Goal: Information Seeking & Learning: Learn about a topic

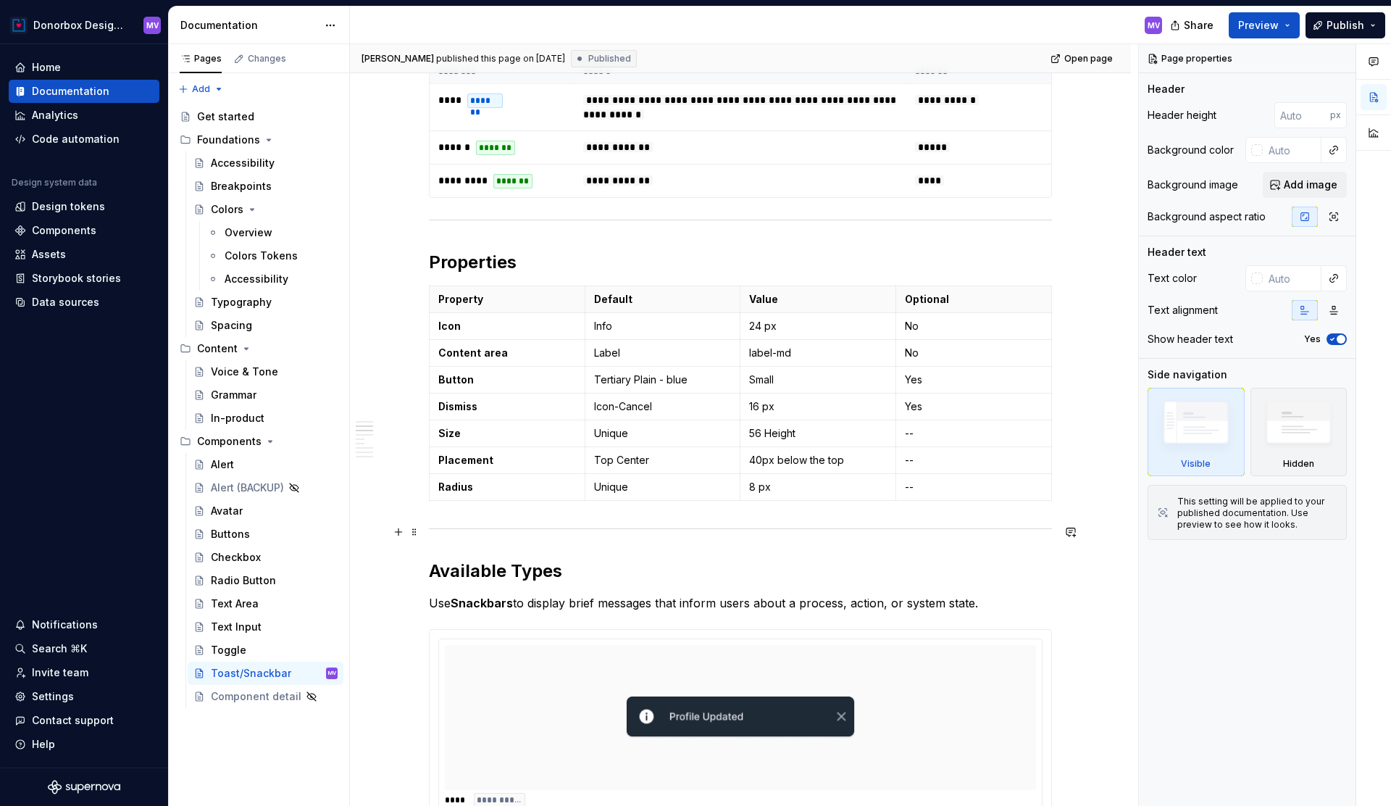
scroll to position [655, 0]
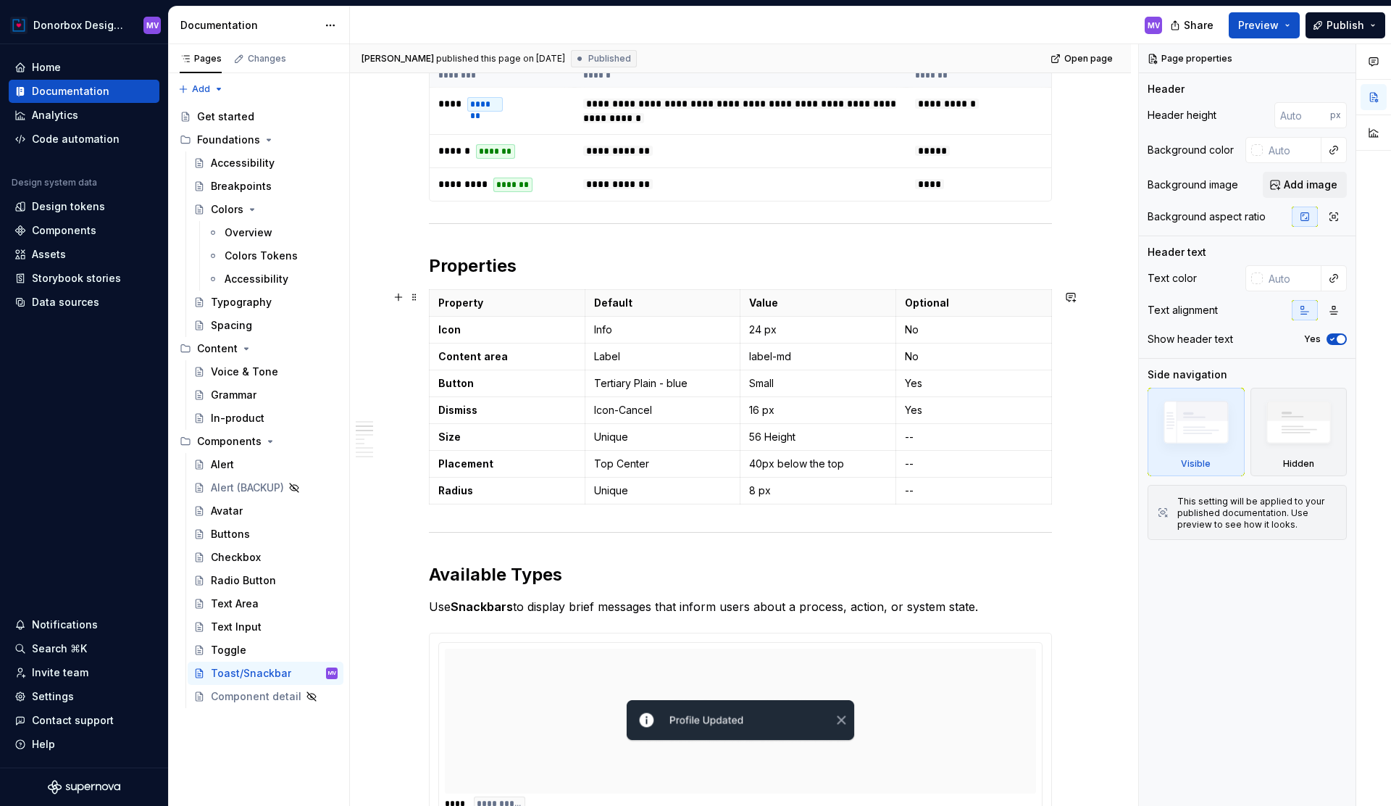
type textarea "*"
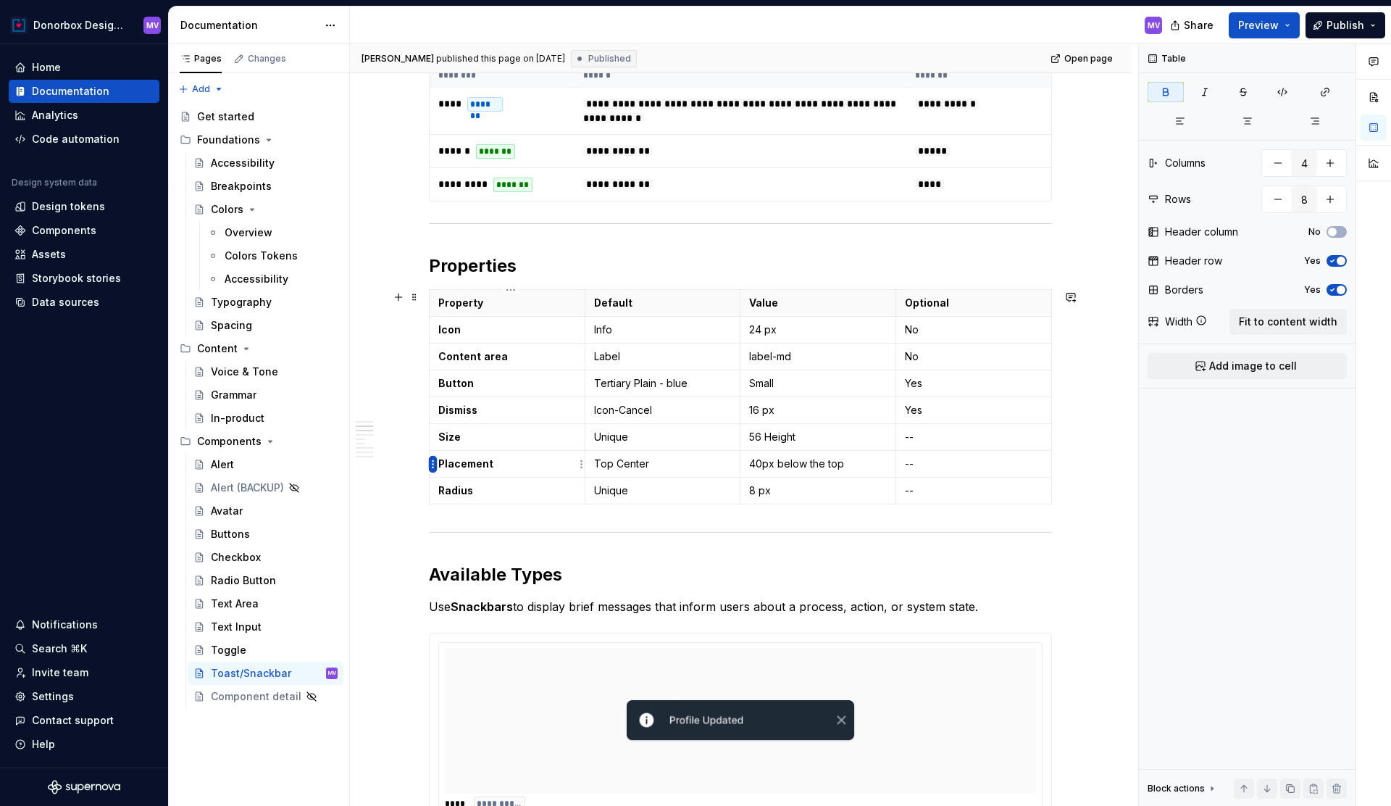
click at [433, 466] on html "Donorbox Design System MV Home Documentation Analytics Code automation Design s…" at bounding box center [695, 403] width 1391 height 806
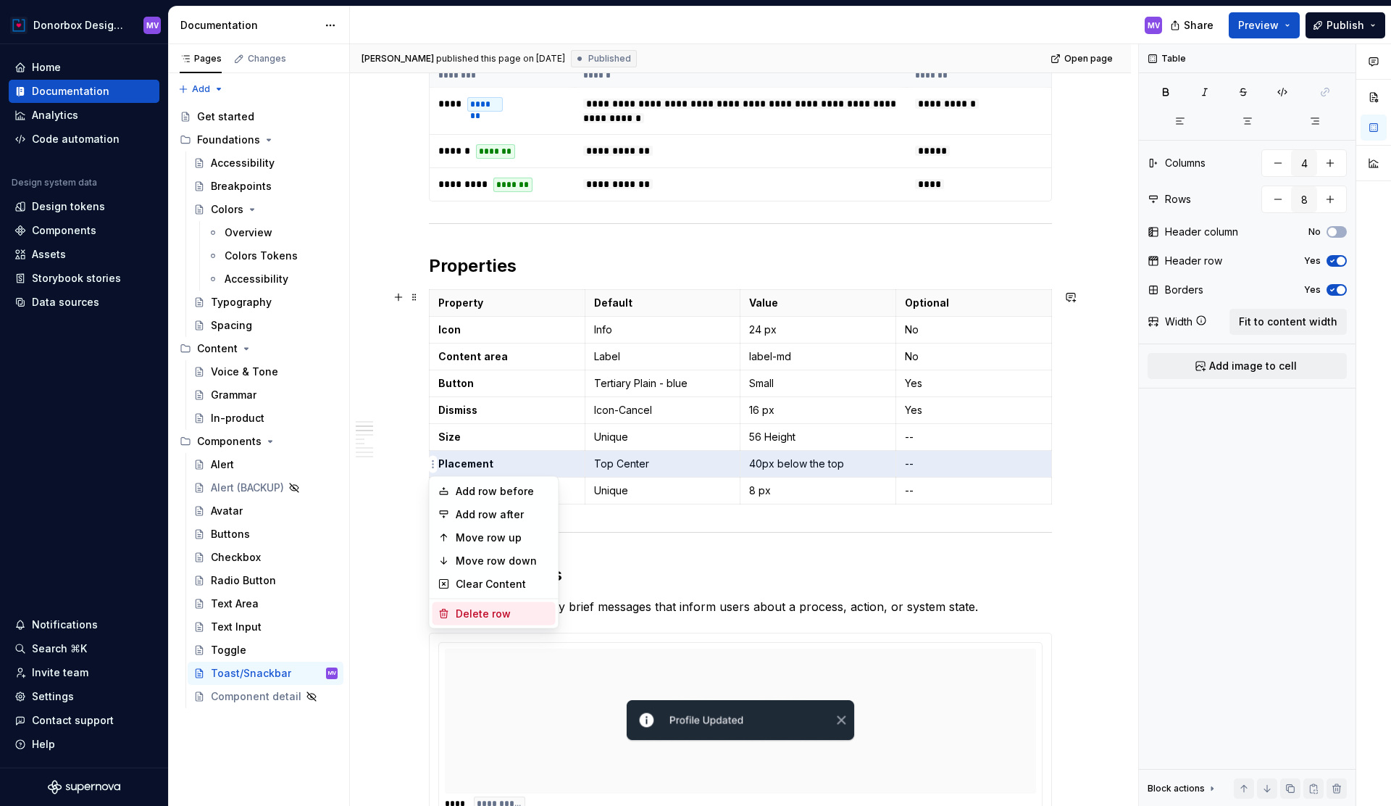
click at [462, 610] on div "Delete row" at bounding box center [503, 614] width 94 height 14
type input "7"
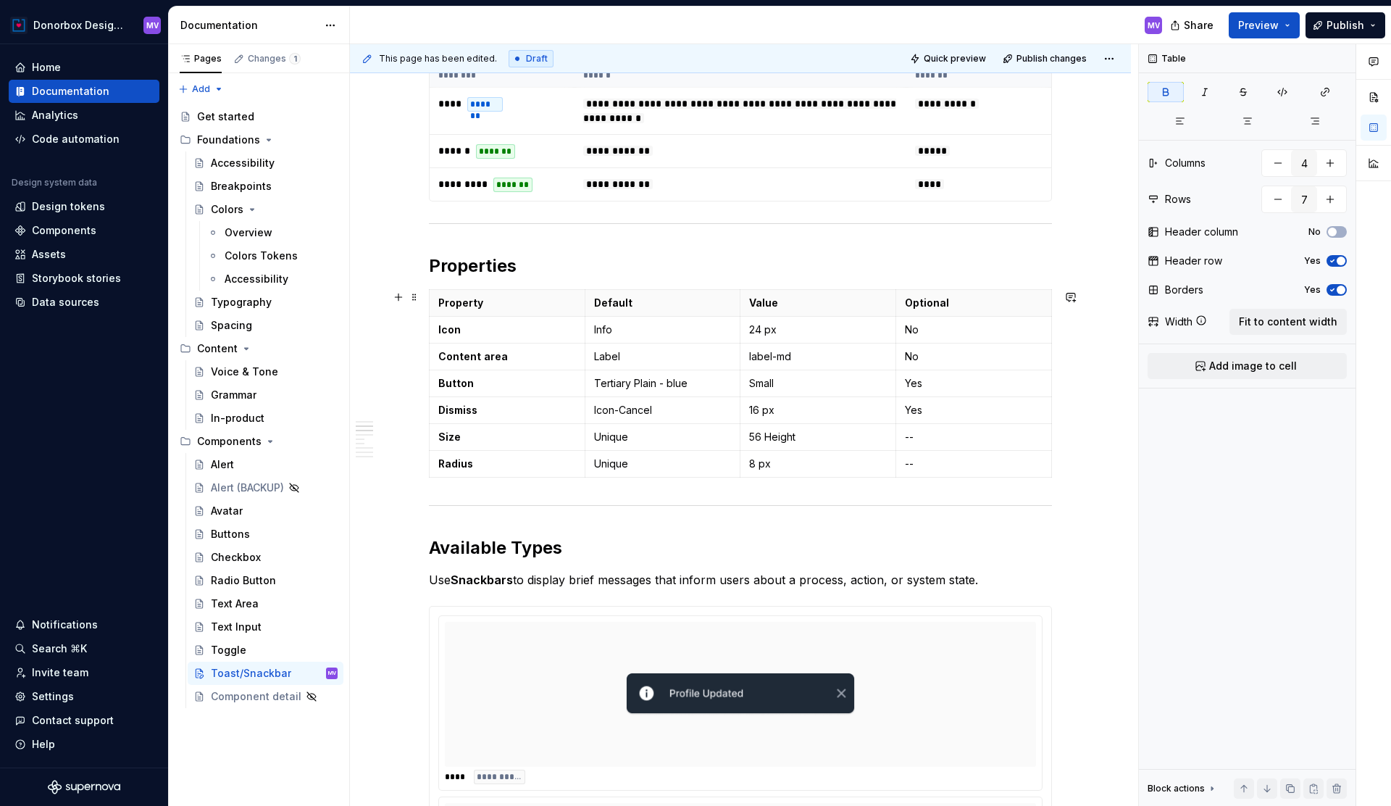
type textarea "*"
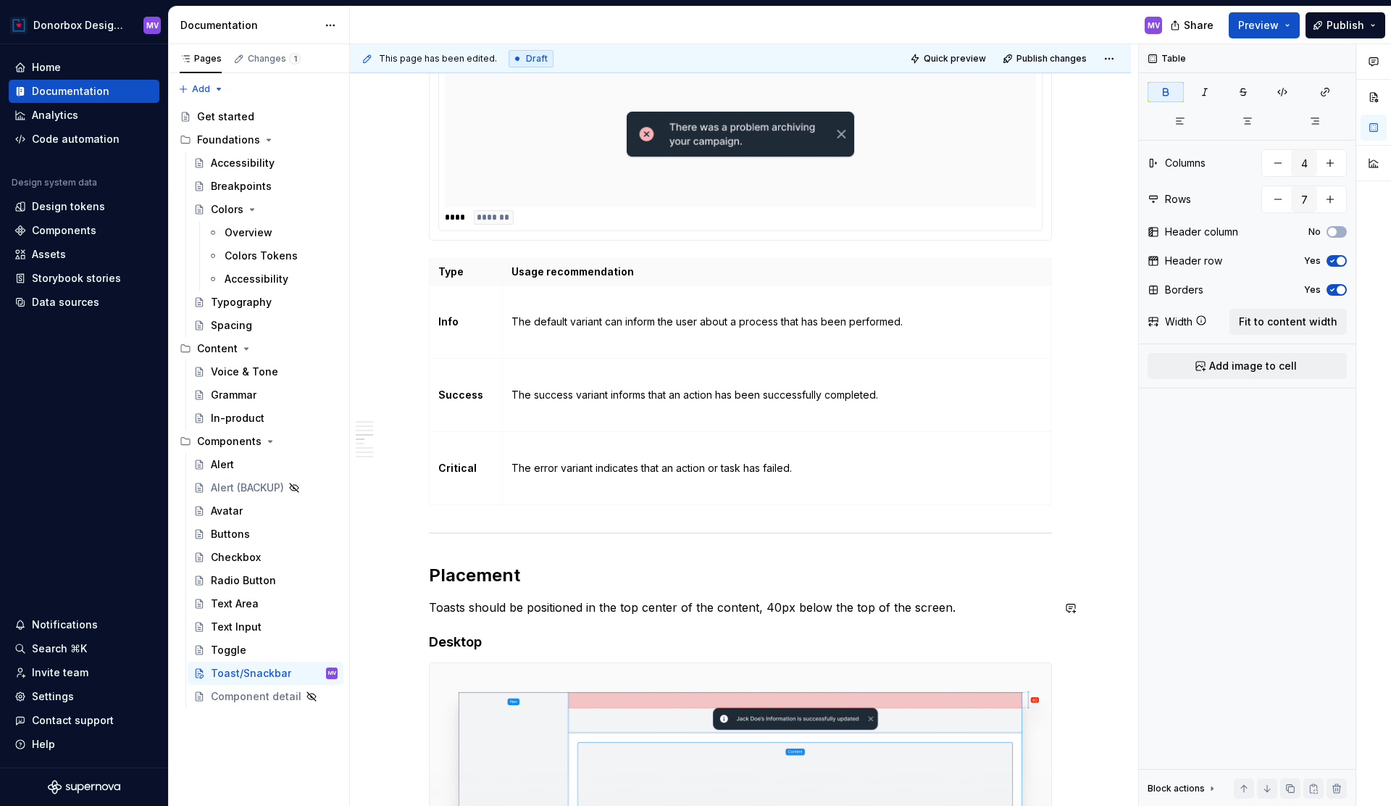
scroll to position [1565, 0]
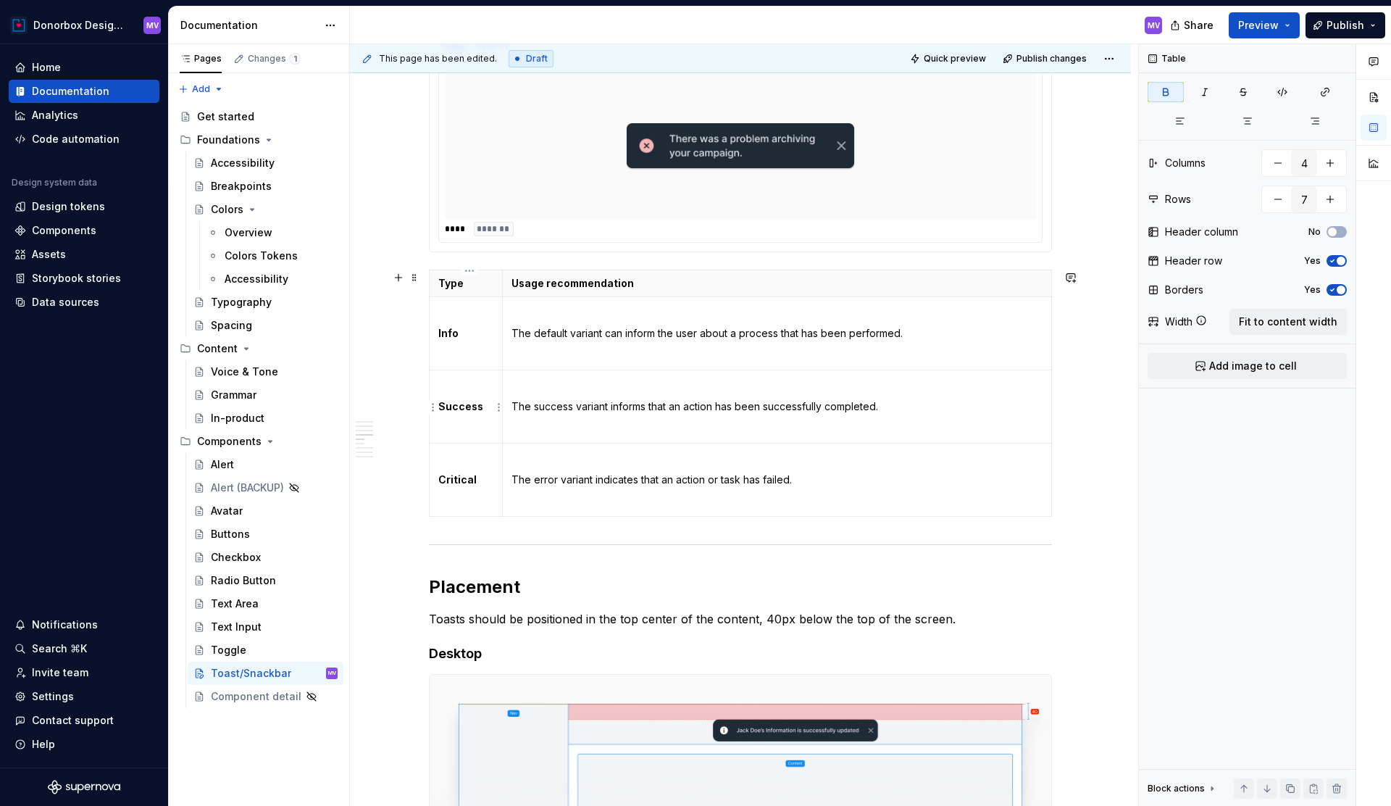
type input "2"
type input "4"
click at [461, 359] on td "Info" at bounding box center [466, 332] width 73 height 73
click at [517, 333] on p "The default variant can inform the user about a process that has been performed." at bounding box center [777, 333] width 531 height 14
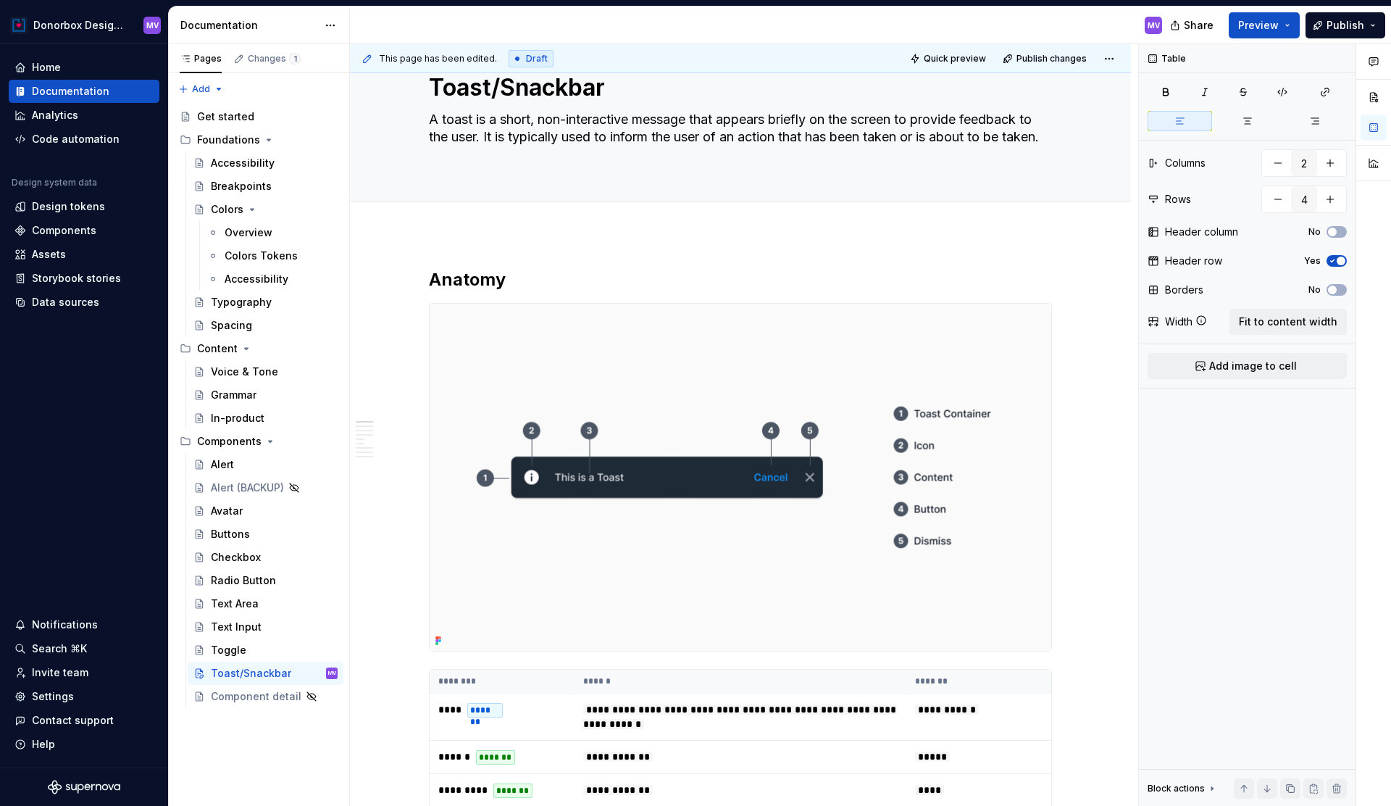
scroll to position [0, 0]
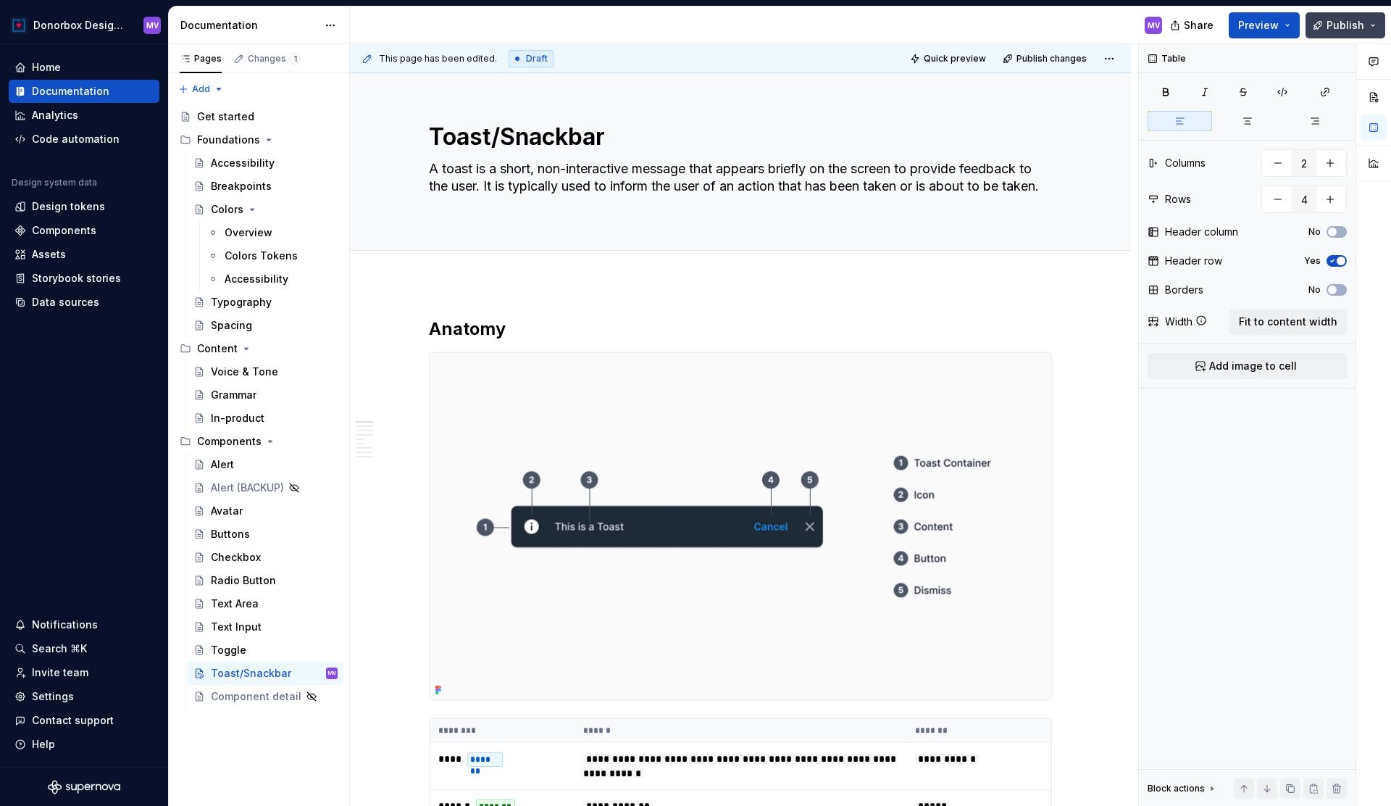
click at [1348, 20] on span "Publish" at bounding box center [1346, 25] width 38 height 14
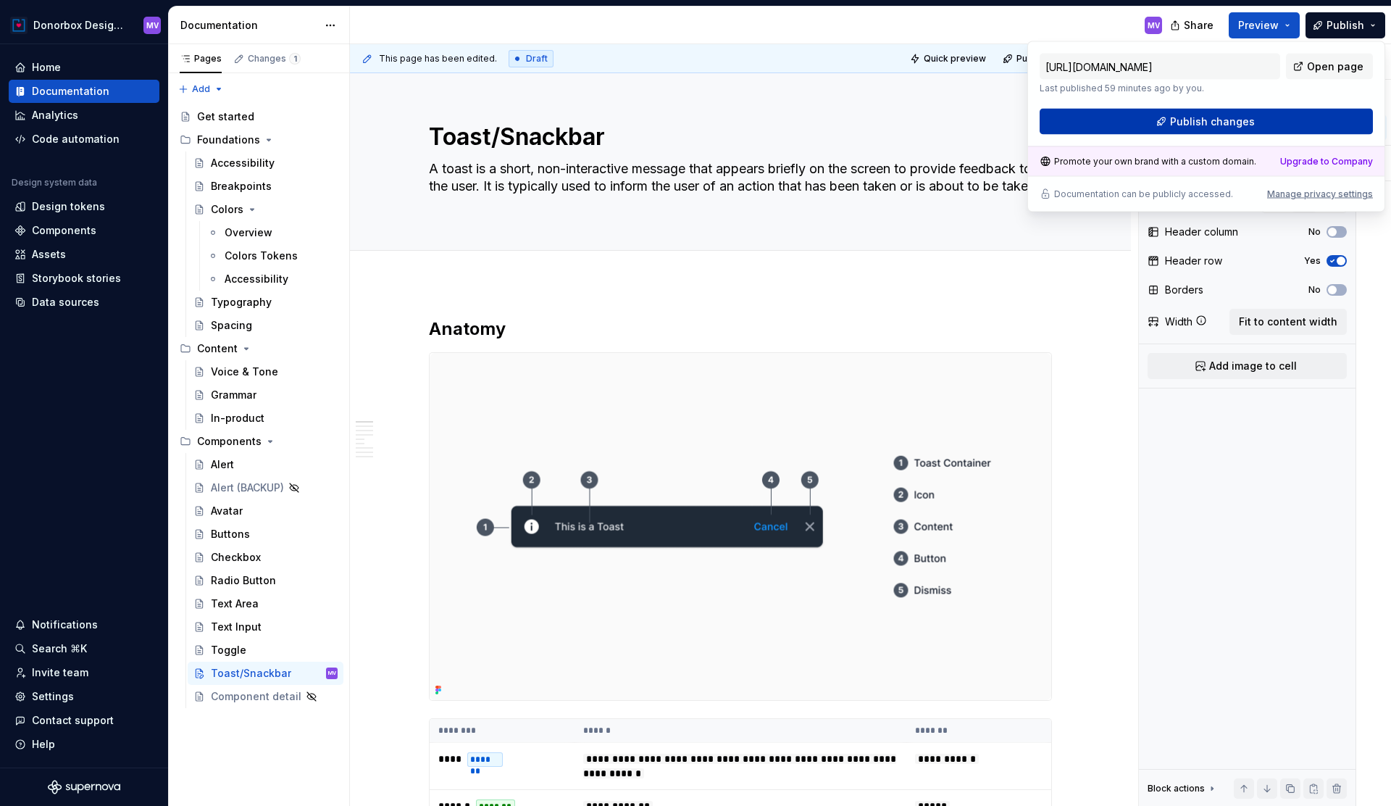
click at [1233, 130] on button "Publish changes" at bounding box center [1206, 122] width 333 height 26
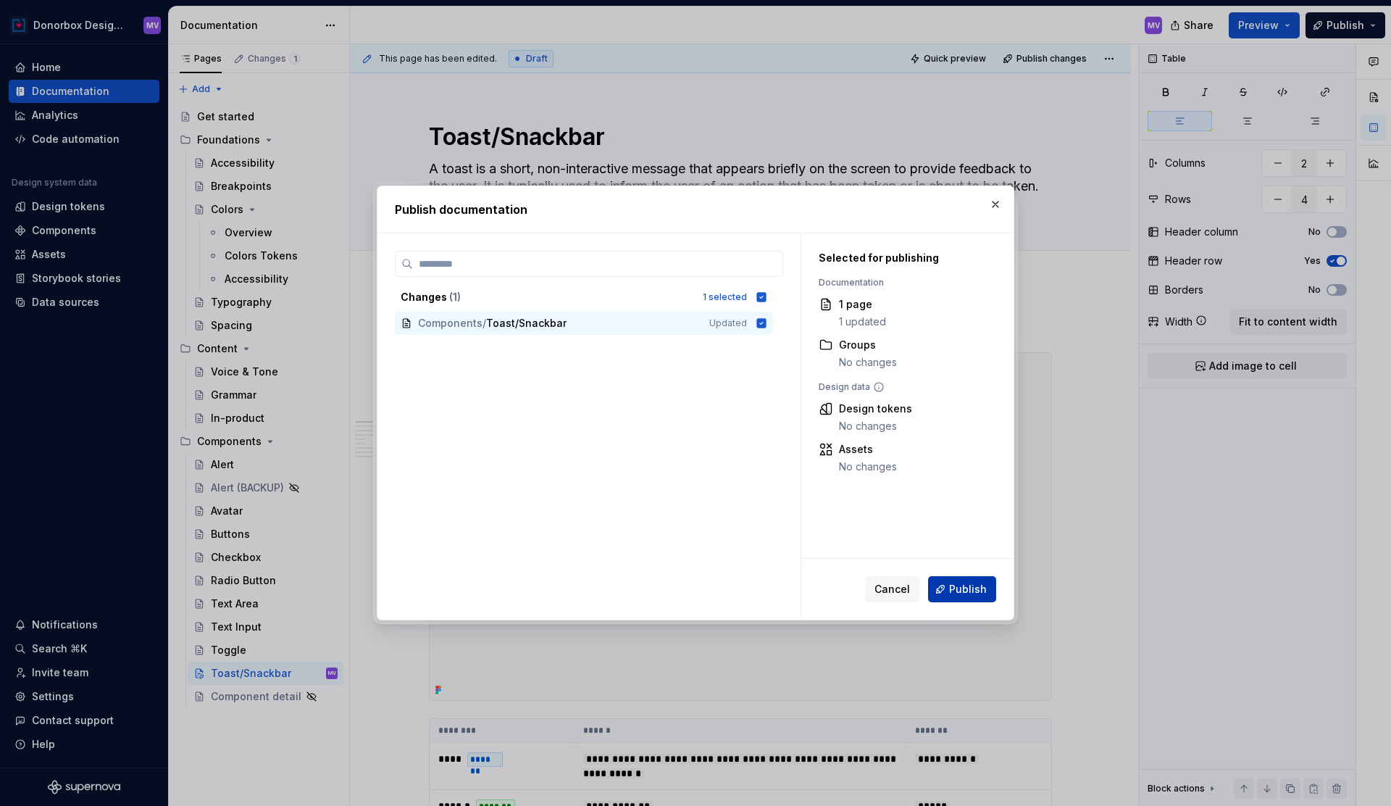
click at [967, 583] on span "Publish" at bounding box center [968, 589] width 38 height 14
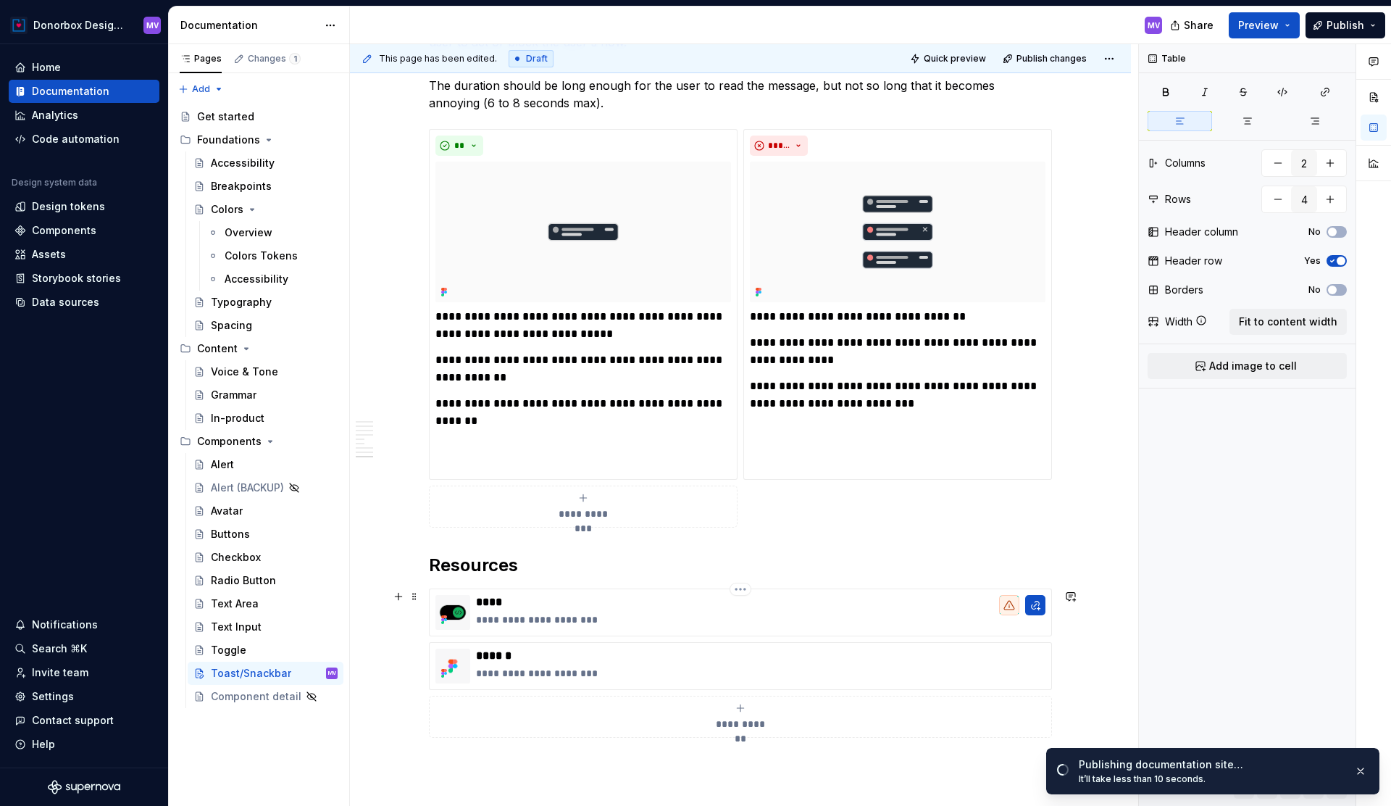
scroll to position [3646, 0]
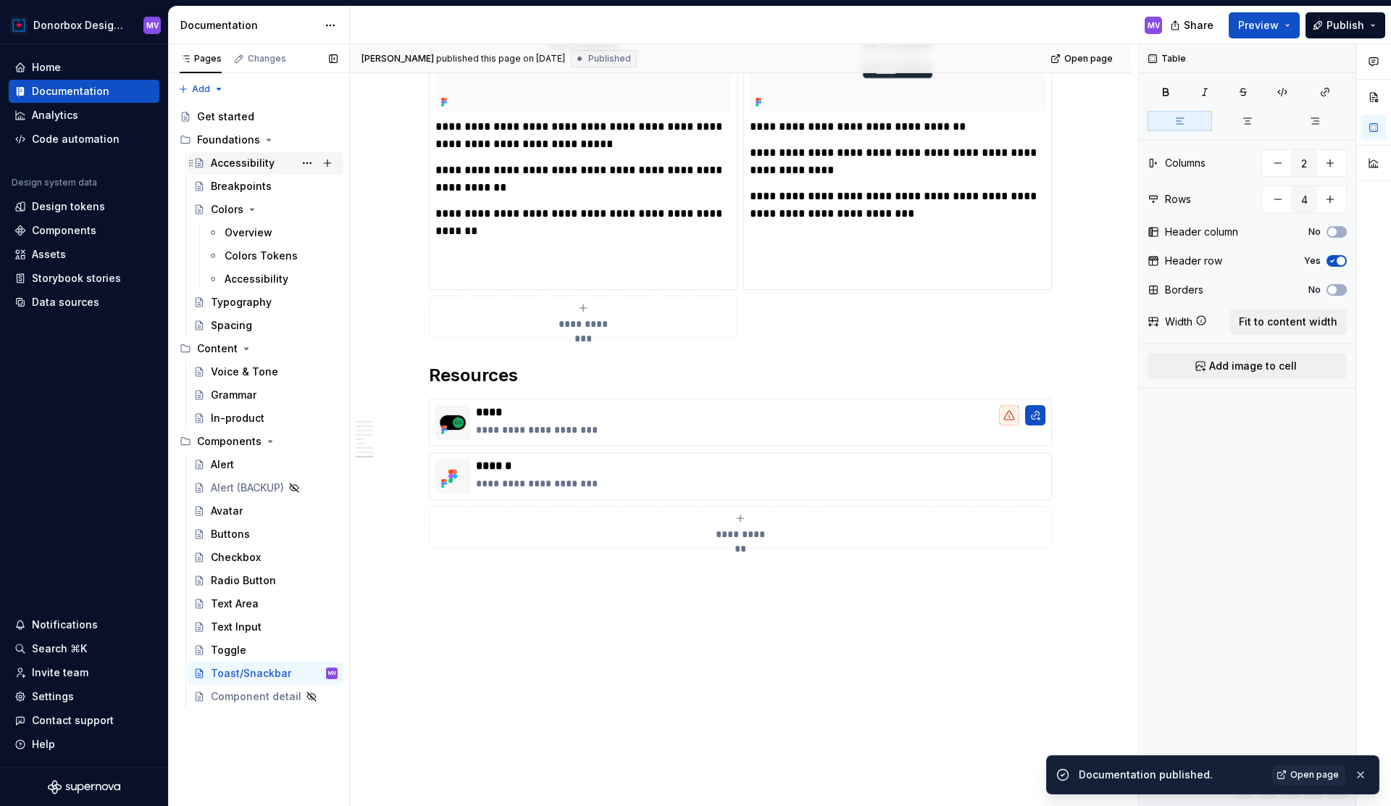
click at [238, 164] on div "Accessibility" at bounding box center [243, 163] width 64 height 14
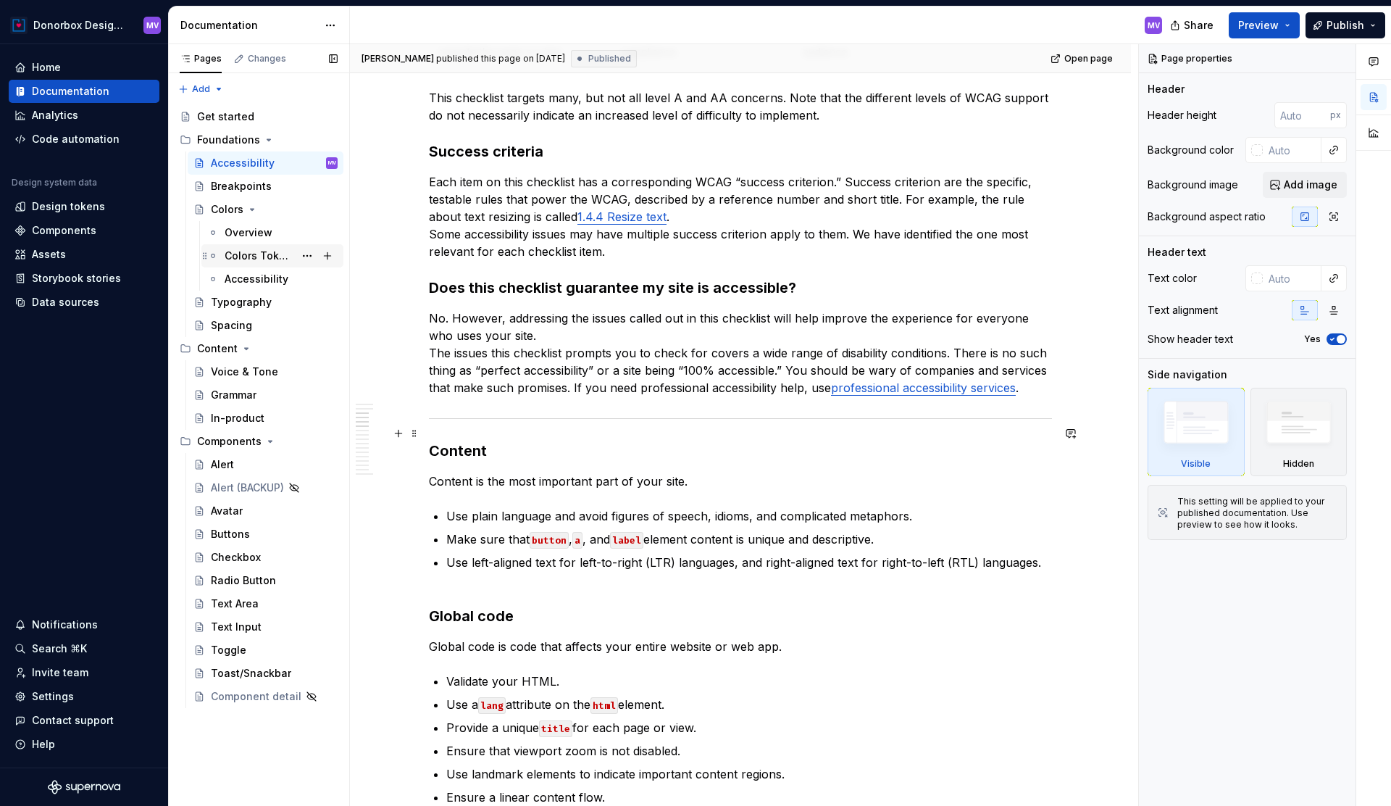
scroll to position [1218, 0]
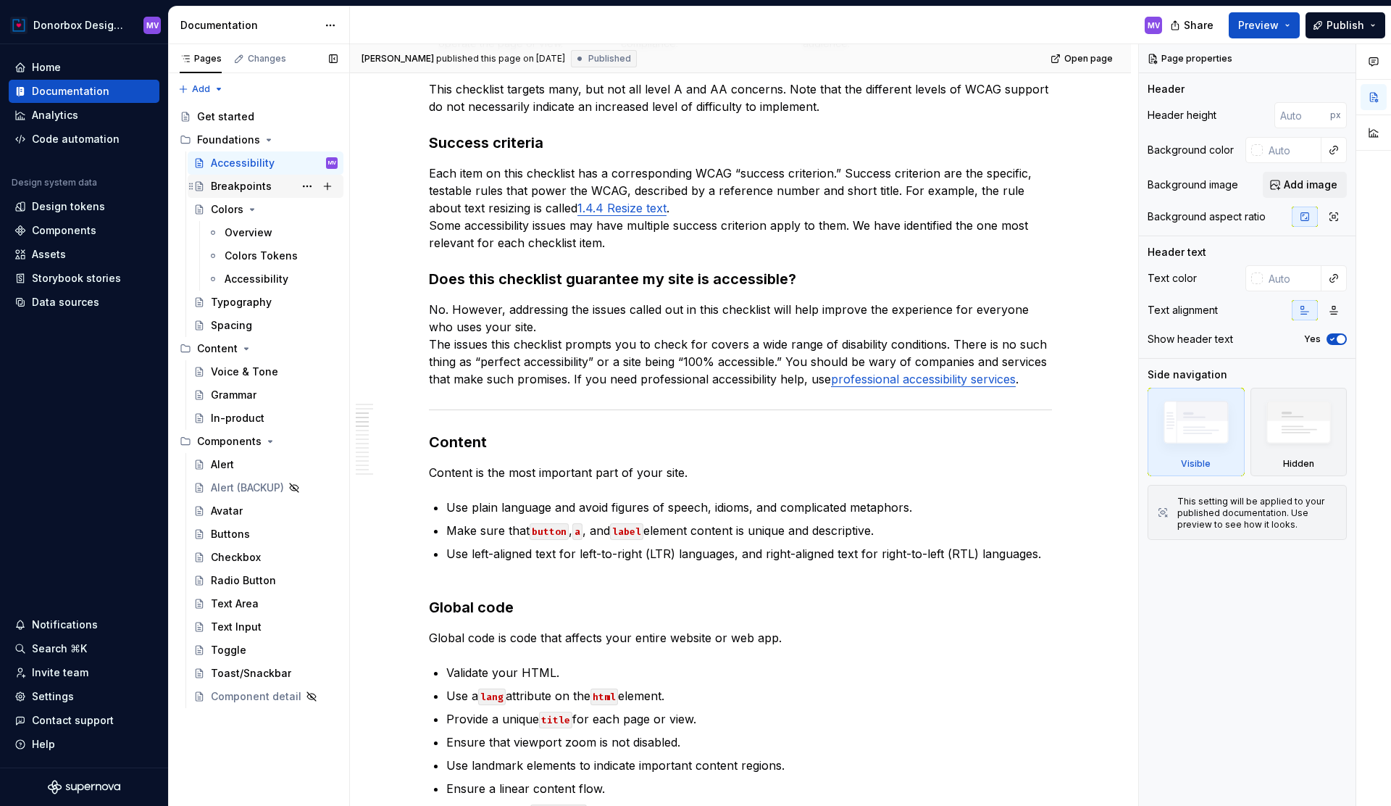
click at [263, 188] on div "Breakpoints" at bounding box center [241, 186] width 61 height 14
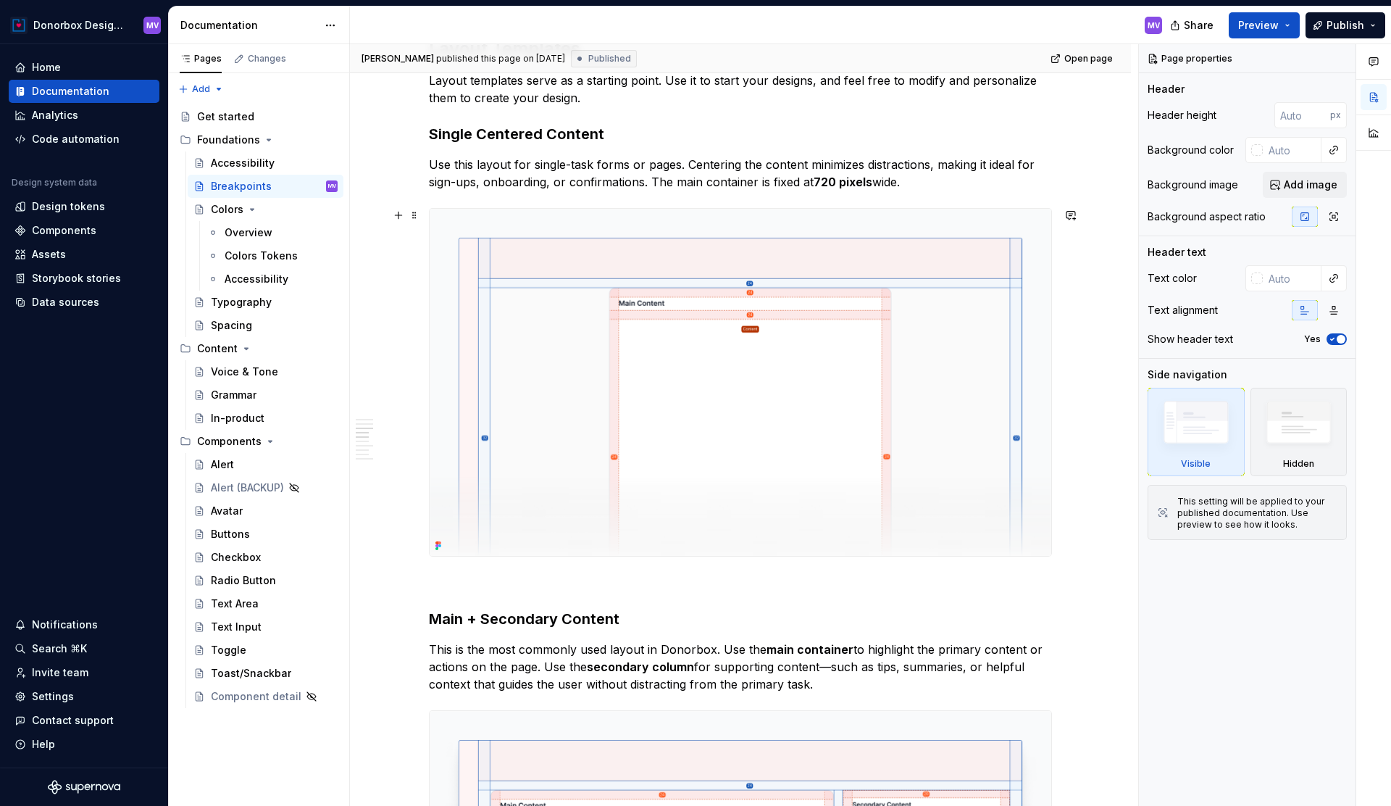
scroll to position [1104, 0]
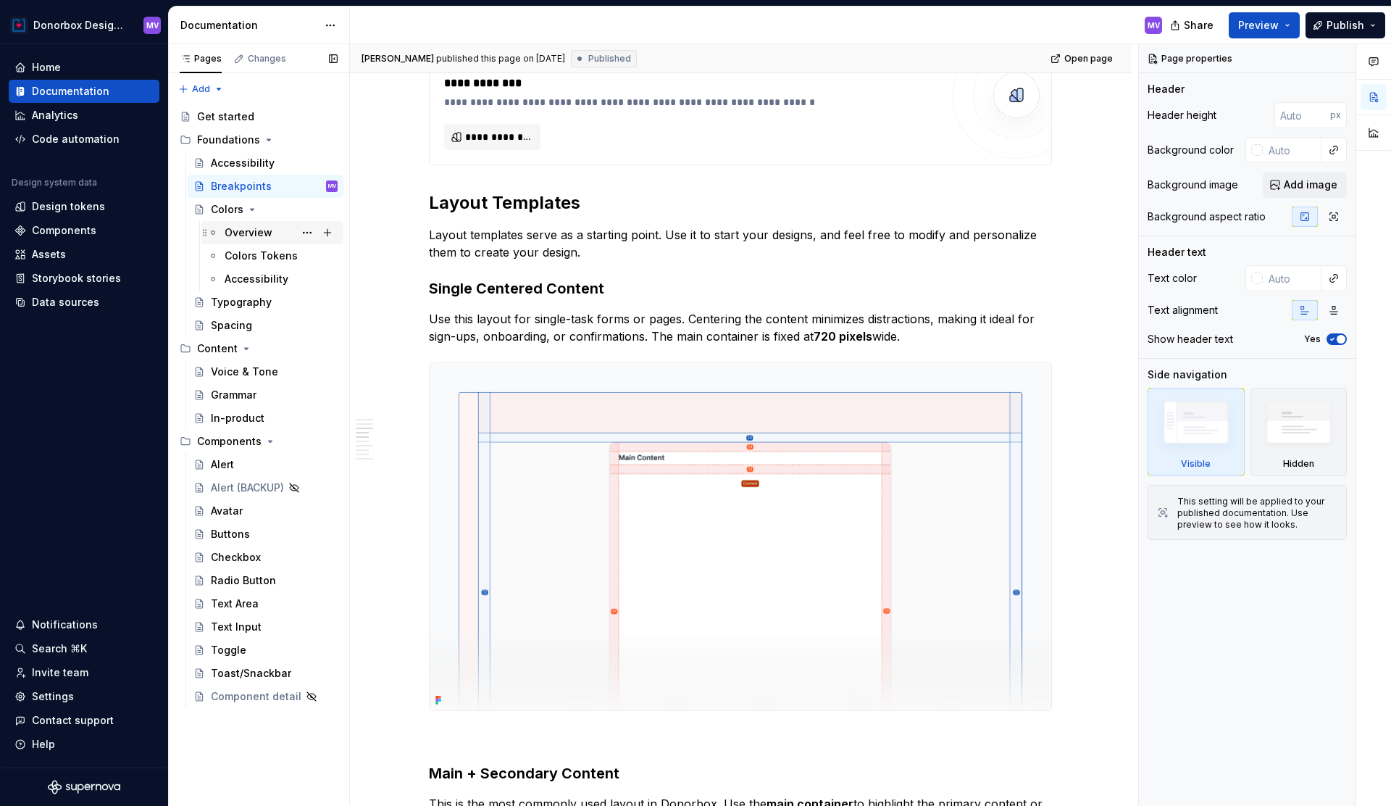
click at [262, 234] on div "Overview" at bounding box center [249, 232] width 48 height 14
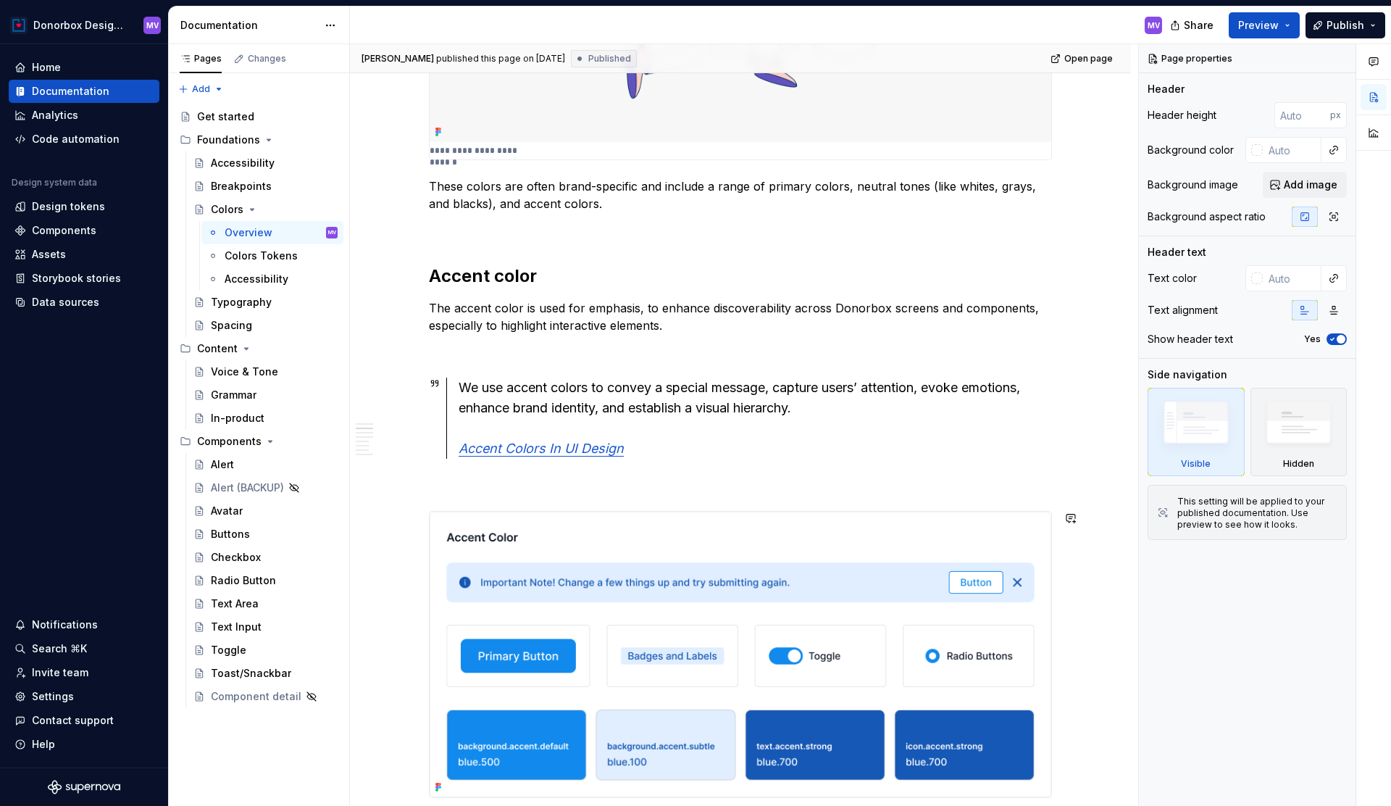
scroll to position [619, 0]
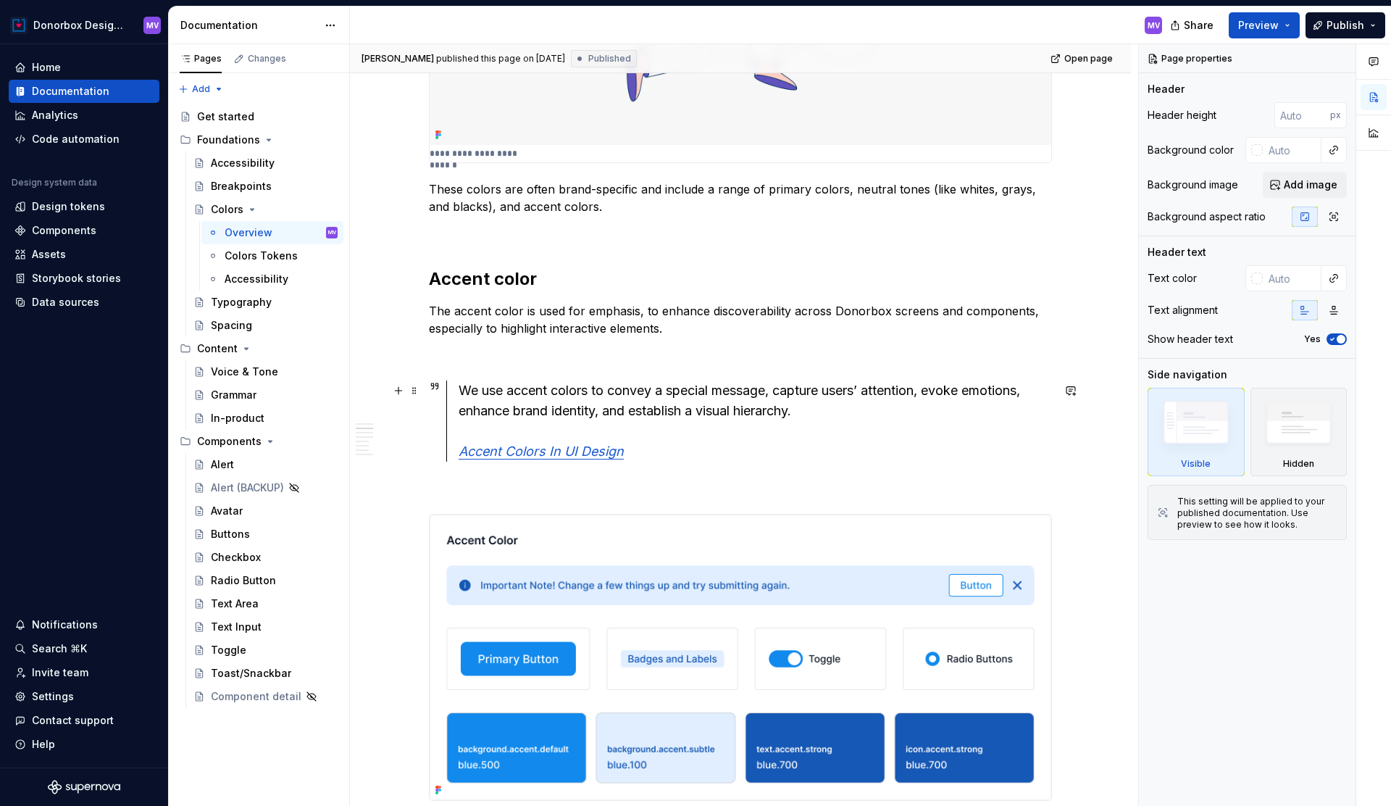
click at [818, 408] on div "We use accent colors to convey a special message, capture users’ attention, evo…" at bounding box center [755, 420] width 593 height 81
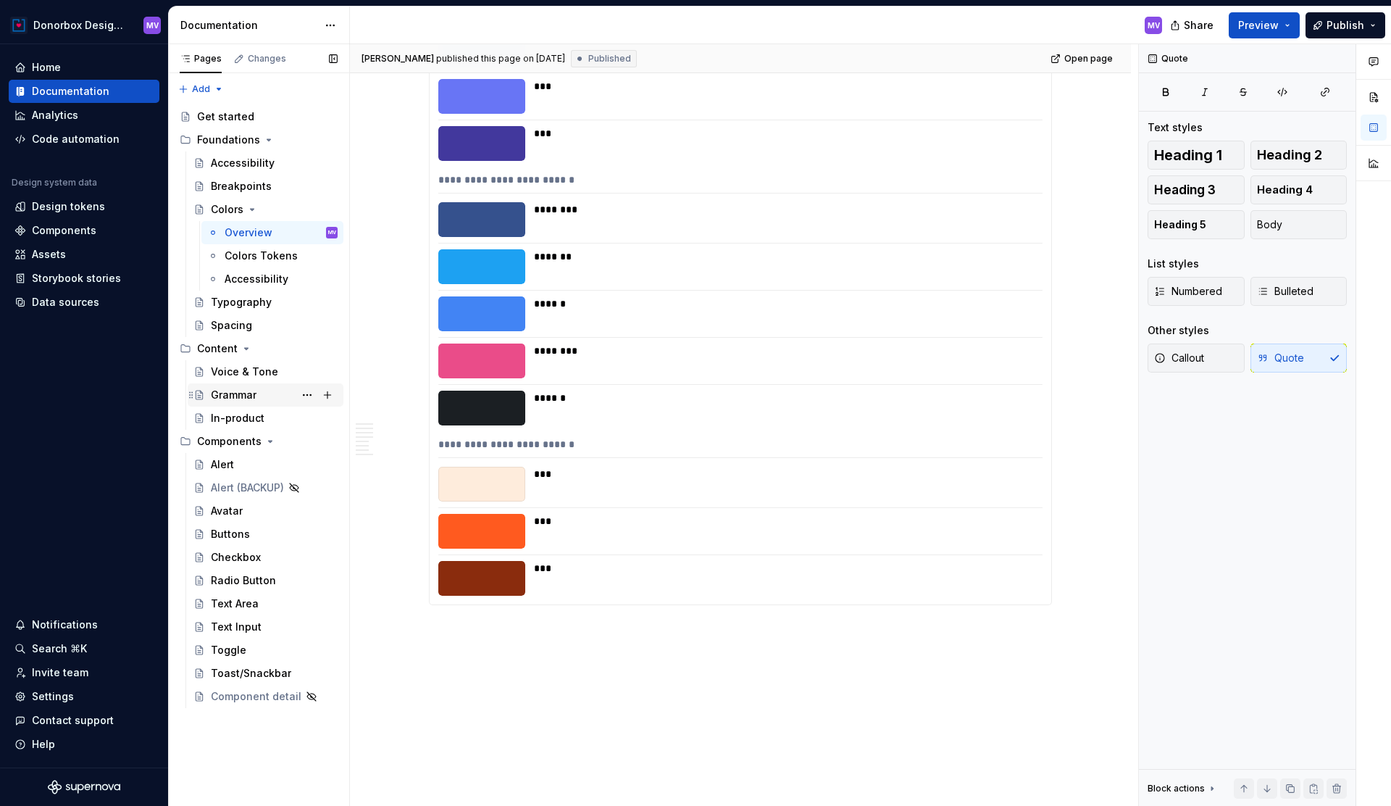
scroll to position [6383, 0]
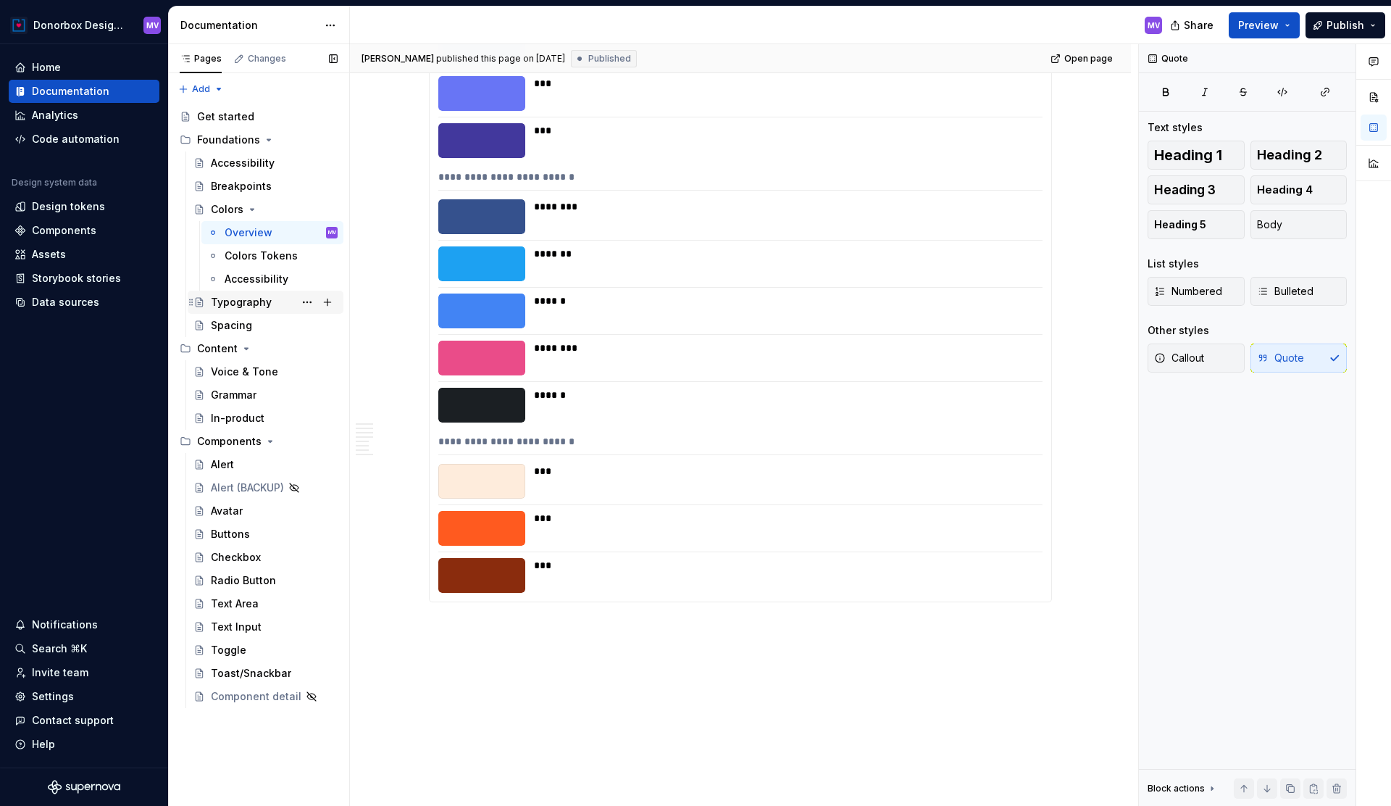
click at [267, 304] on div "Typography" at bounding box center [241, 302] width 61 height 14
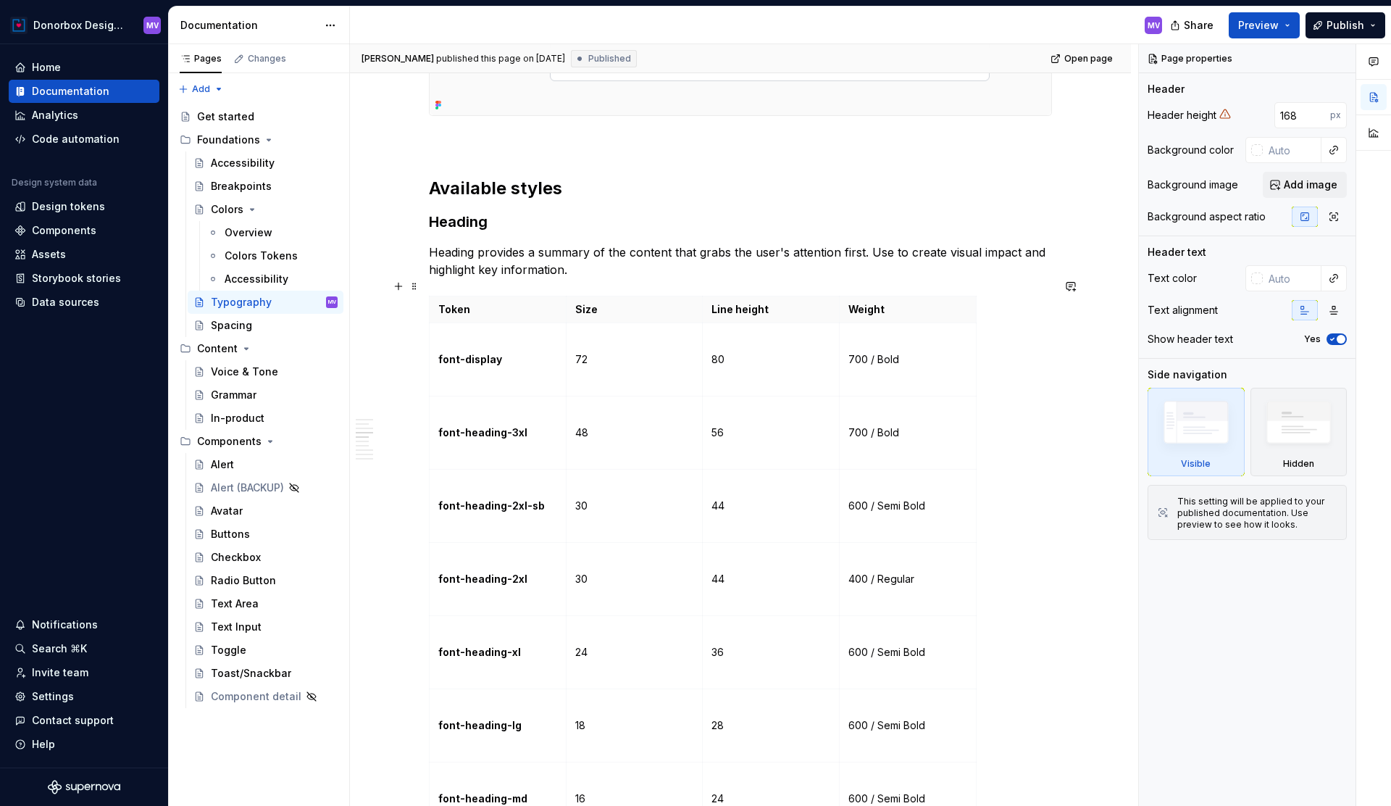
scroll to position [1419, 0]
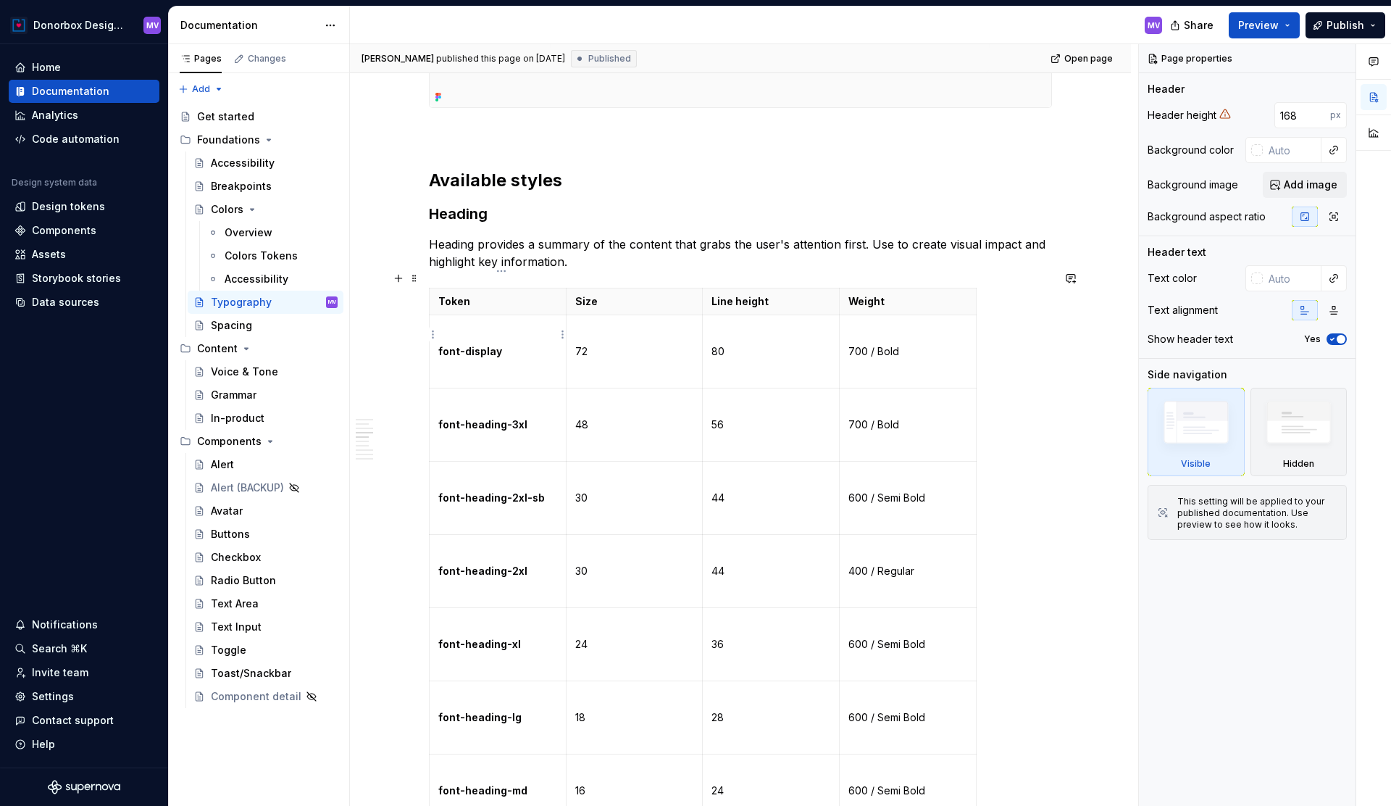
click at [509, 367] on p at bounding box center [497, 374] width 119 height 14
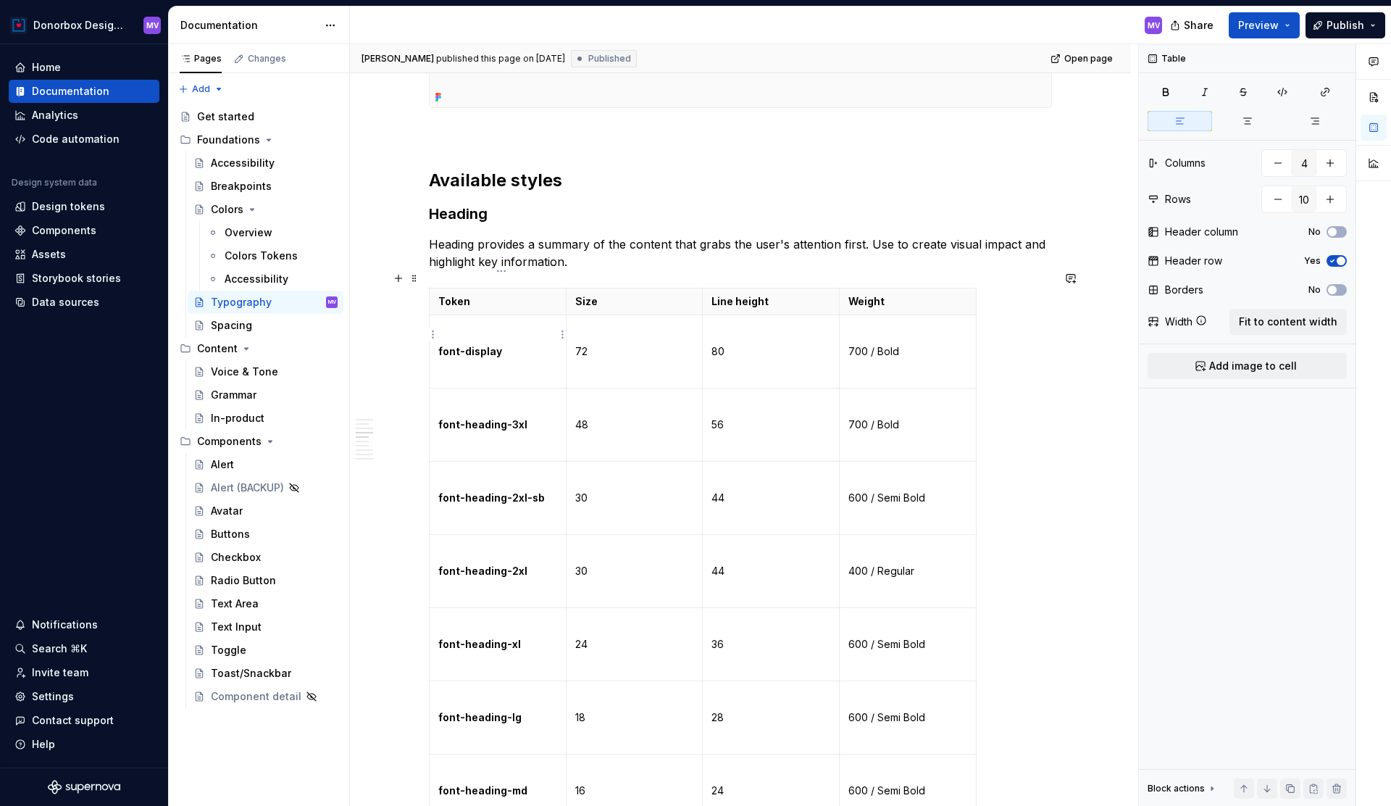
scroll to position [1427, 0]
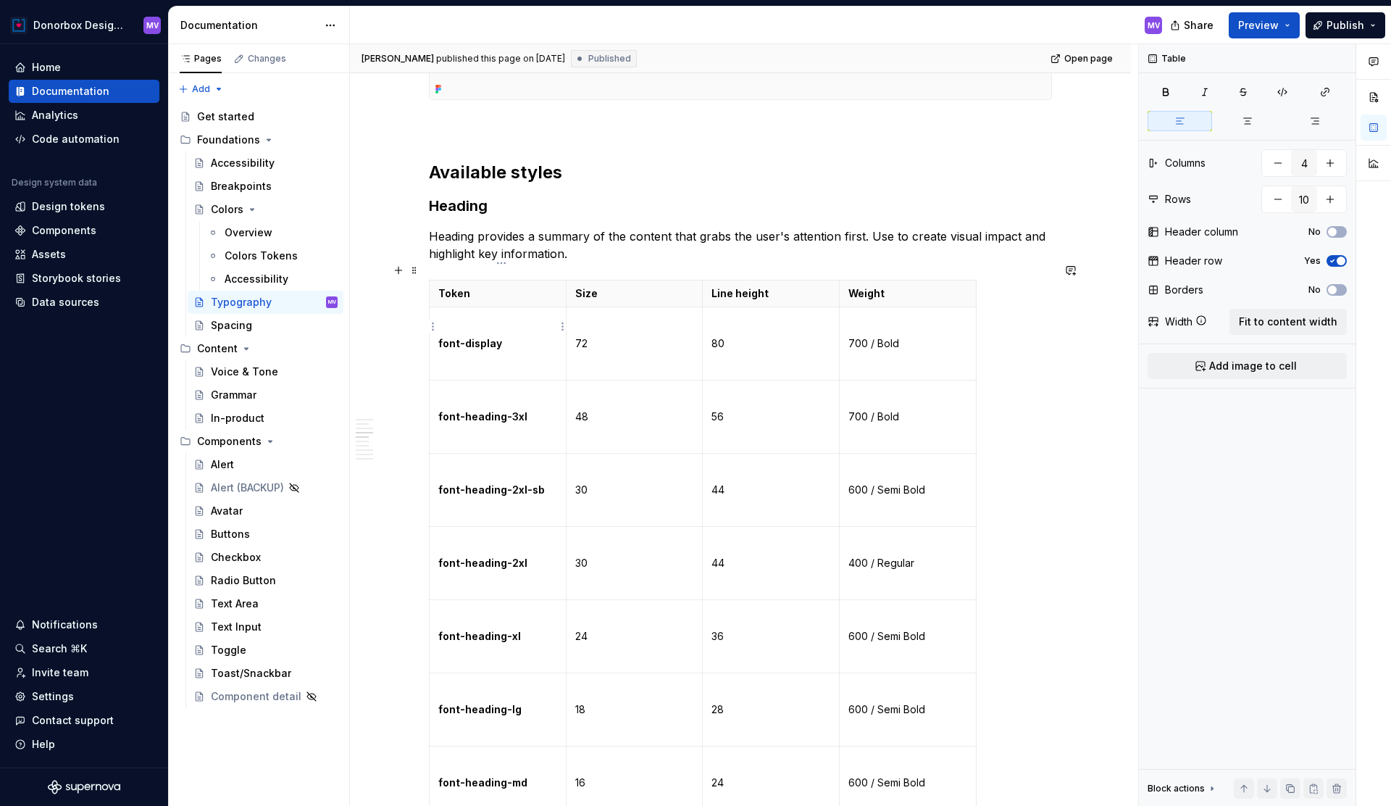
click at [442, 337] on strong "font-display" at bounding box center [470, 343] width 64 height 12
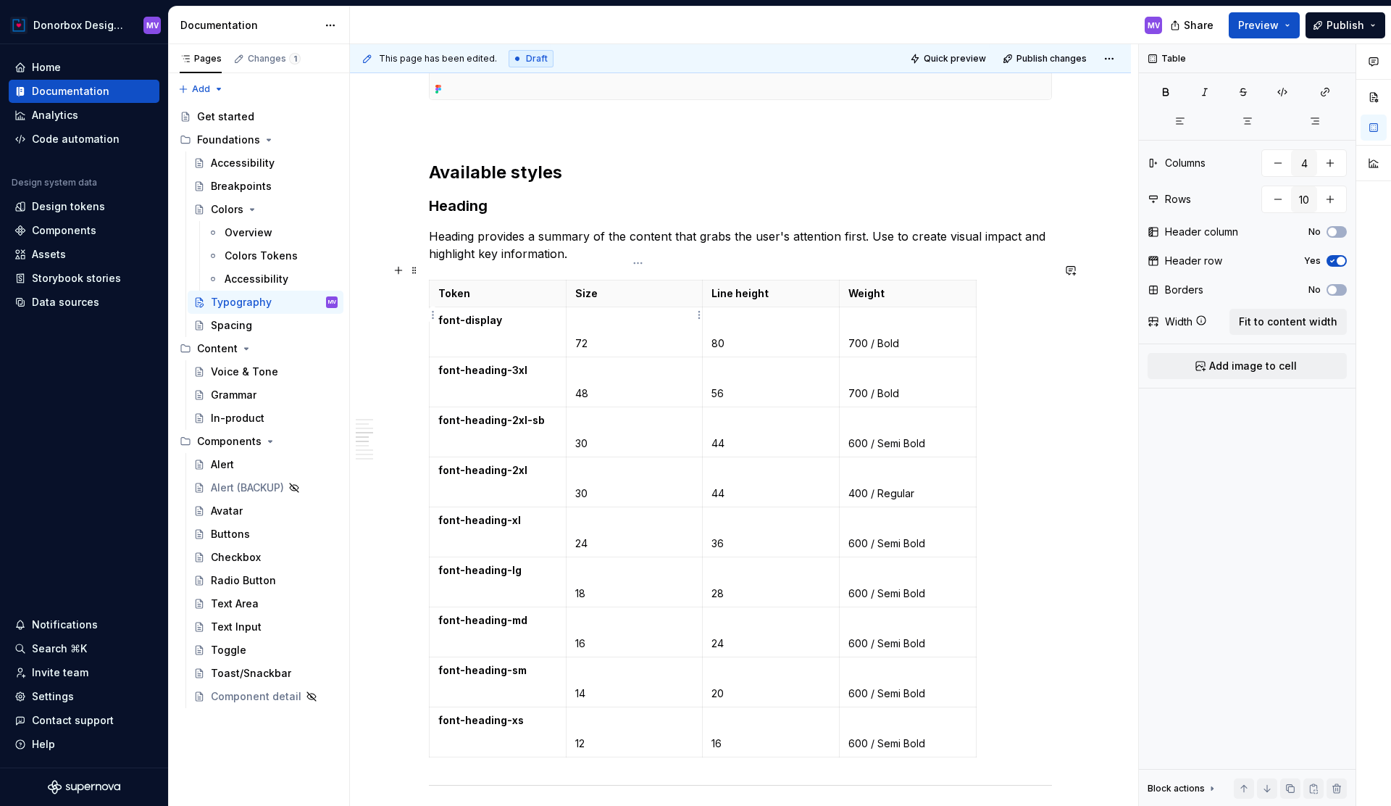
click at [596, 313] on p at bounding box center [634, 320] width 119 height 14
click at [714, 326] on td "80" at bounding box center [771, 332] width 137 height 50
click at [850, 325] on td "700 / Bold" at bounding box center [908, 332] width 137 height 50
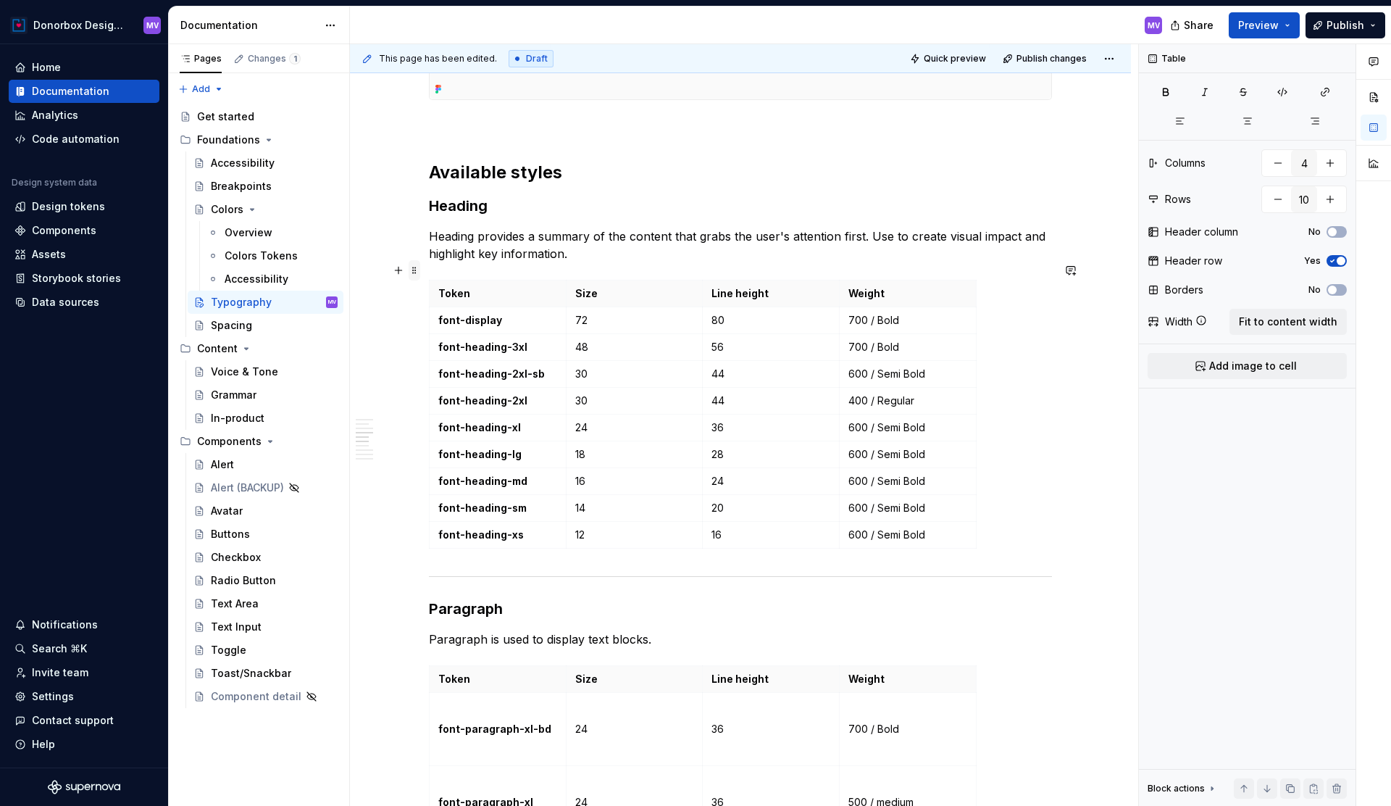
click at [420, 272] on span at bounding box center [415, 270] width 12 height 20
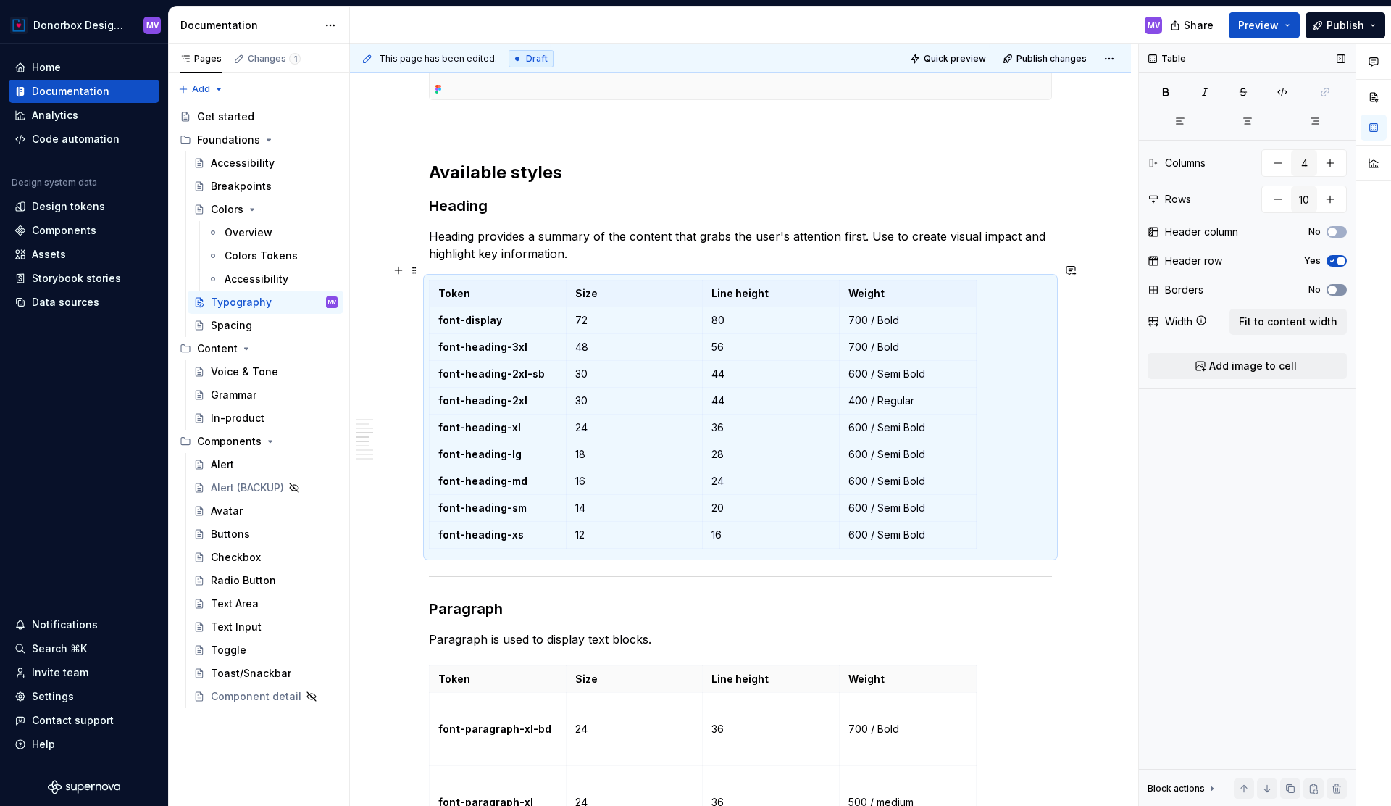
click at [1340, 288] on button "No" at bounding box center [1337, 290] width 20 height 12
click at [1360, 30] on span "Publish" at bounding box center [1346, 25] width 38 height 14
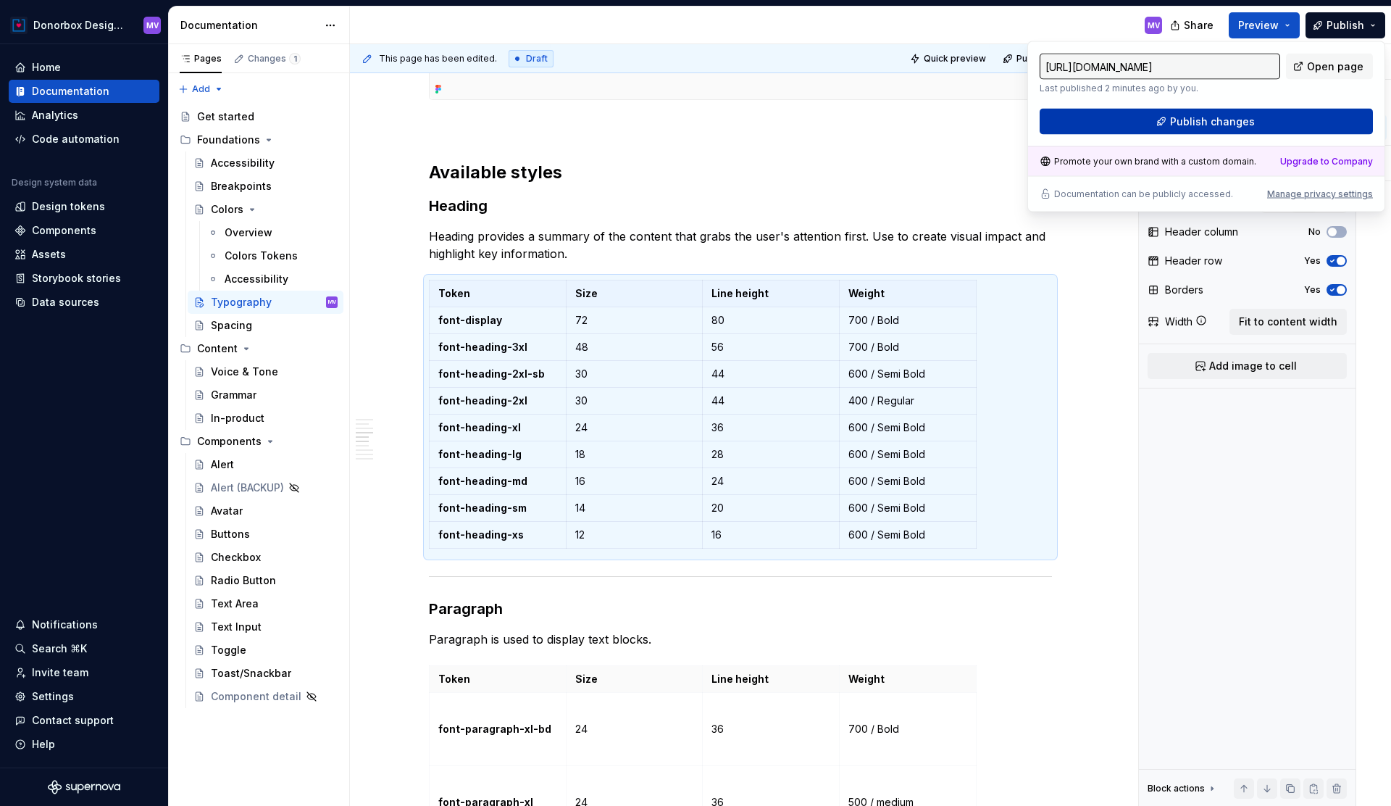
click at [1231, 117] on span "Publish changes" at bounding box center [1212, 121] width 85 height 14
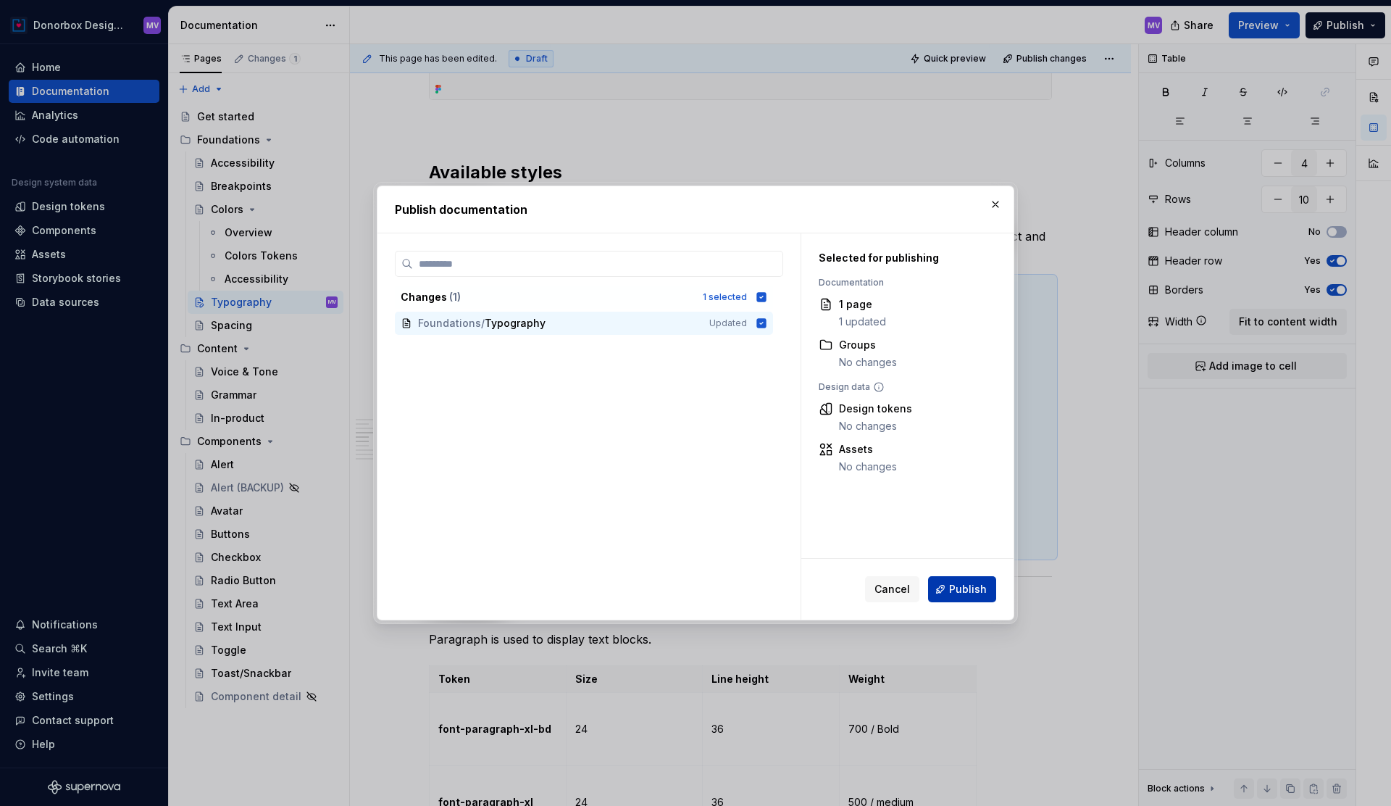
click at [982, 596] on span "Publish" at bounding box center [968, 589] width 38 height 14
type textarea "*"
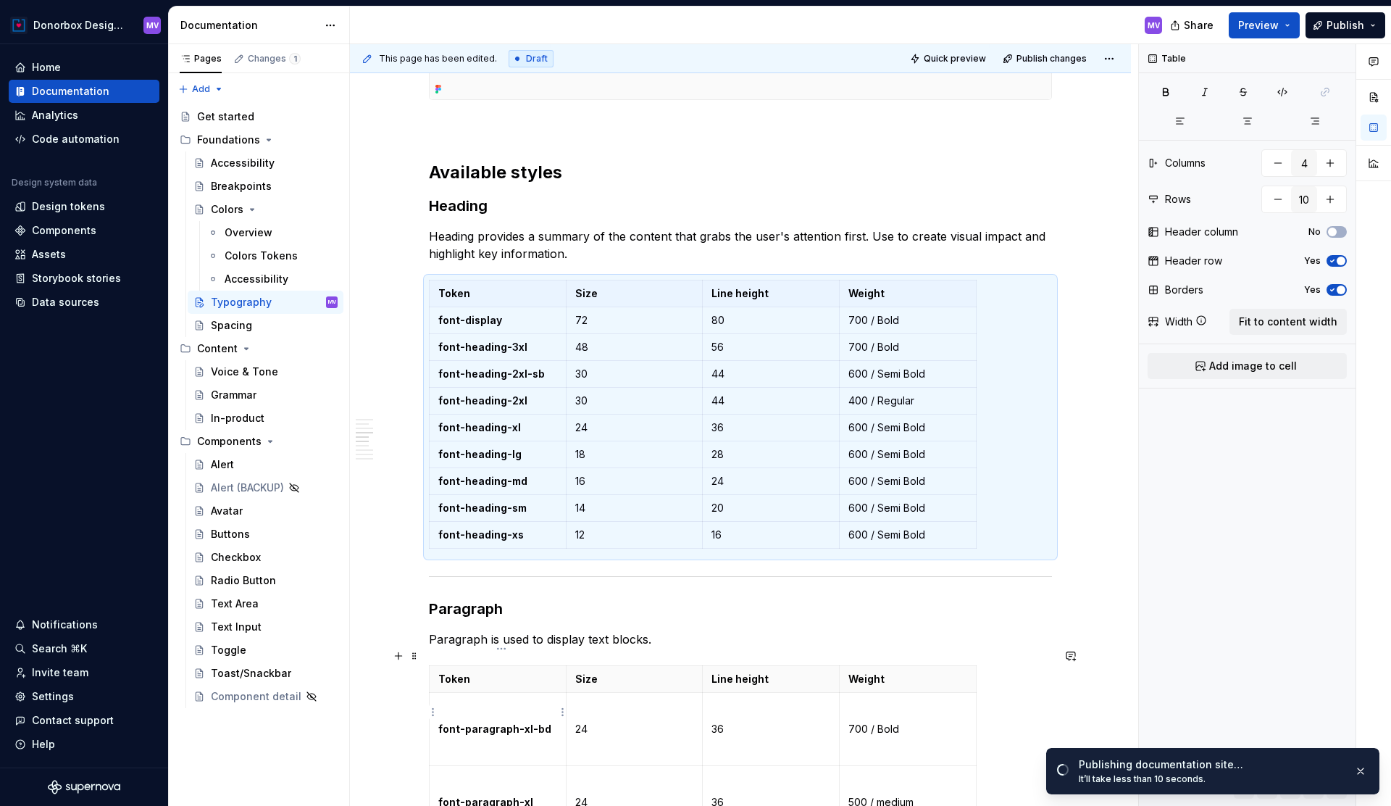
type input "7"
click at [521, 699] on td "font-paragraph-xl-bd" at bounding box center [498, 729] width 137 height 73
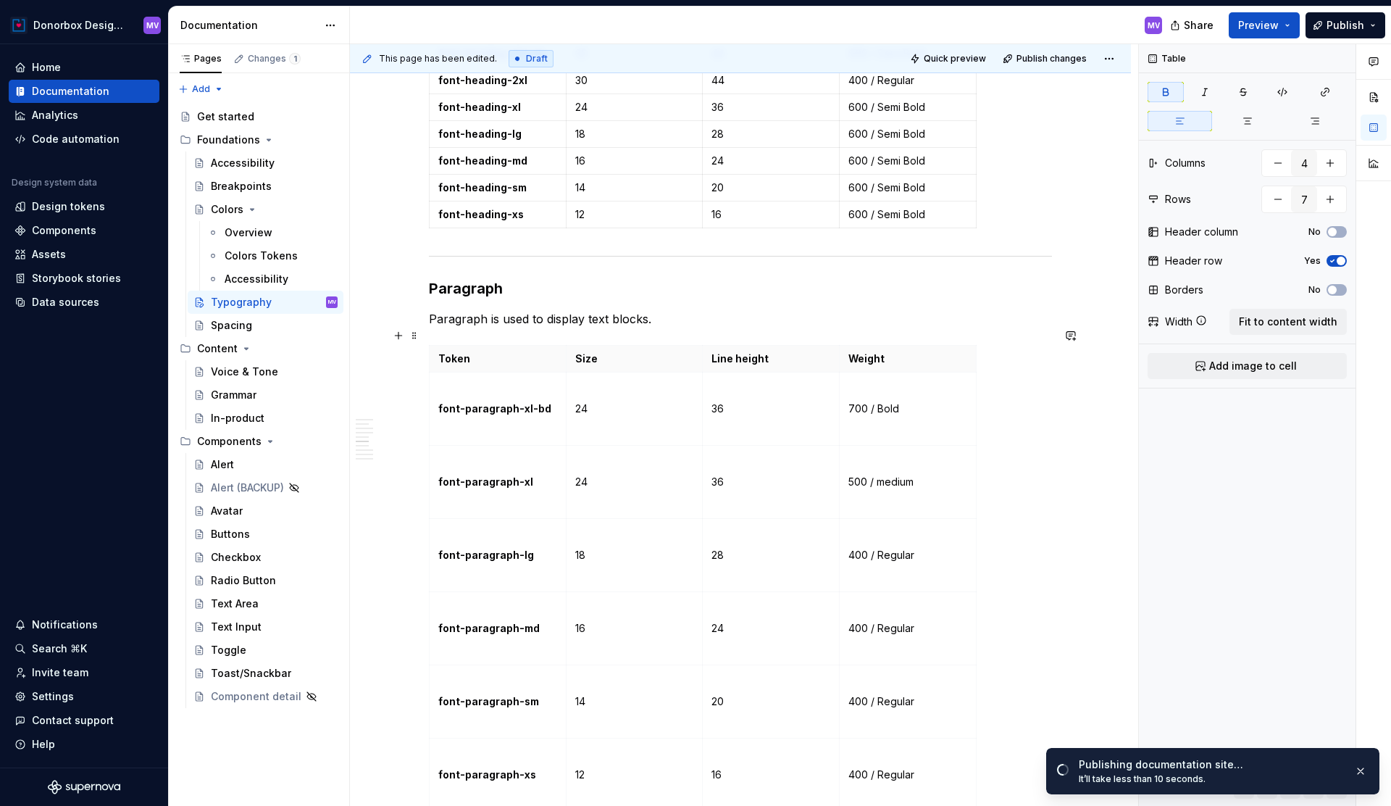
scroll to position [1778, 0]
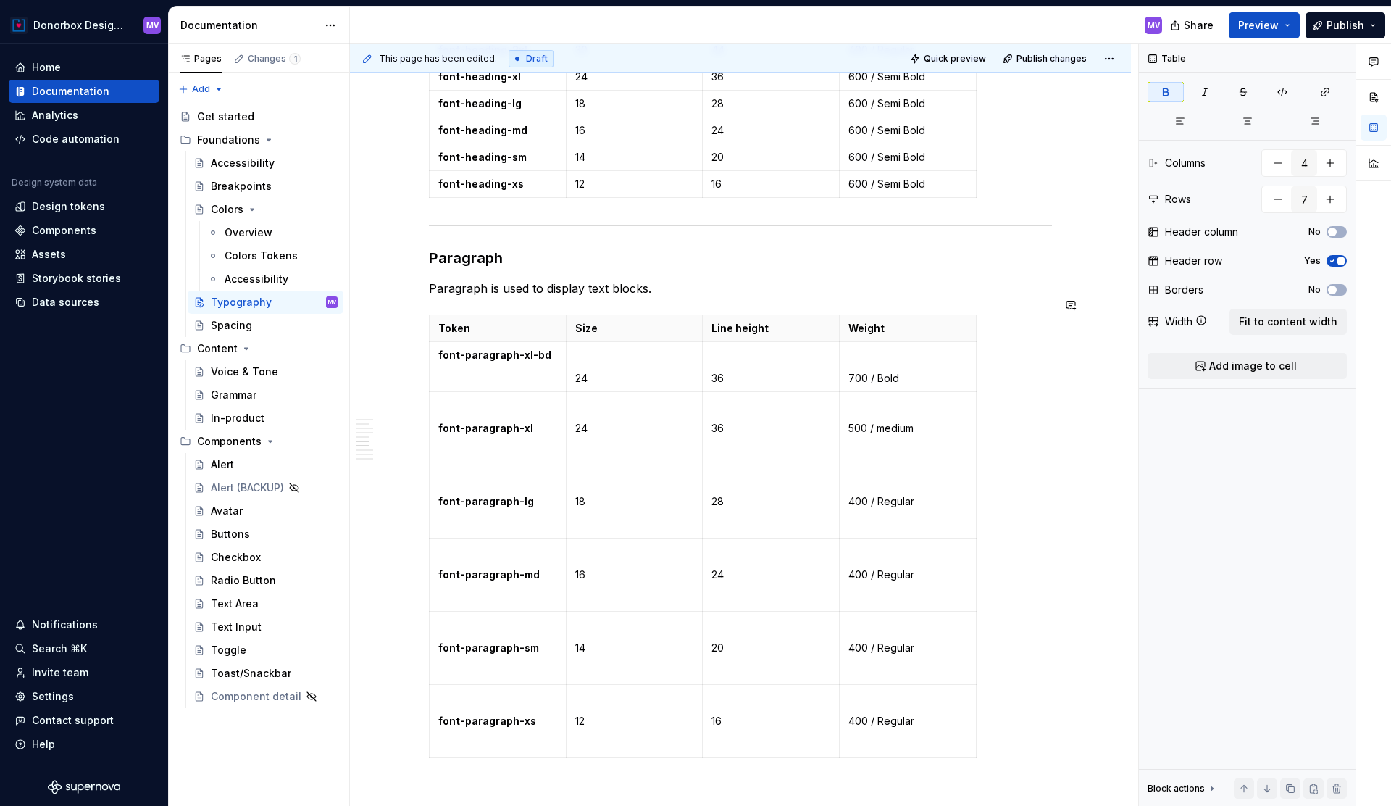
type textarea "*"
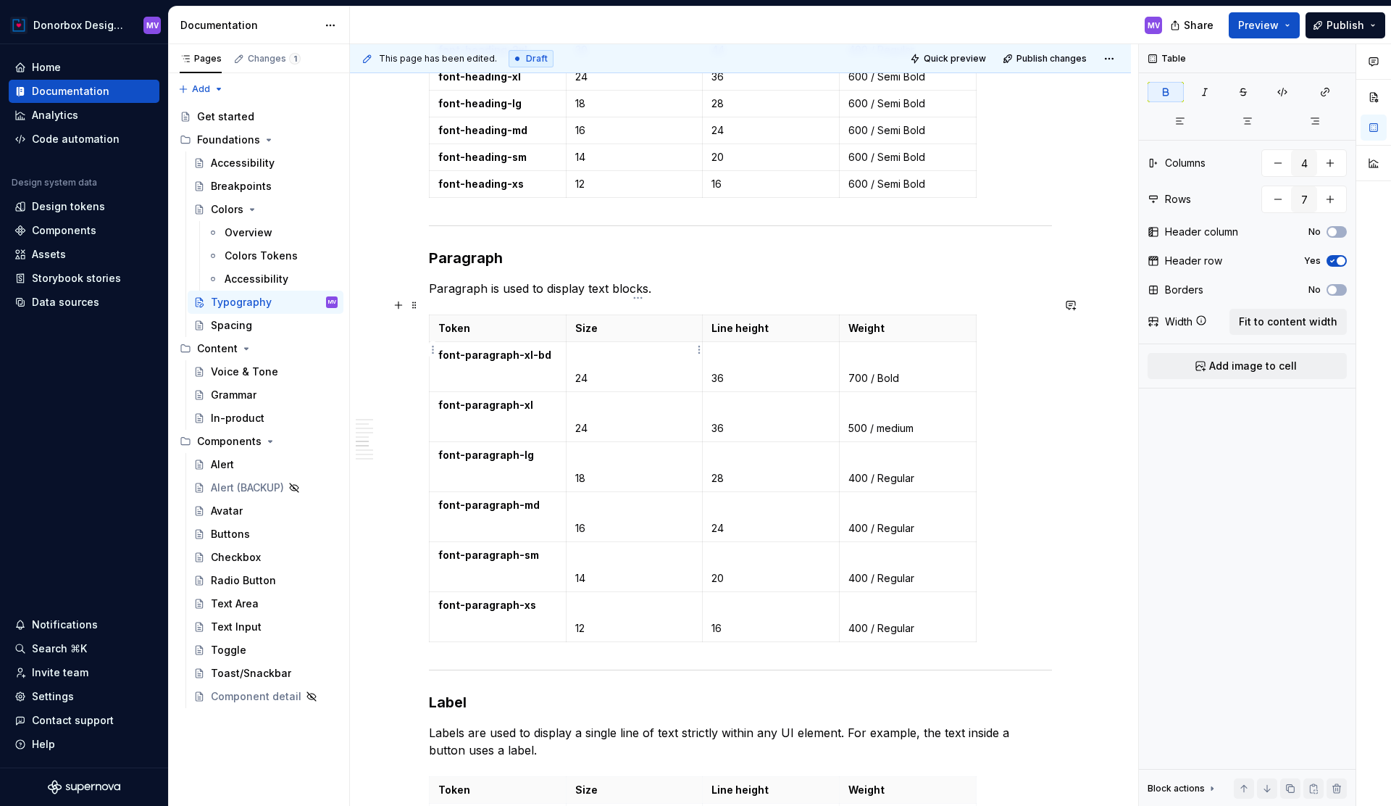
click at [578, 357] on td "24" at bounding box center [634, 367] width 137 height 50
click at [717, 371] on p "36" at bounding box center [771, 378] width 119 height 14
click at [851, 355] on td "700 / Bold" at bounding box center [908, 367] width 137 height 50
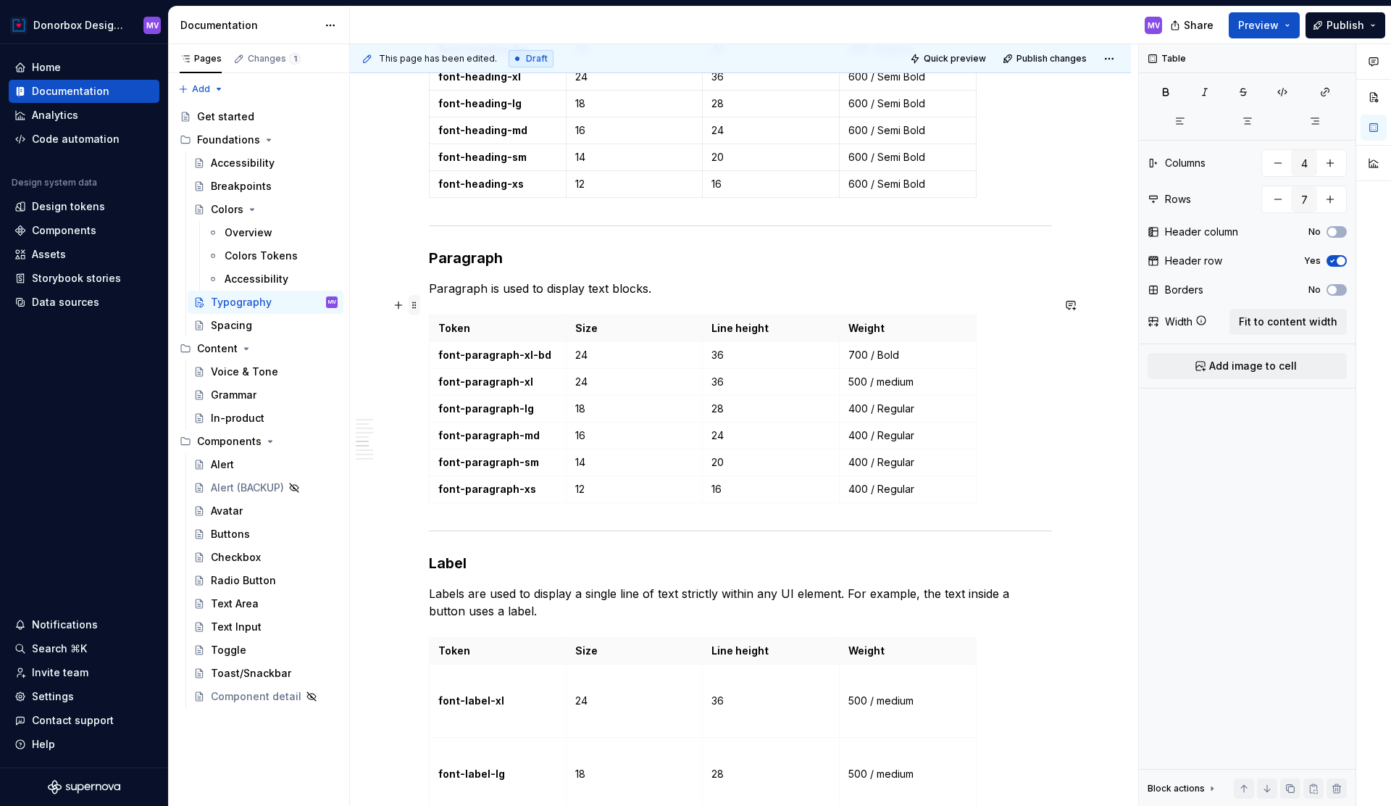
click at [417, 305] on span at bounding box center [415, 305] width 12 height 20
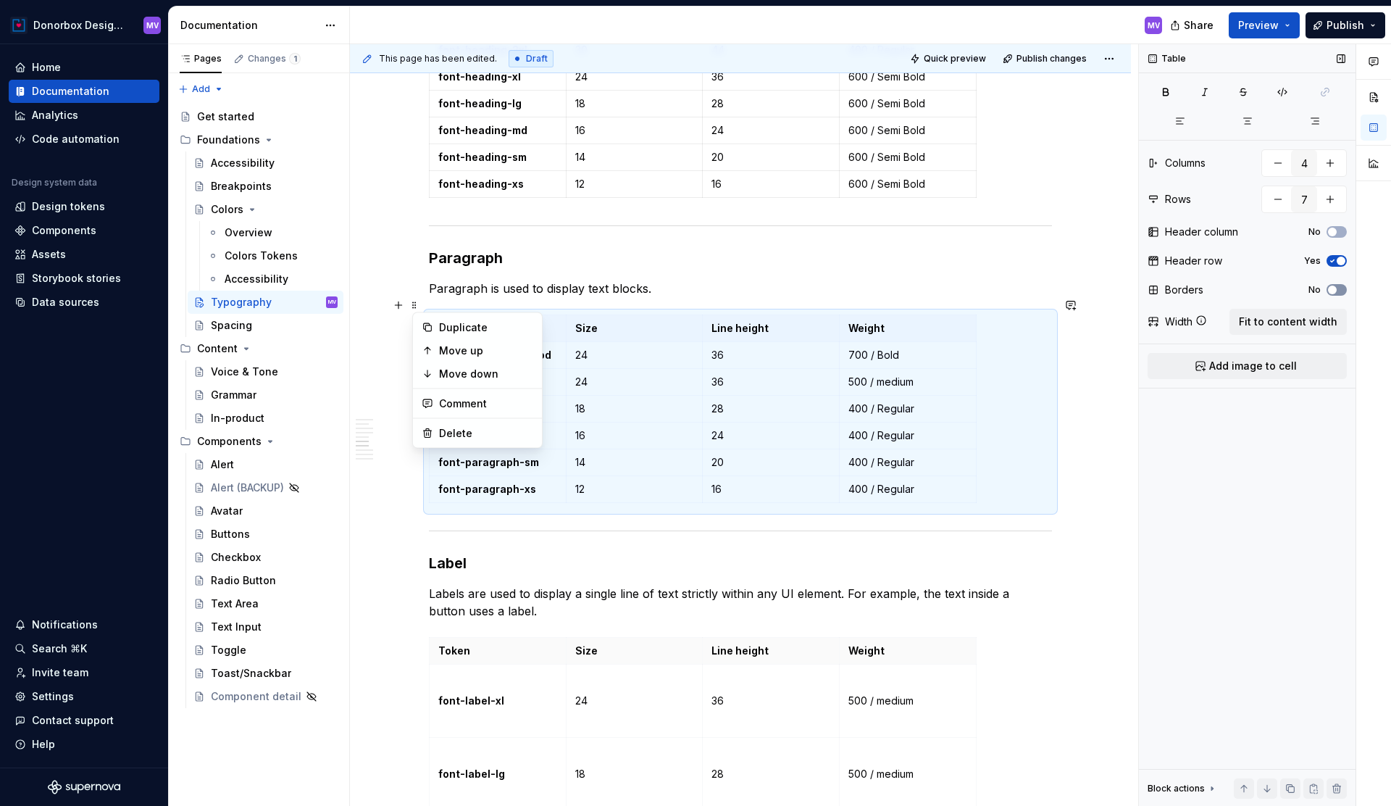
click at [1340, 290] on button "No" at bounding box center [1337, 290] width 20 height 12
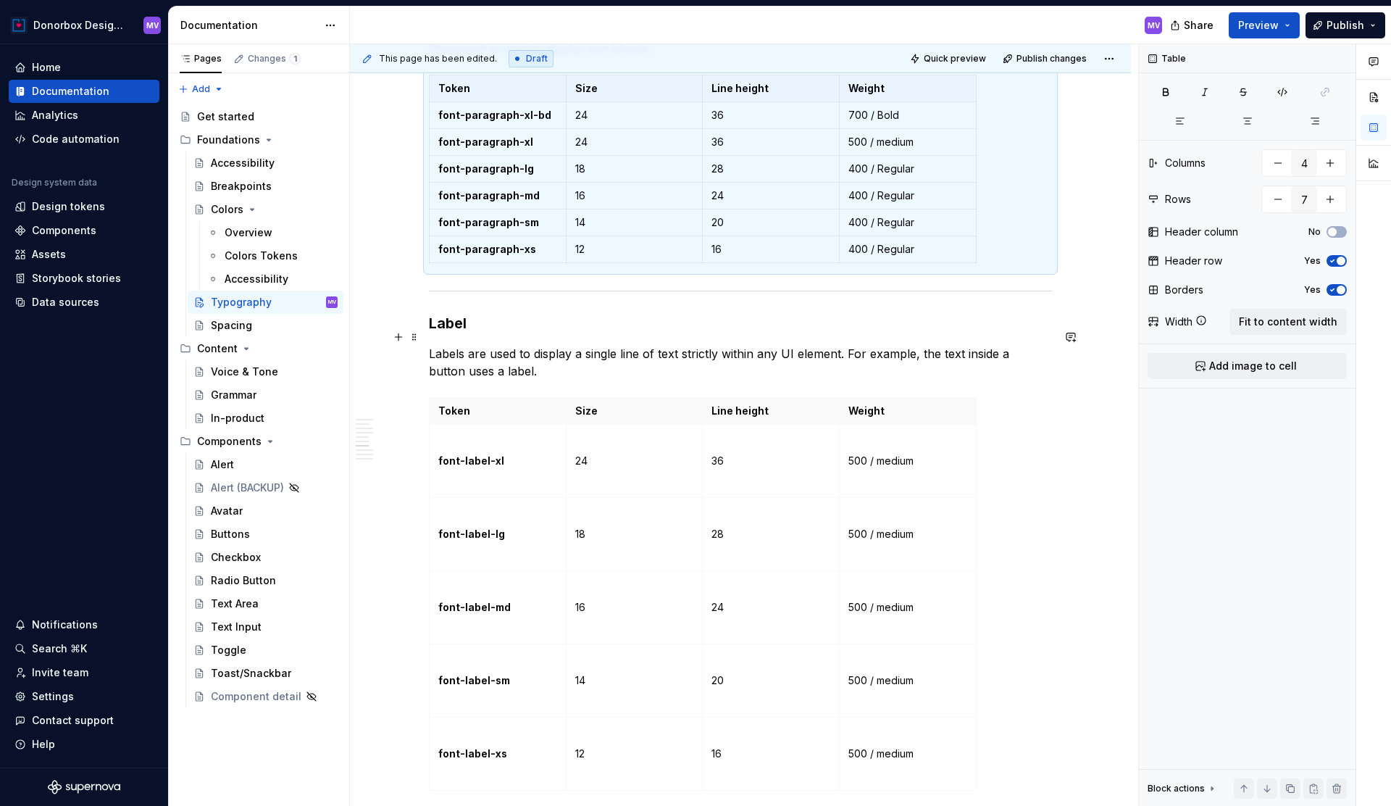
scroll to position [2020, 0]
type input "6"
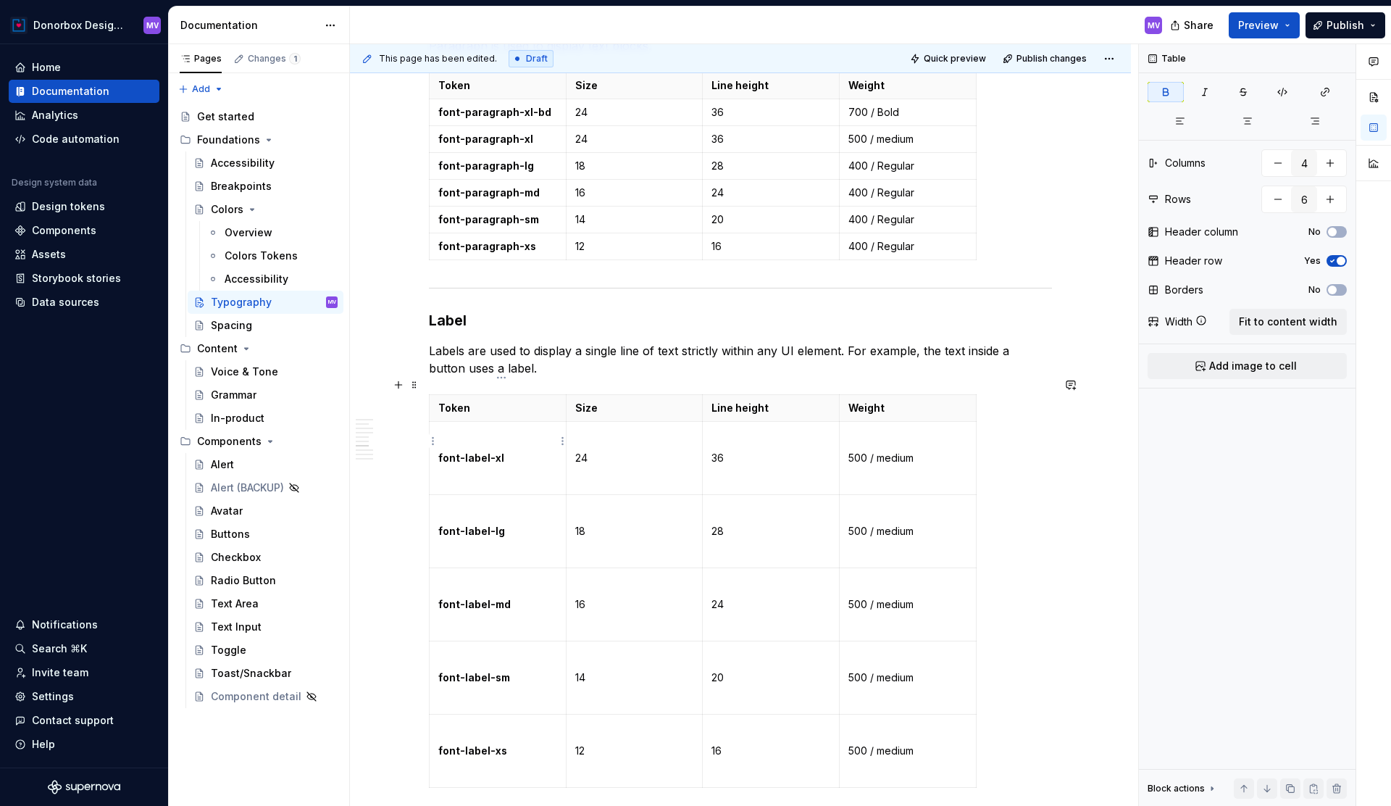
click at [528, 451] on p "font-label-xl" at bounding box center [497, 458] width 119 height 14
click at [472, 451] on strong "font-label-xl" at bounding box center [471, 457] width 66 height 12
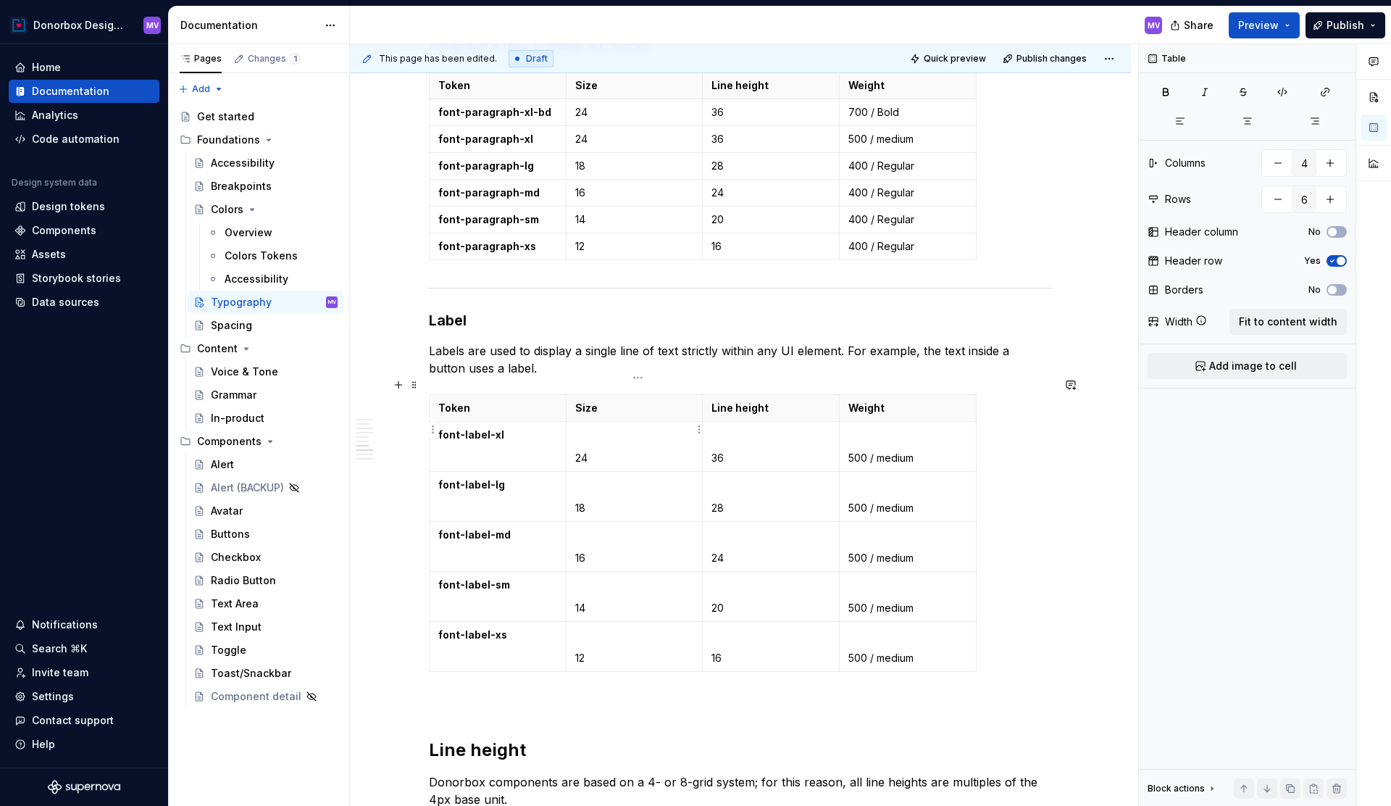
click at [579, 451] on p "24" at bounding box center [634, 458] width 119 height 14
click at [852, 451] on p "500 / medium" at bounding box center [908, 458] width 119 height 14
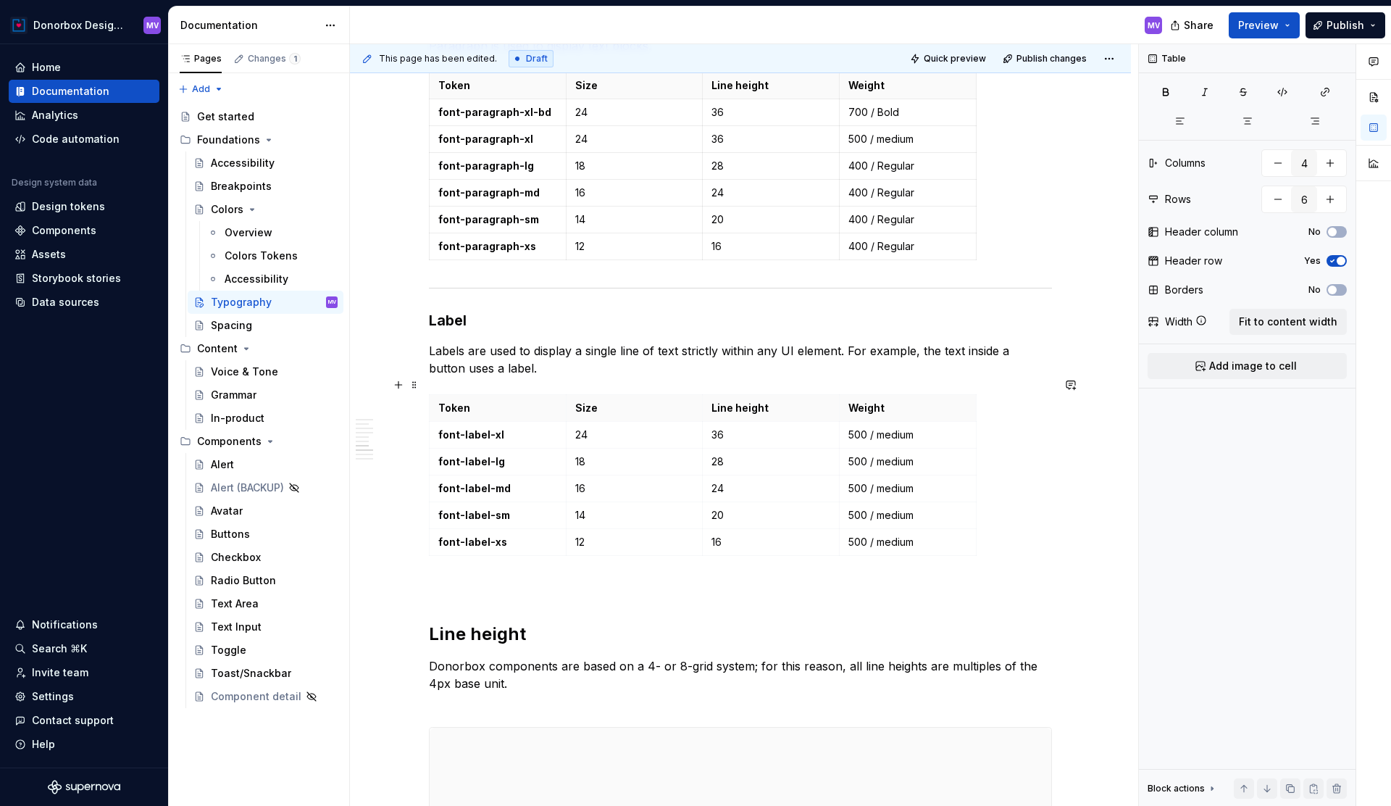
click at [1028, 485] on div "Token Size Line height Weight font-label-xl 24 36 500 / medium font-label-lg 18…" at bounding box center [740, 477] width 623 height 167
click at [417, 385] on span at bounding box center [415, 385] width 12 height 20
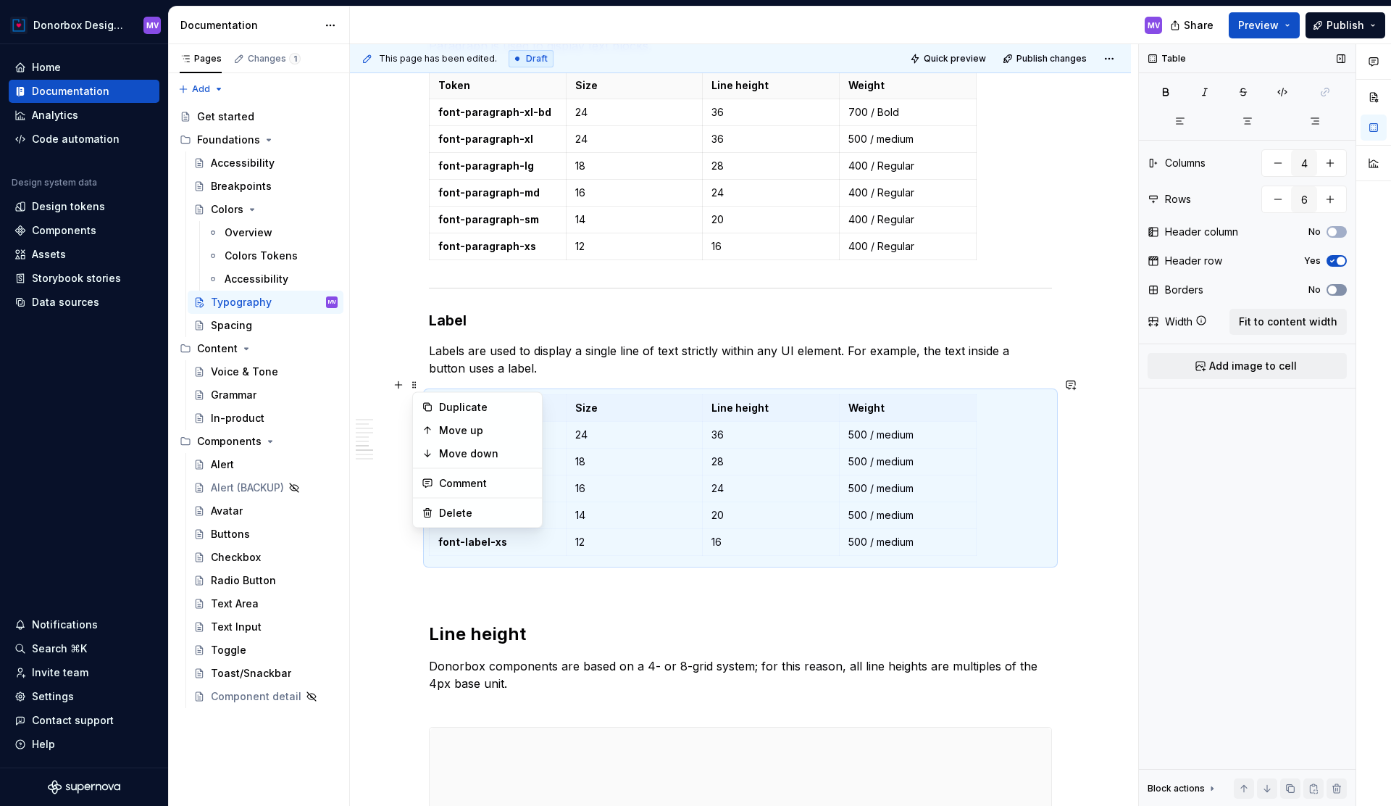
click at [1340, 292] on button "No" at bounding box center [1337, 290] width 20 height 12
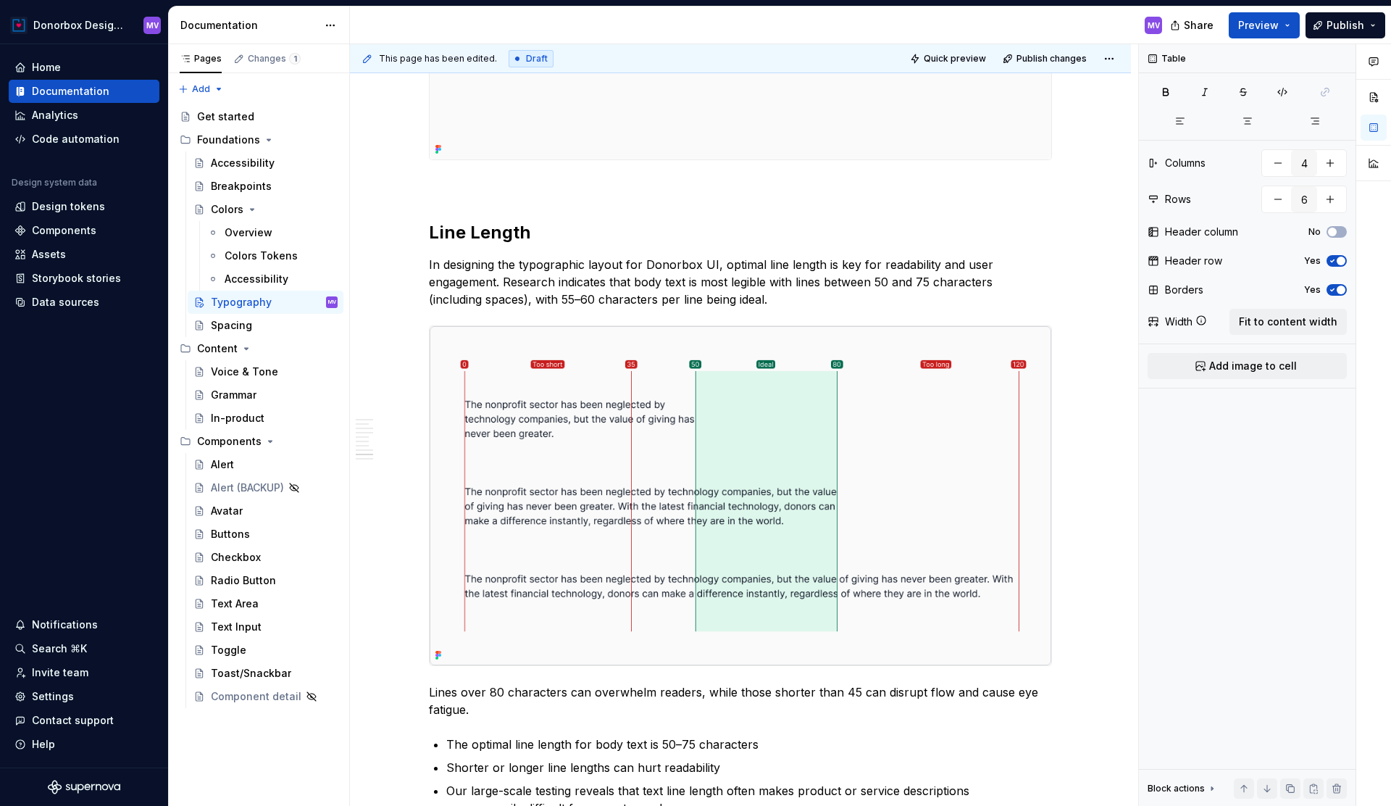
scroll to position [2986, 0]
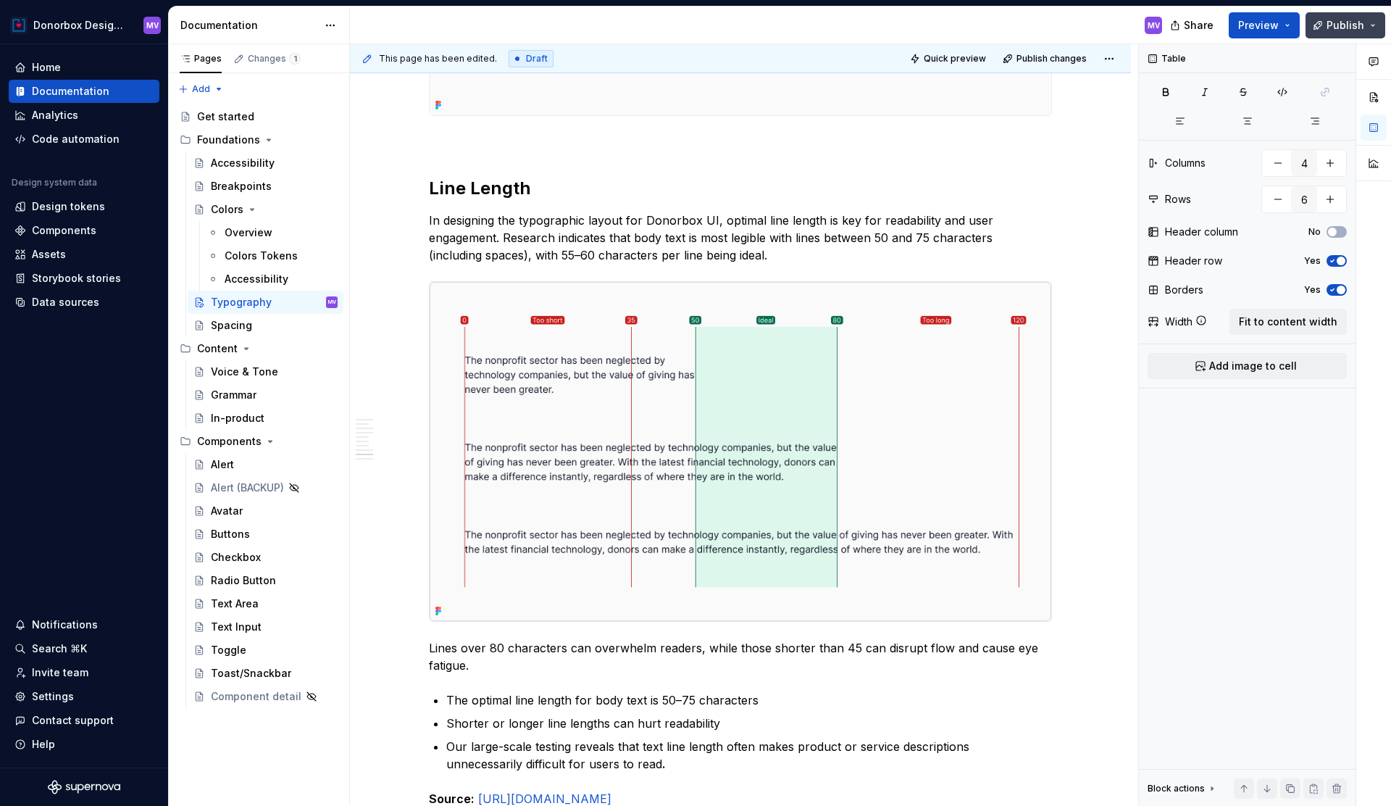
click at [1347, 28] on span "Publish" at bounding box center [1346, 25] width 38 height 14
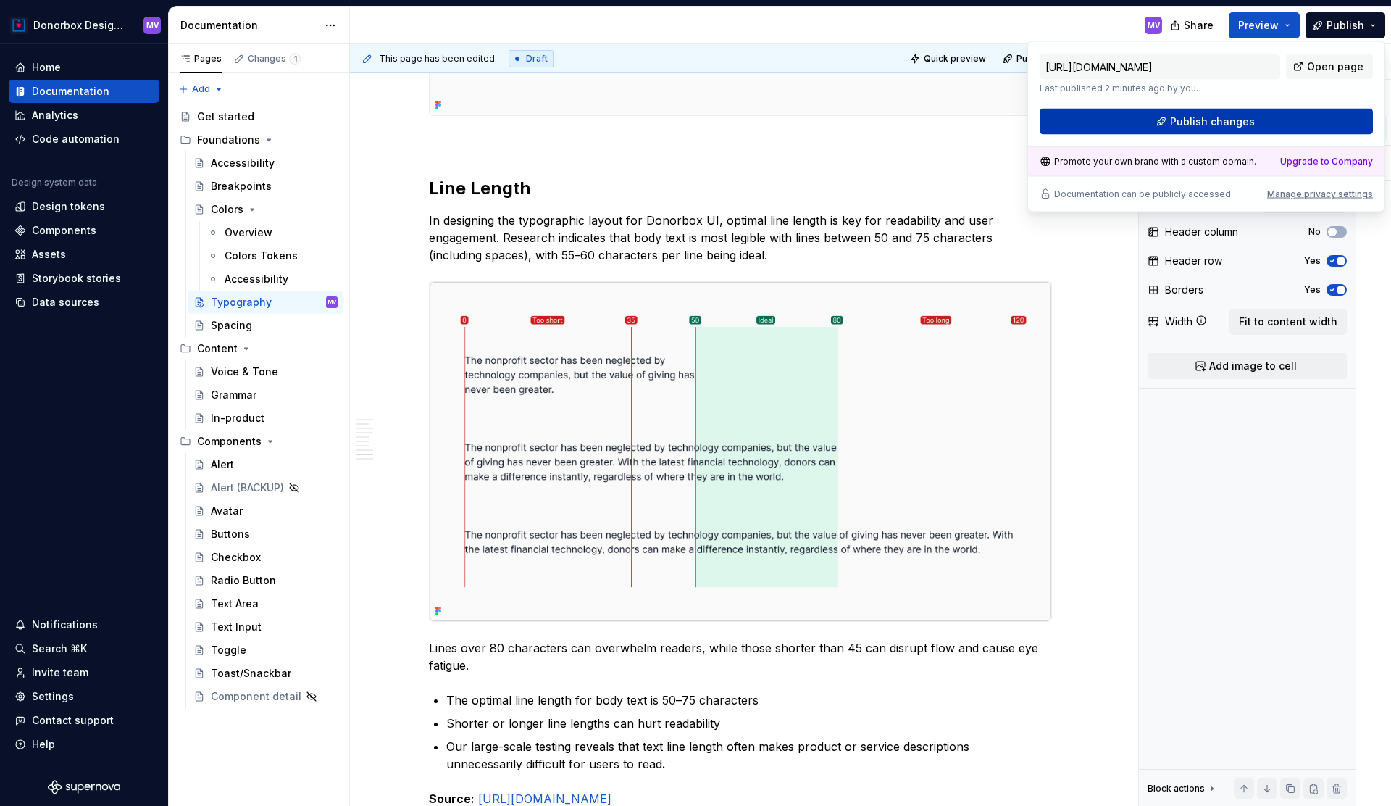
click at [1233, 116] on span "Publish changes" at bounding box center [1212, 121] width 85 height 14
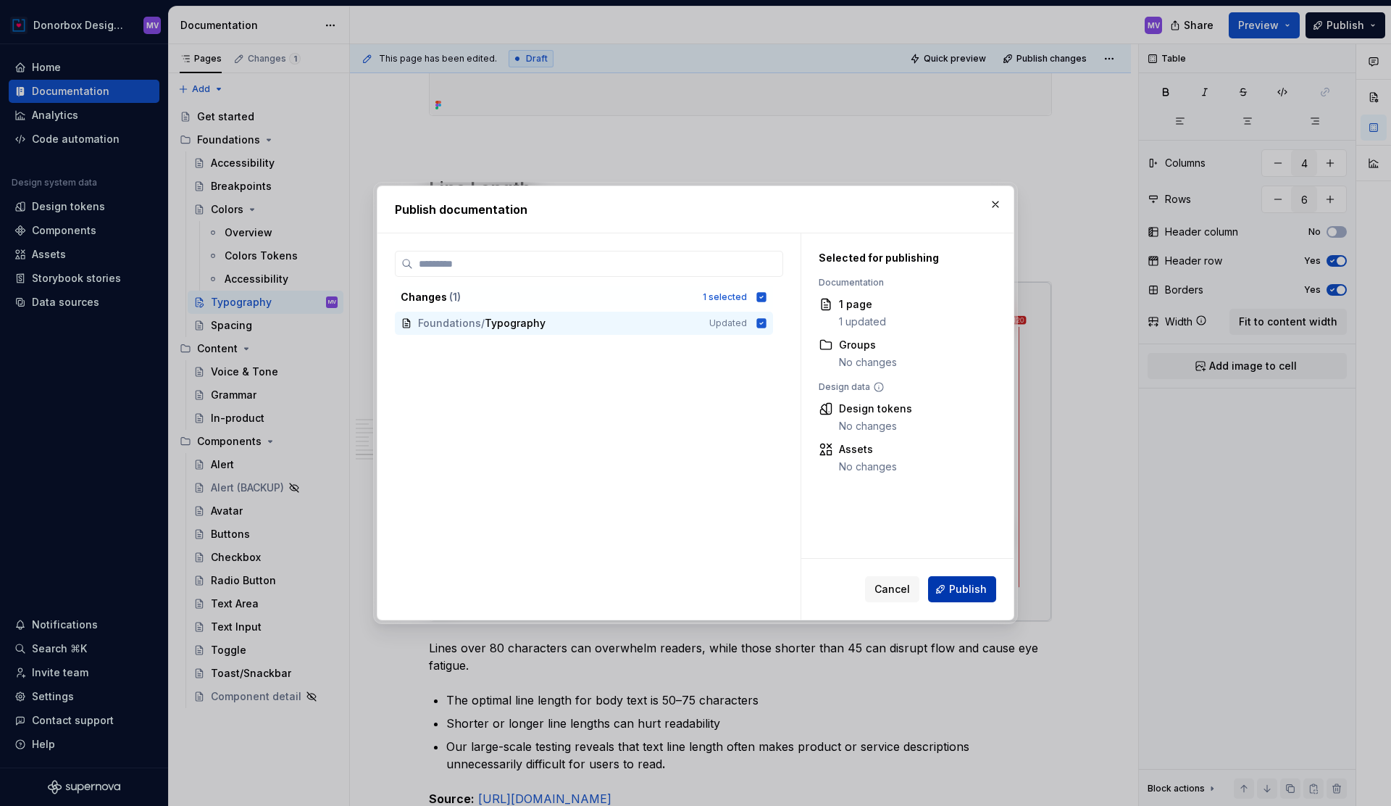
click at [970, 595] on span "Publish" at bounding box center [968, 589] width 38 height 14
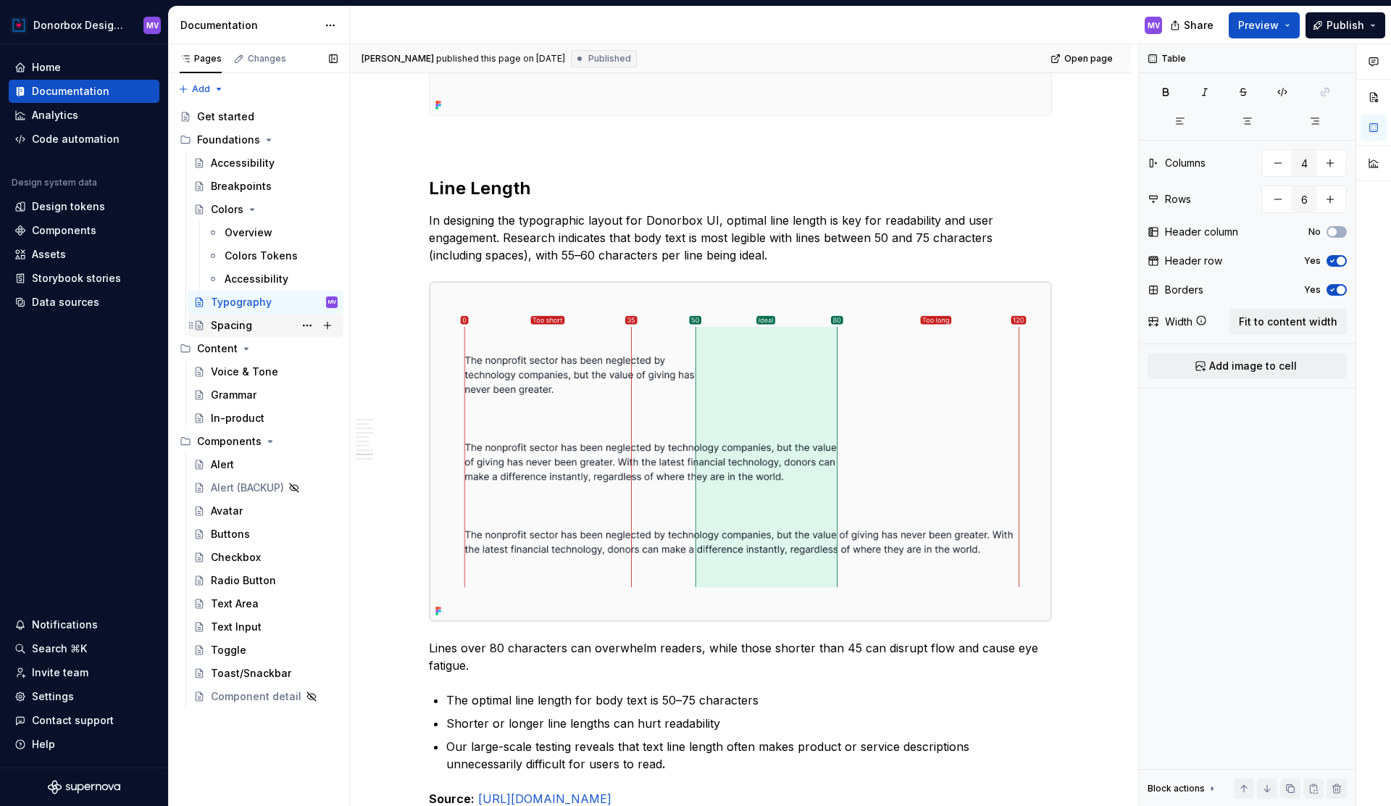
click at [247, 328] on div "Spacing" at bounding box center [231, 325] width 41 height 14
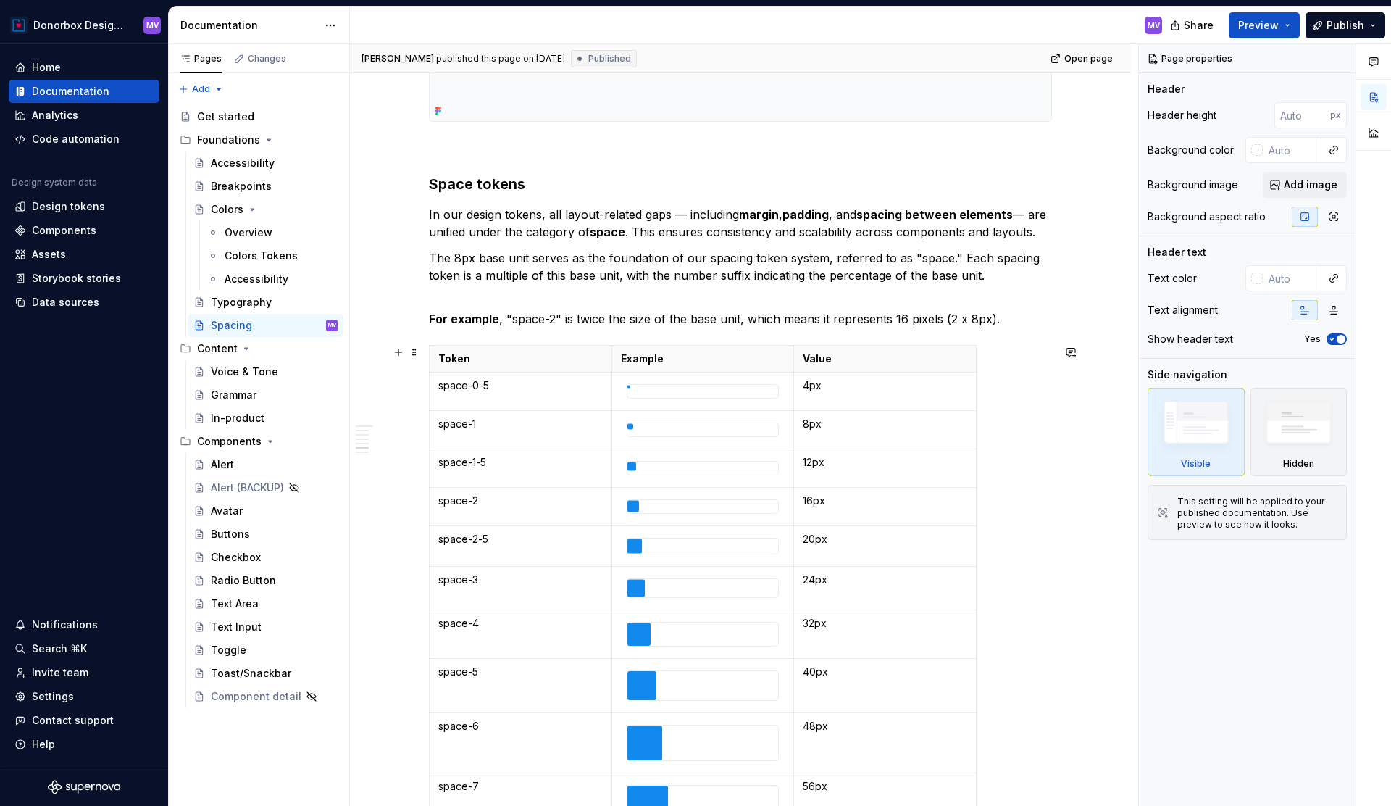
scroll to position [2547, 0]
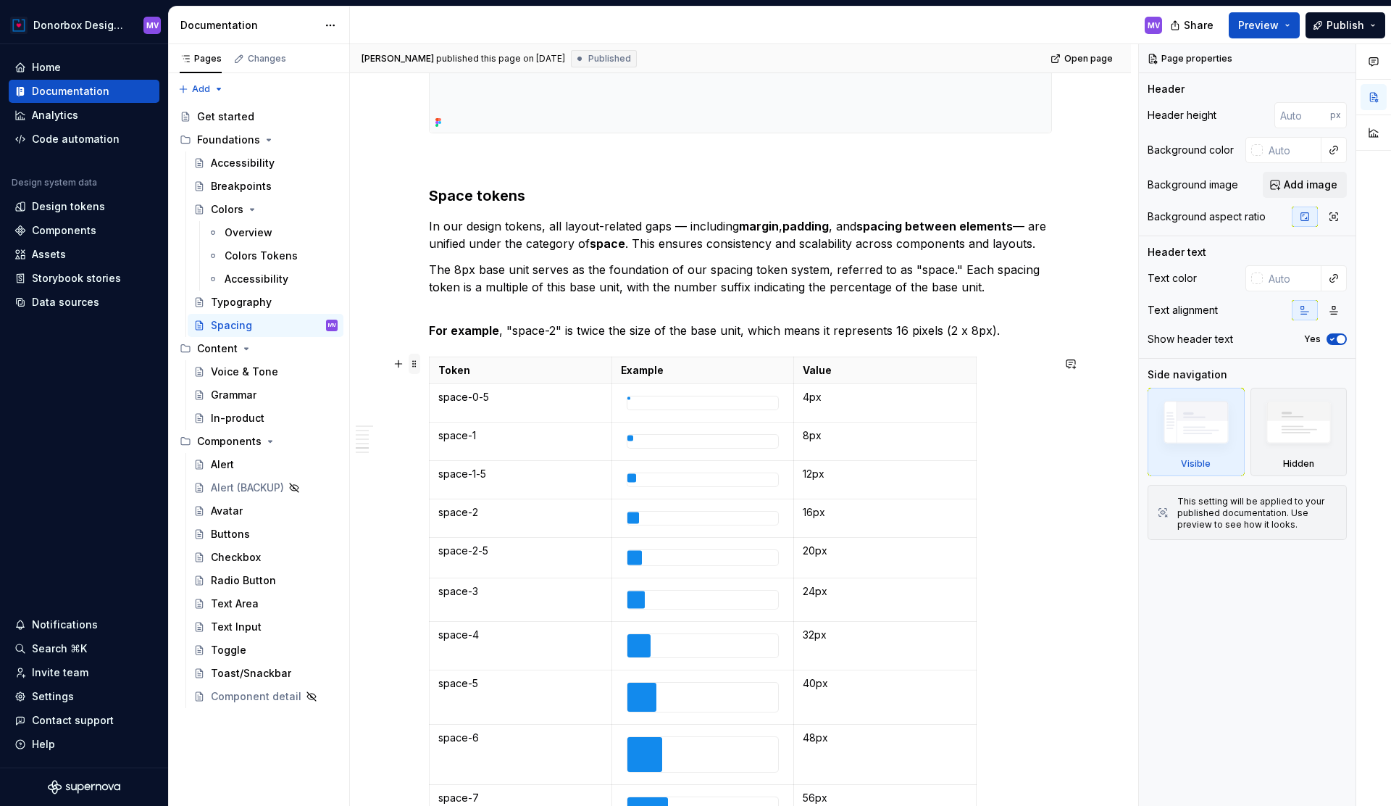
click at [419, 367] on span at bounding box center [415, 364] width 12 height 20
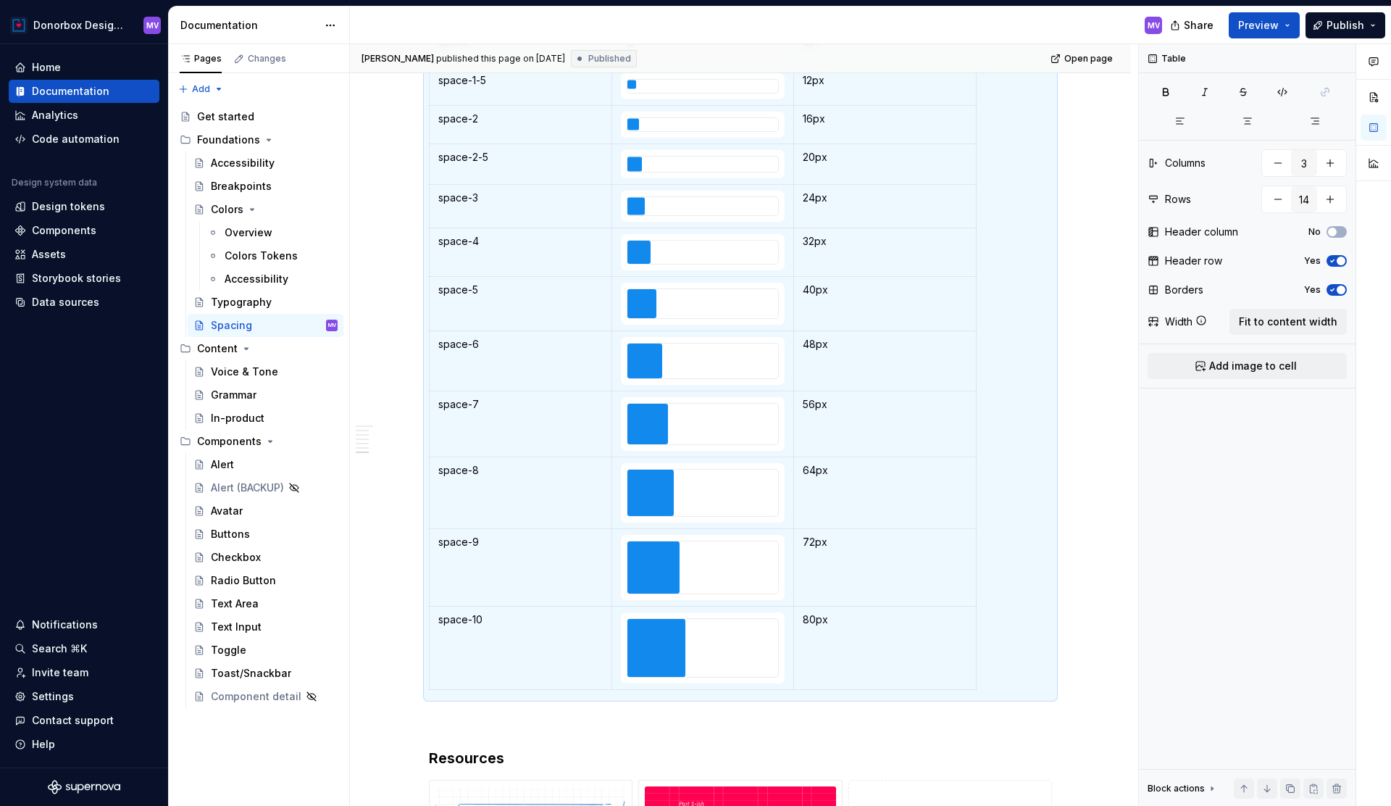
scroll to position [2945, 0]
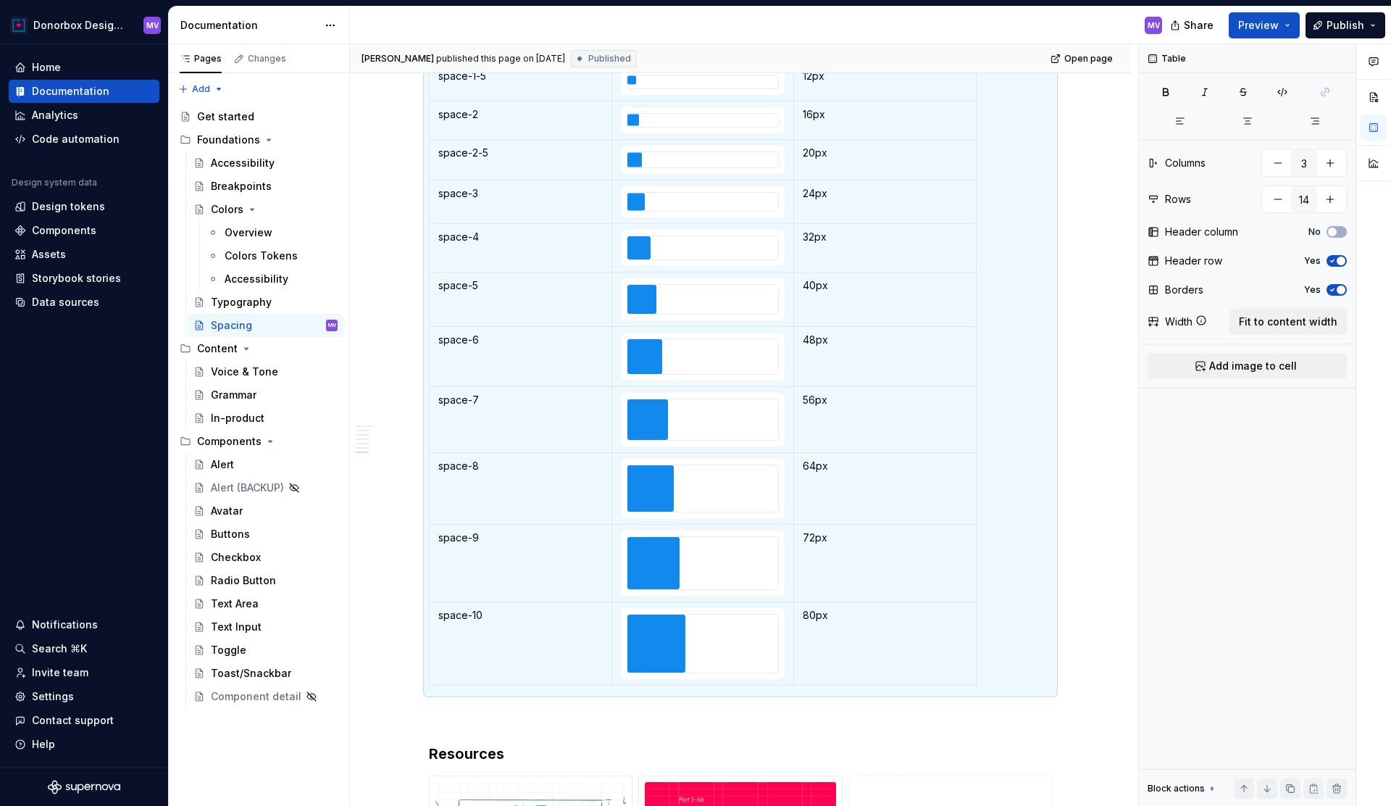
click at [443, 615] on p "space-10" at bounding box center [520, 615] width 164 height 14
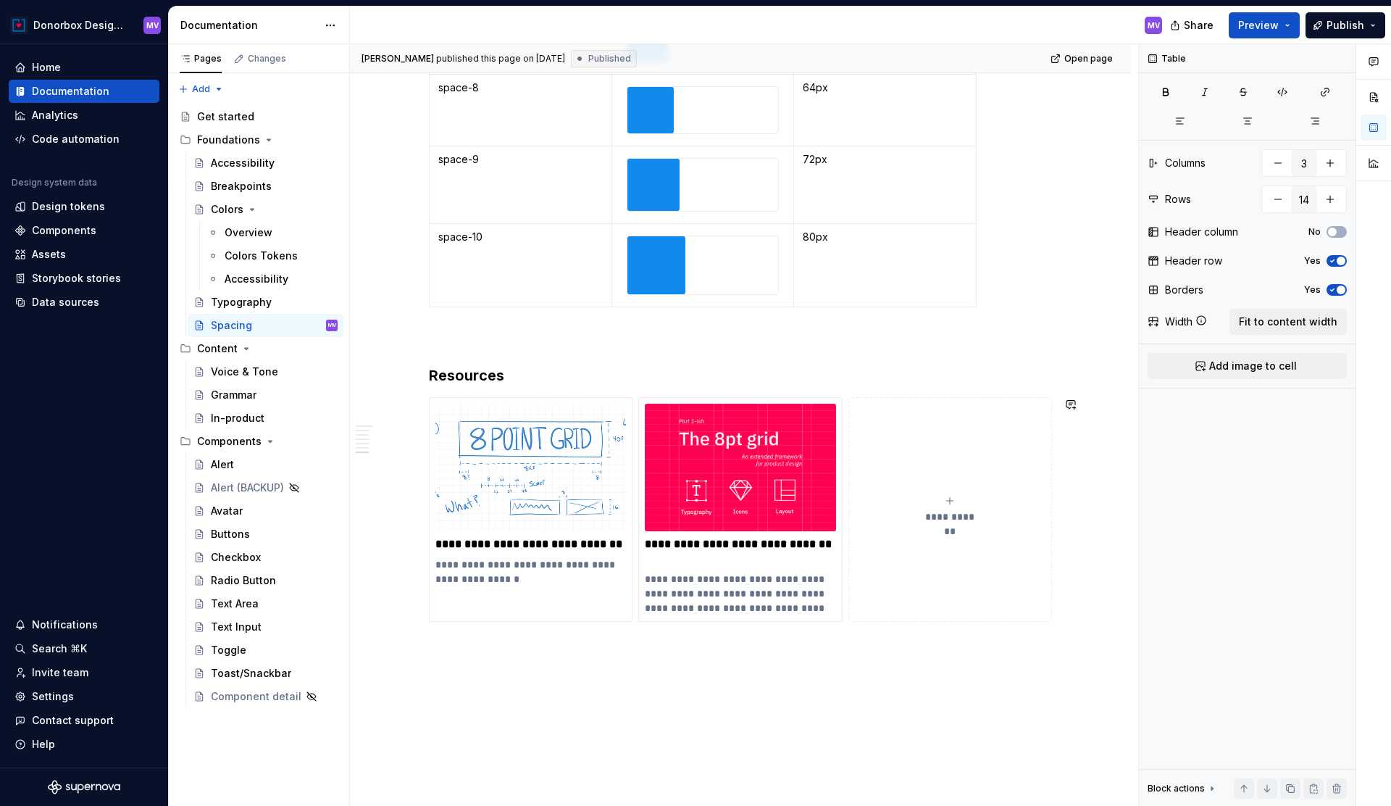
scroll to position [3397, 0]
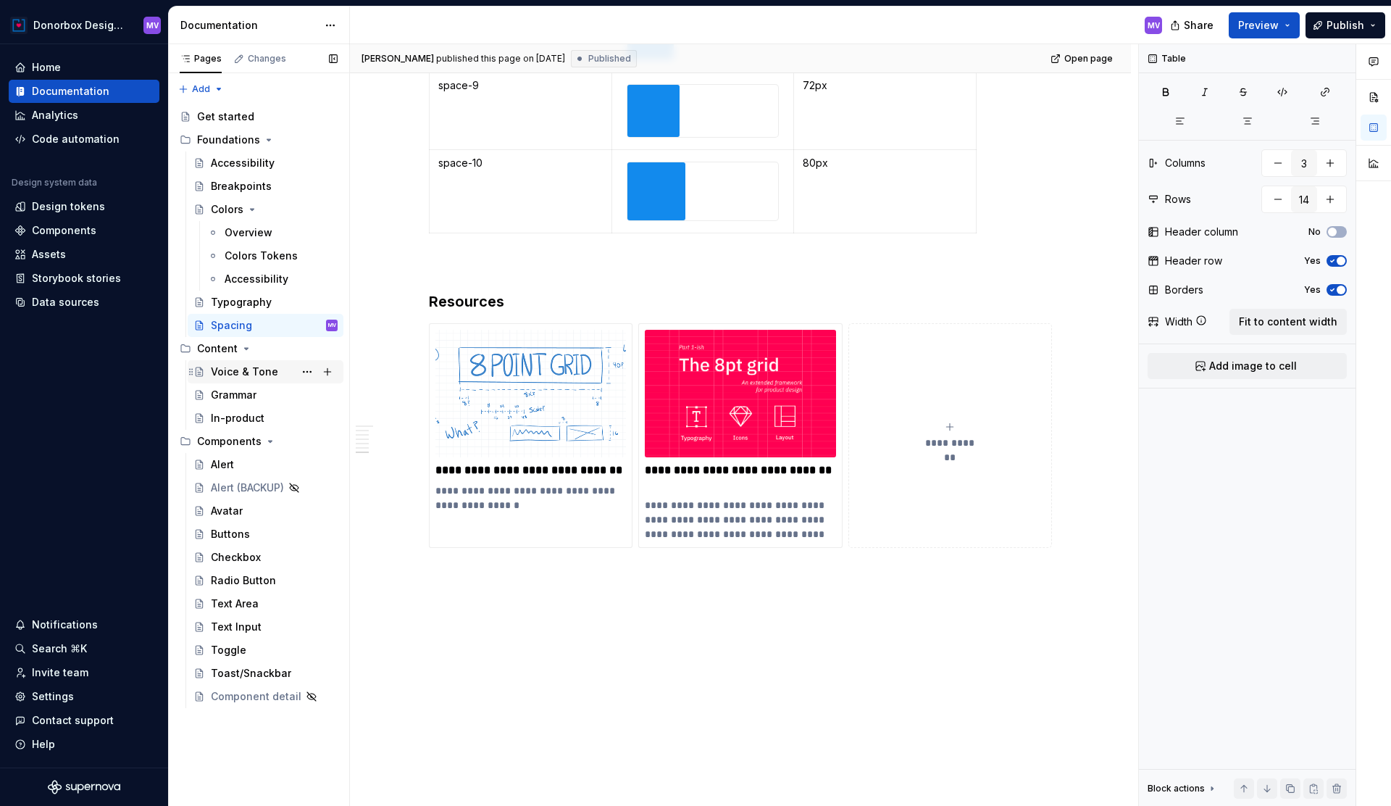
click at [238, 364] on div "Voice & Tone" at bounding box center [244, 371] width 67 height 14
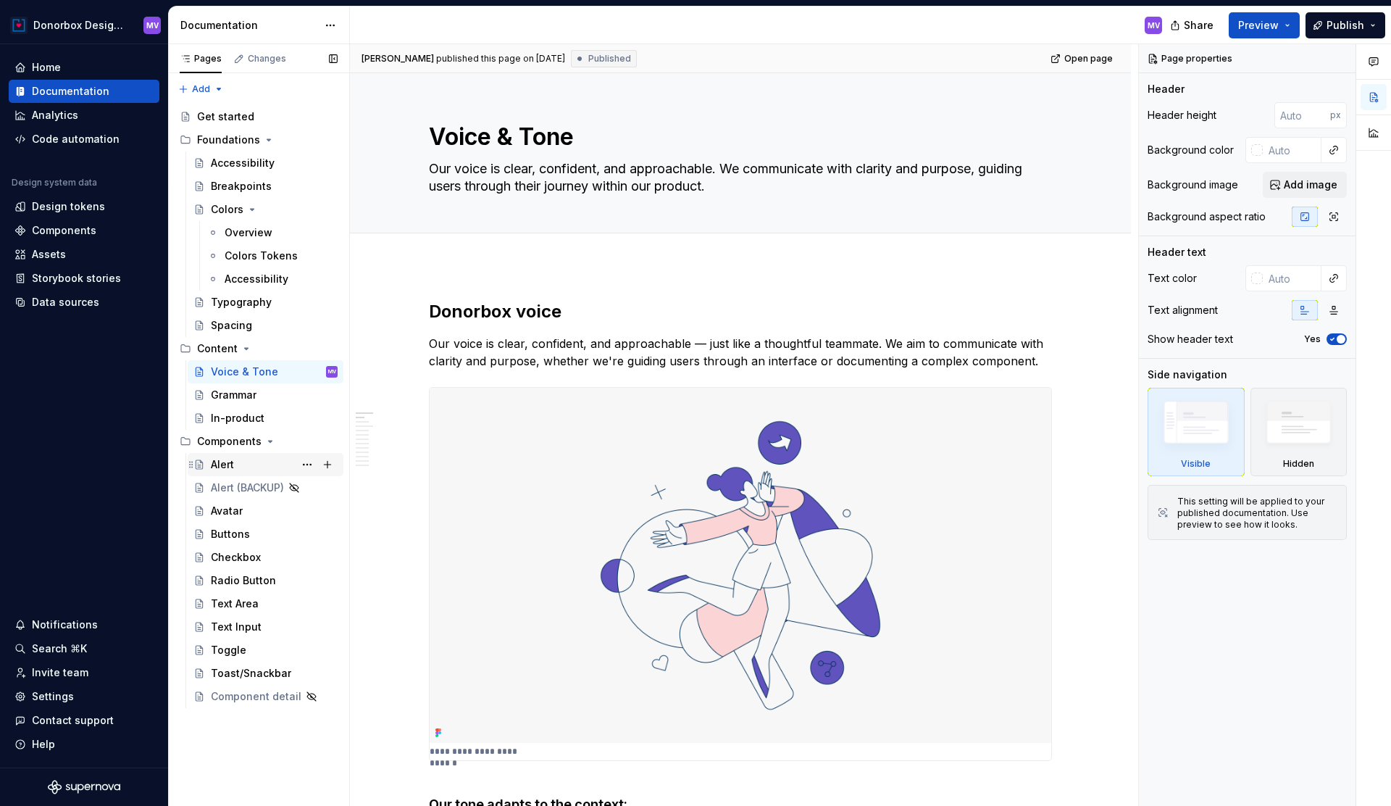
click at [240, 459] on div "Alert" at bounding box center [274, 464] width 127 height 20
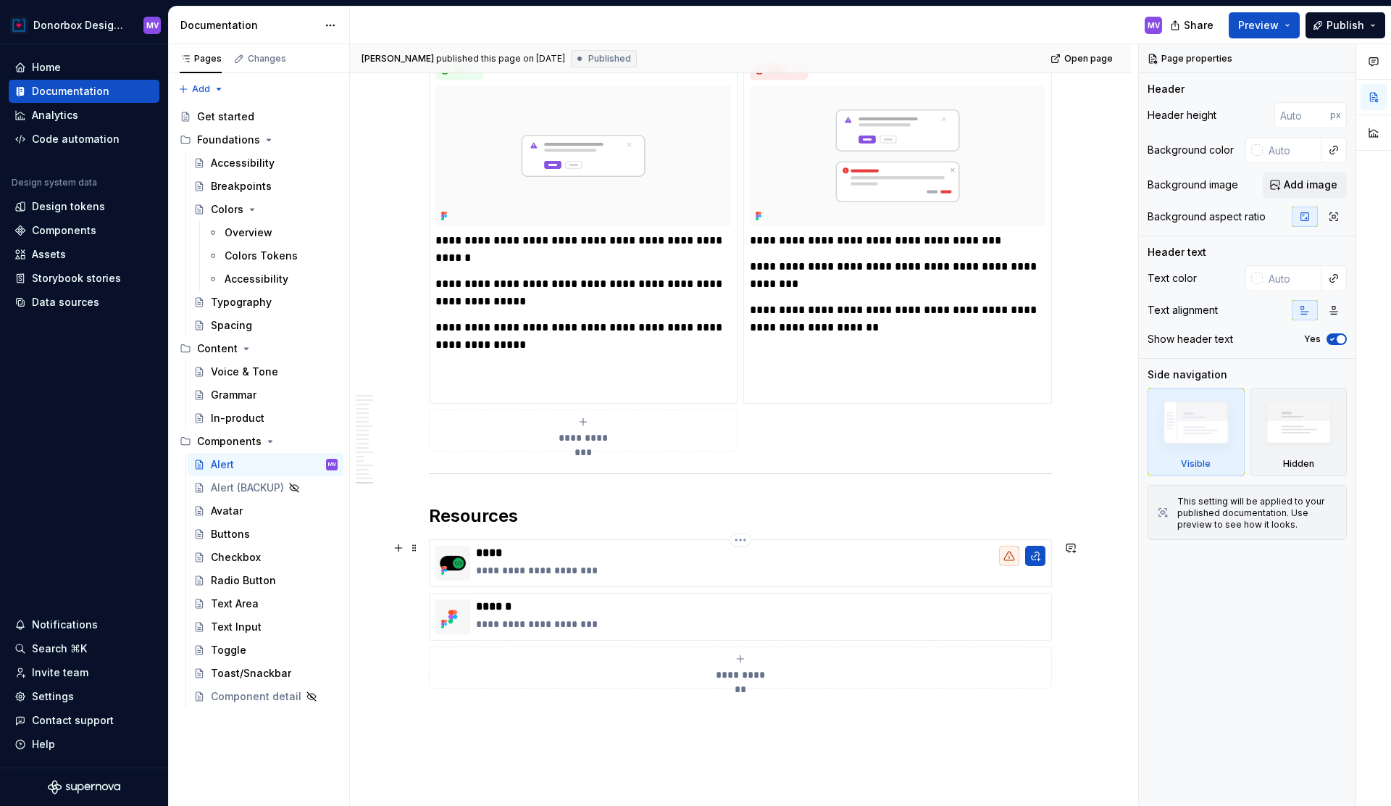
scroll to position [7031, 0]
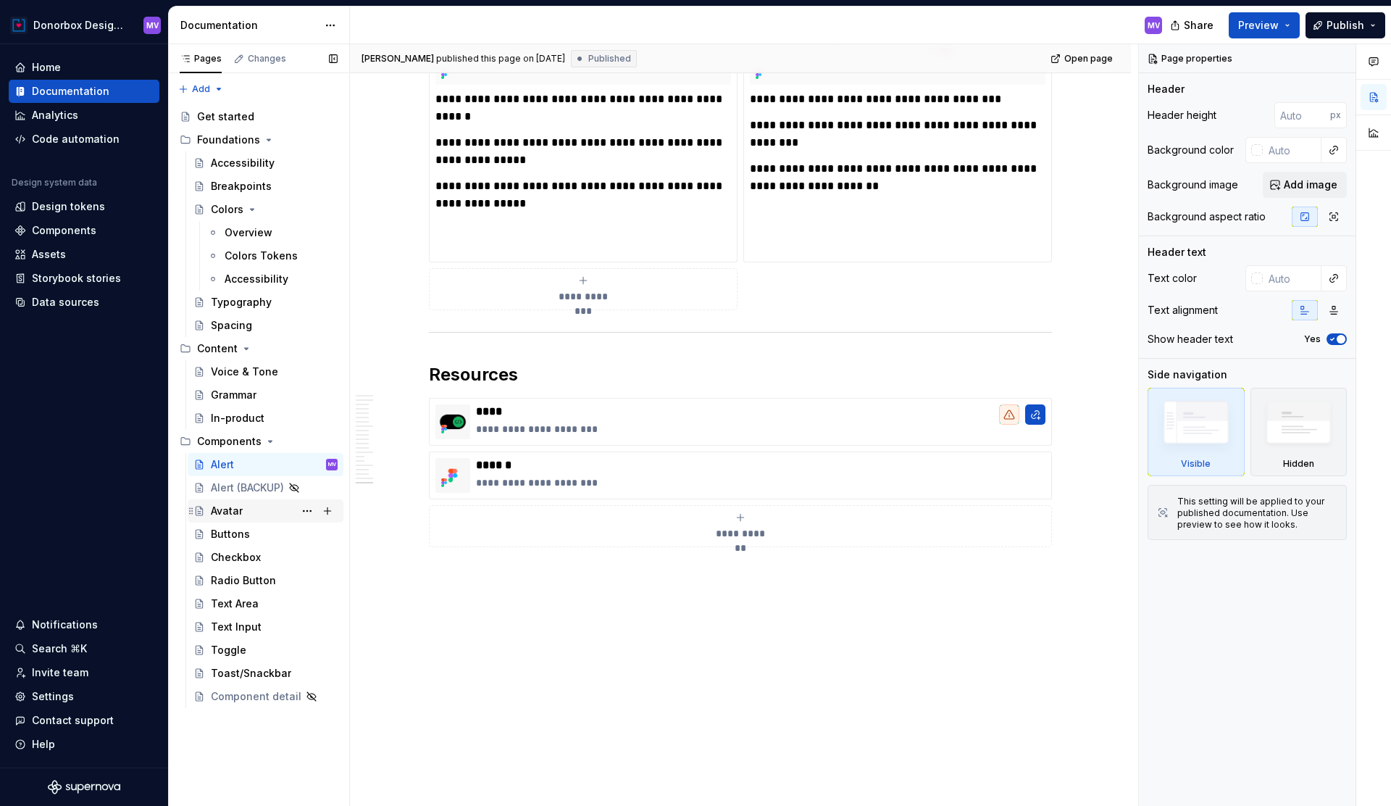
click at [239, 503] on div "Avatar" at bounding box center [274, 511] width 127 height 20
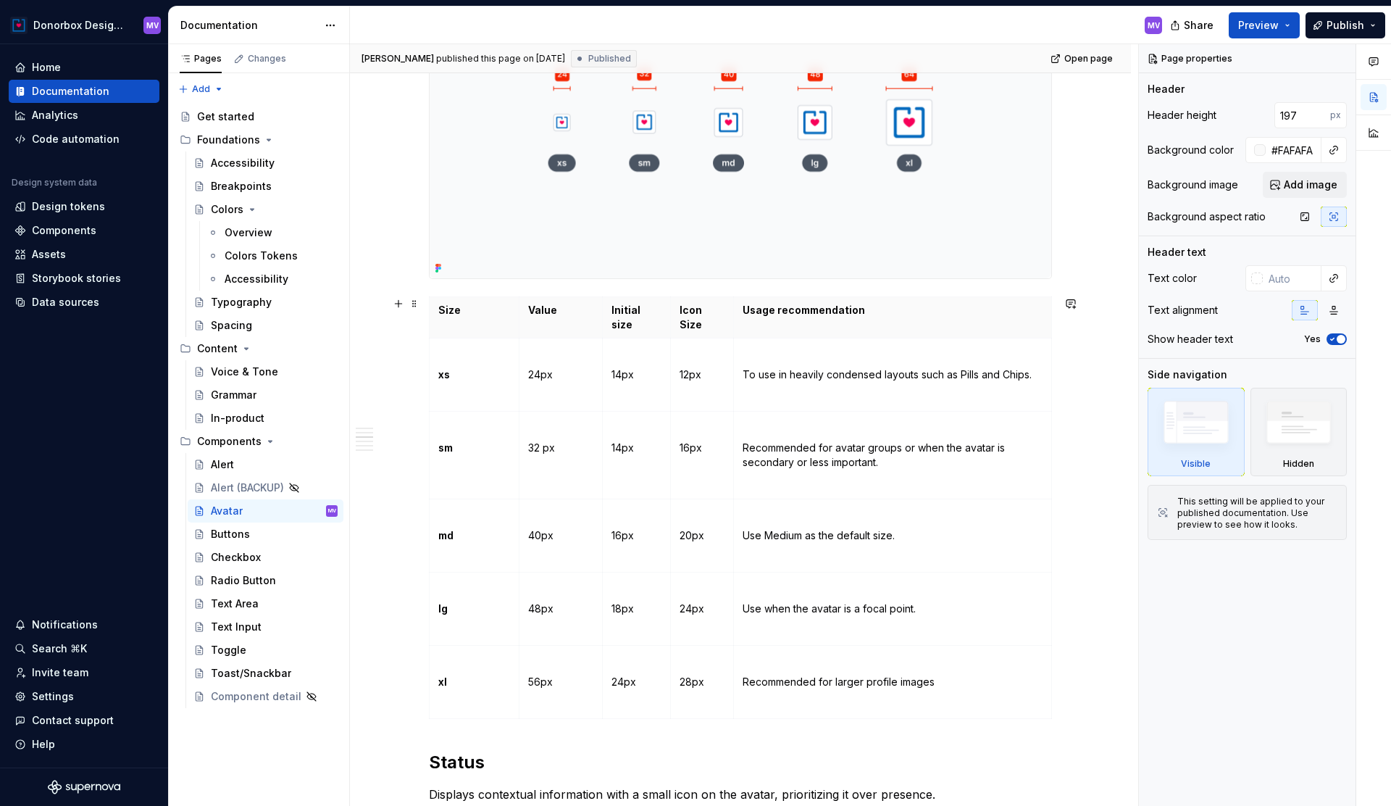
scroll to position [920, 0]
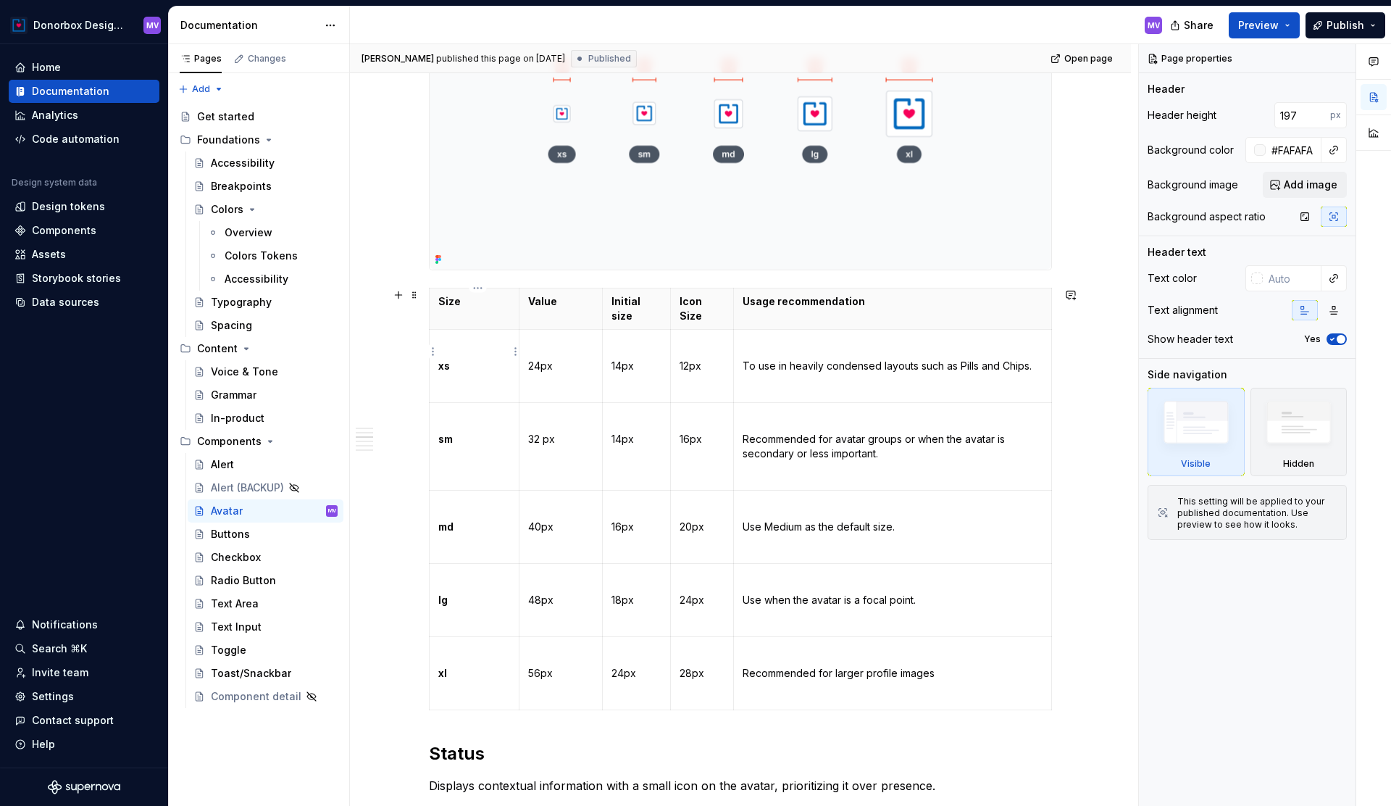
type textarea "*"
click at [441, 353] on td "xs" at bounding box center [475, 365] width 90 height 73
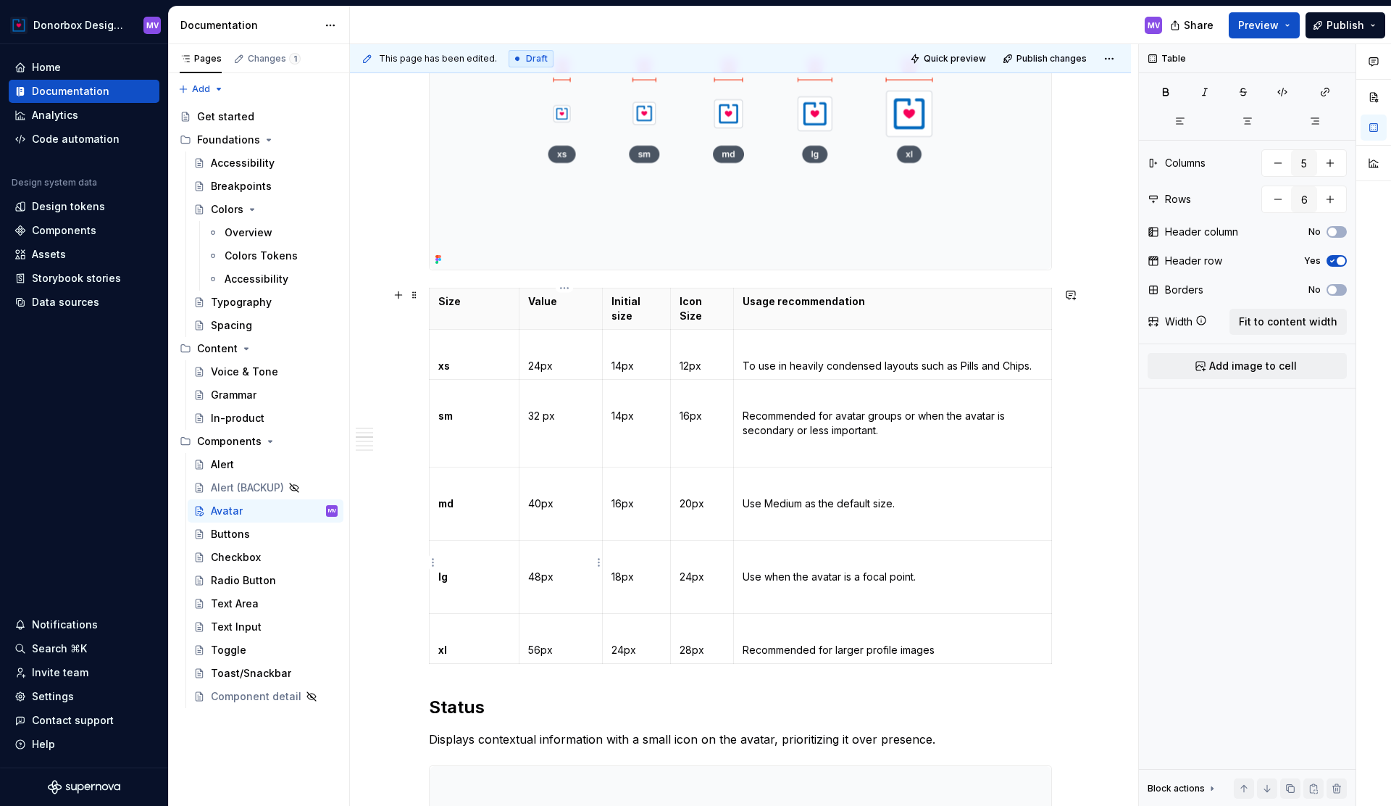
click at [544, 578] on td "48px" at bounding box center [560, 576] width 83 height 73
click at [845, 446] on p at bounding box center [893, 453] width 300 height 14
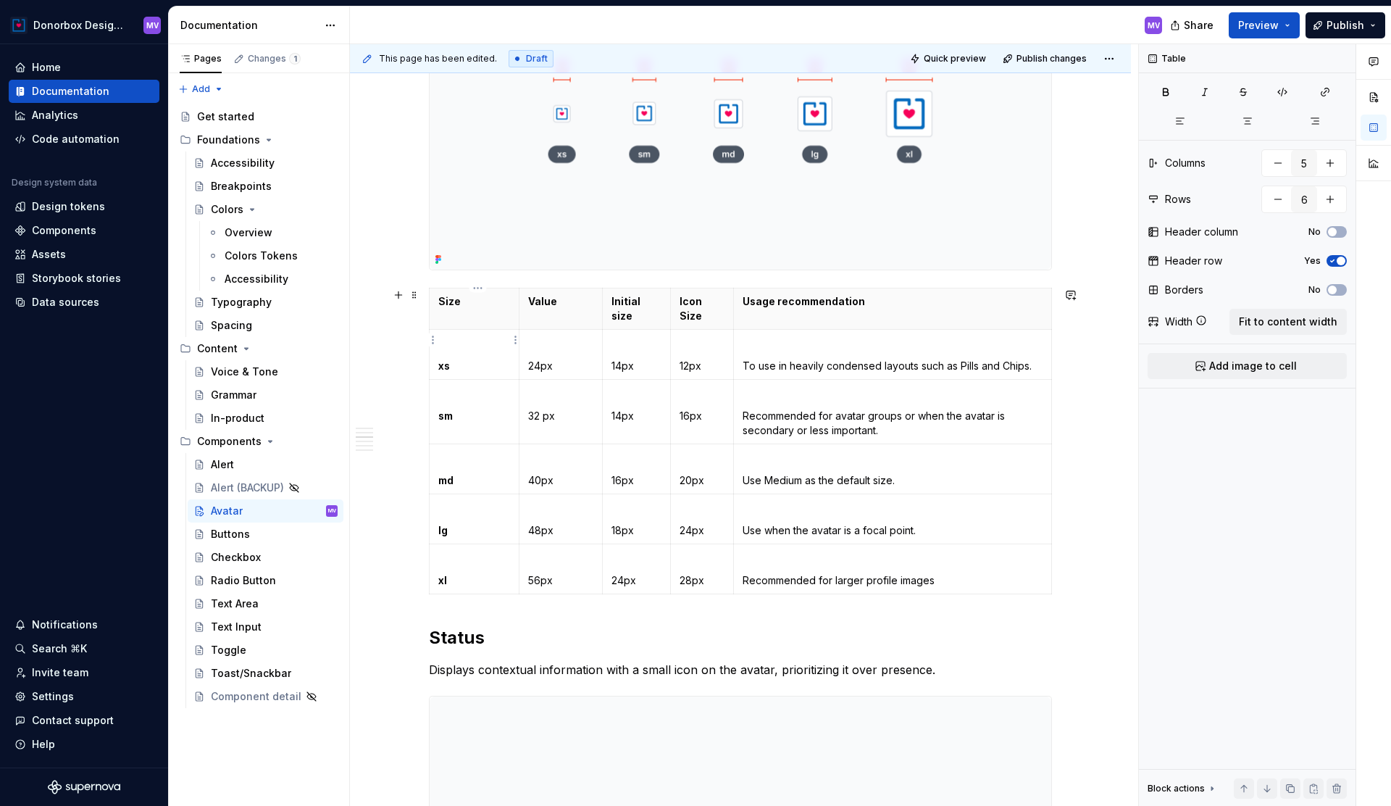
click at [443, 359] on strong "xs" at bounding box center [444, 365] width 12 height 12
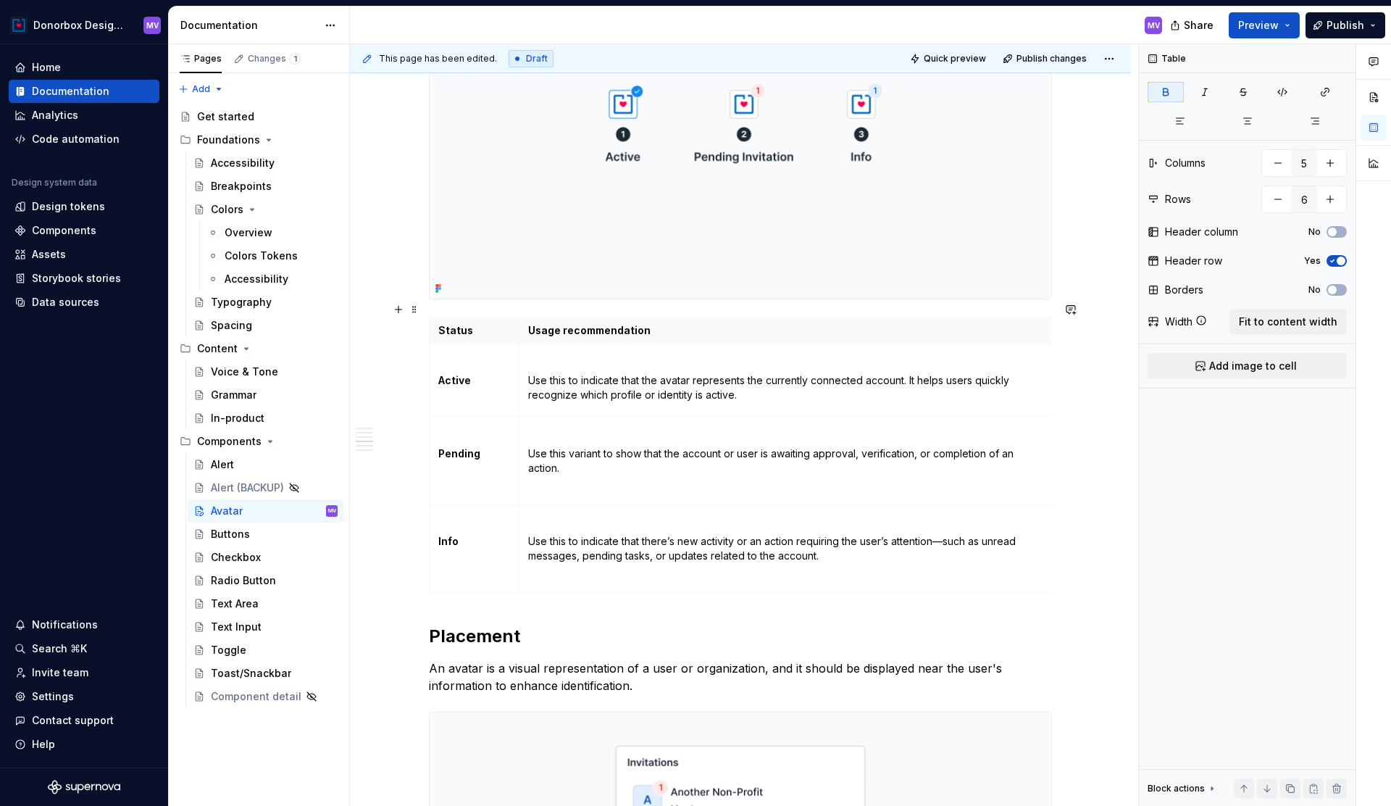
scroll to position [1663, 0]
type input "2"
type input "4"
click at [459, 394] on p at bounding box center [474, 401] width 72 height 14
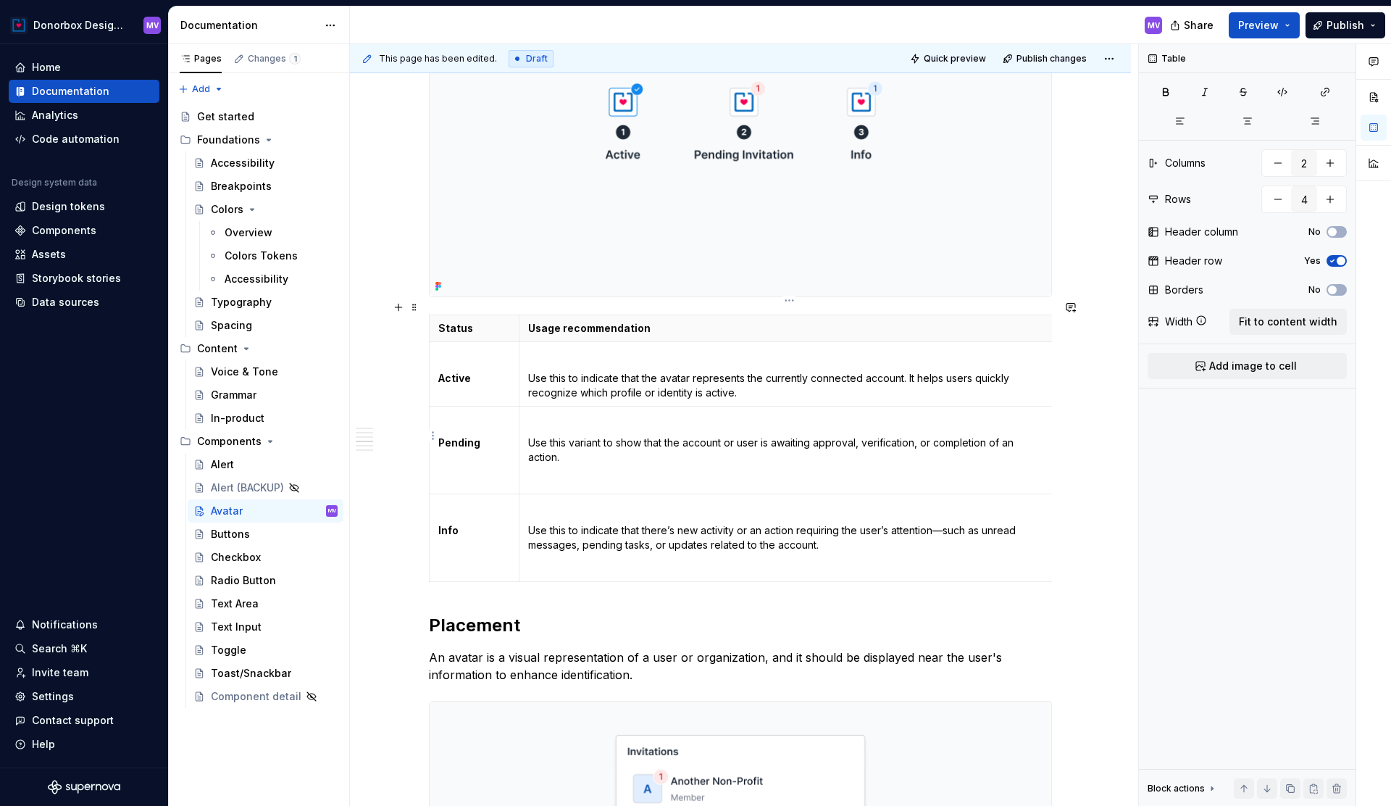
click at [546, 473] on p at bounding box center [785, 480] width 515 height 14
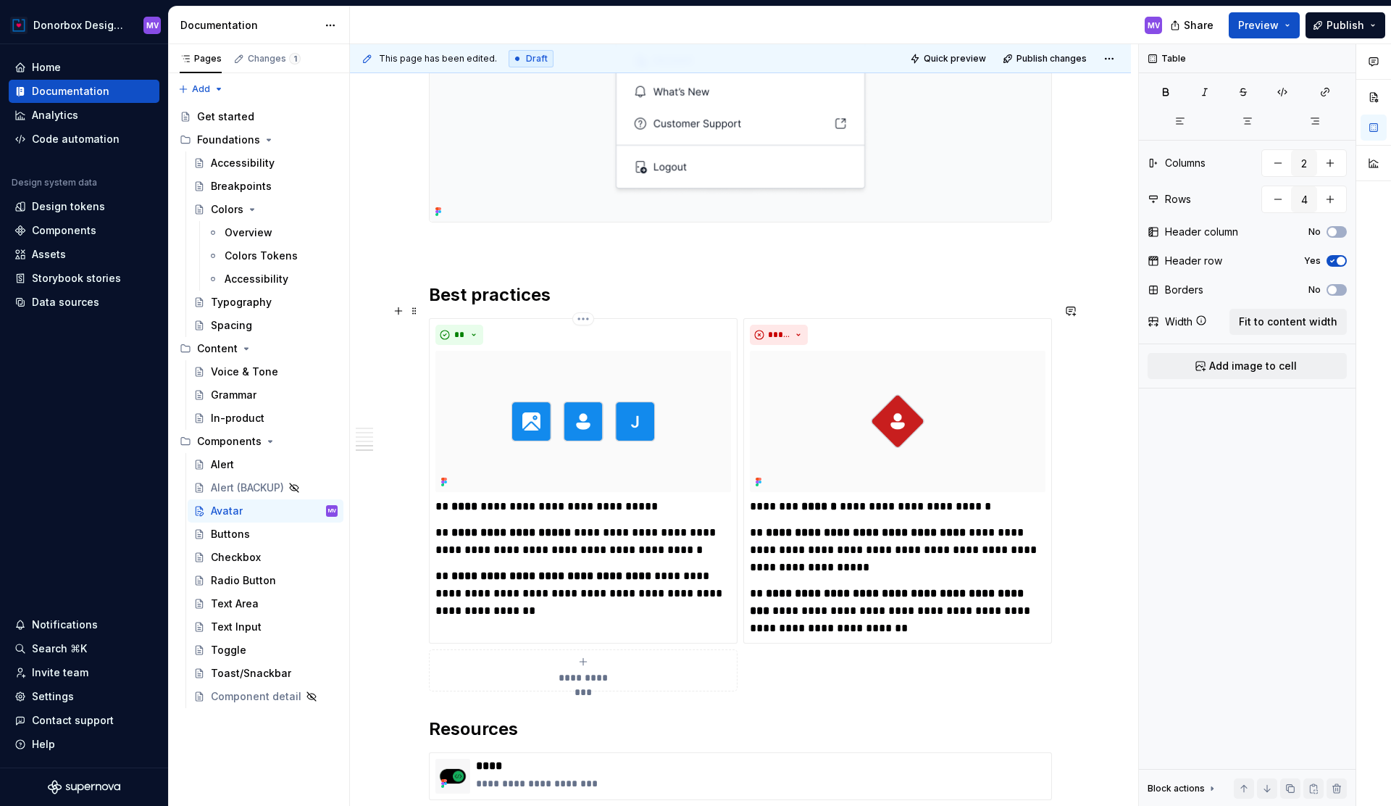
scroll to position [2518, 0]
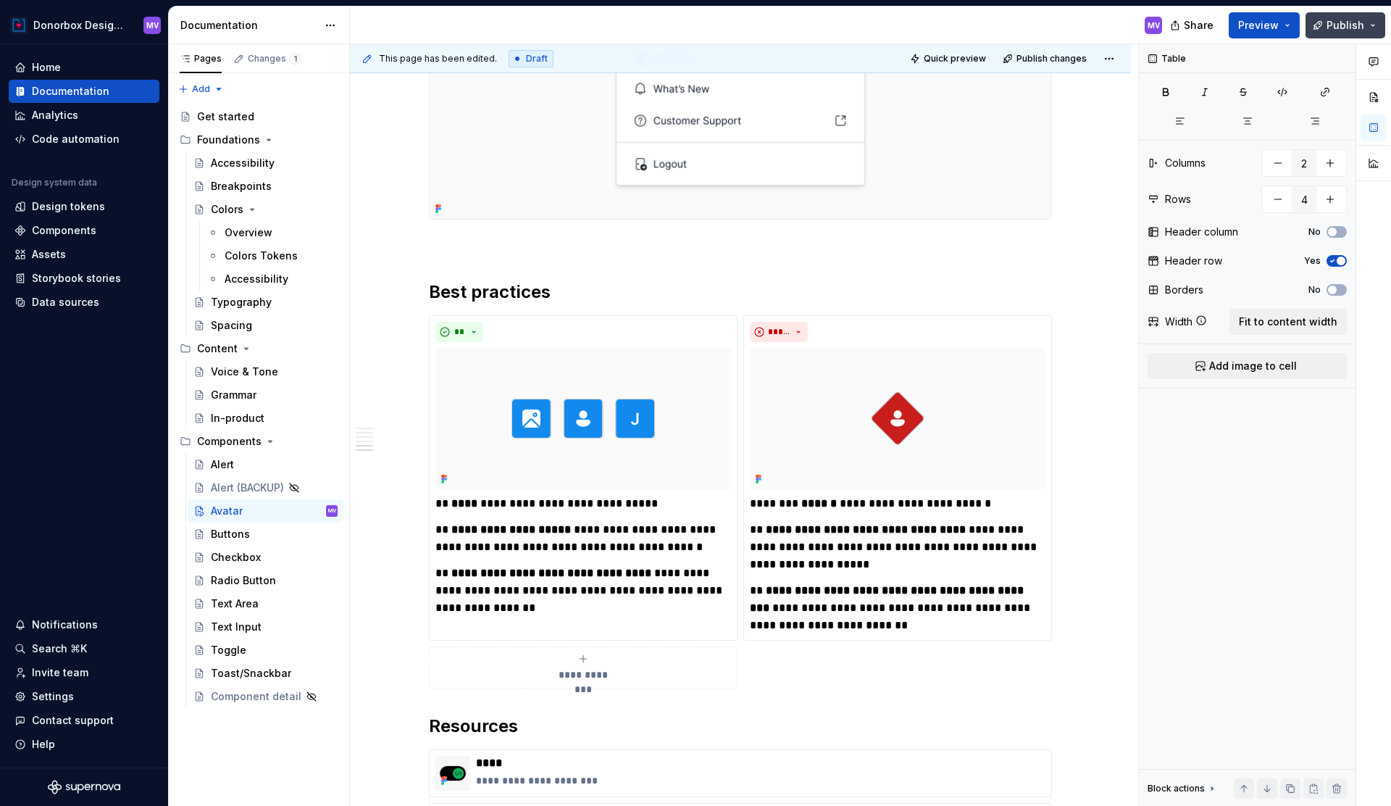
click at [1345, 22] on span "Publish" at bounding box center [1346, 25] width 38 height 14
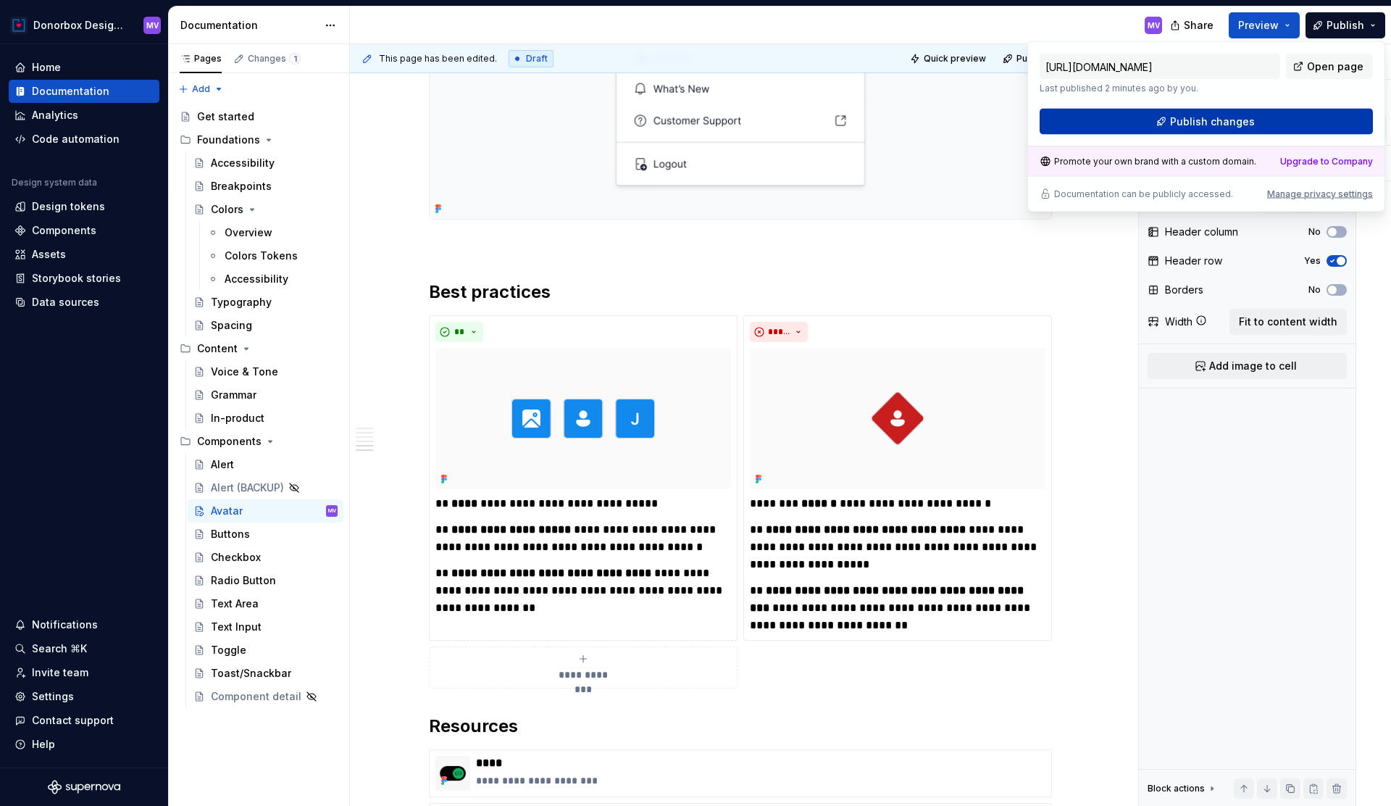
click at [1245, 122] on span "Publish changes" at bounding box center [1212, 121] width 85 height 14
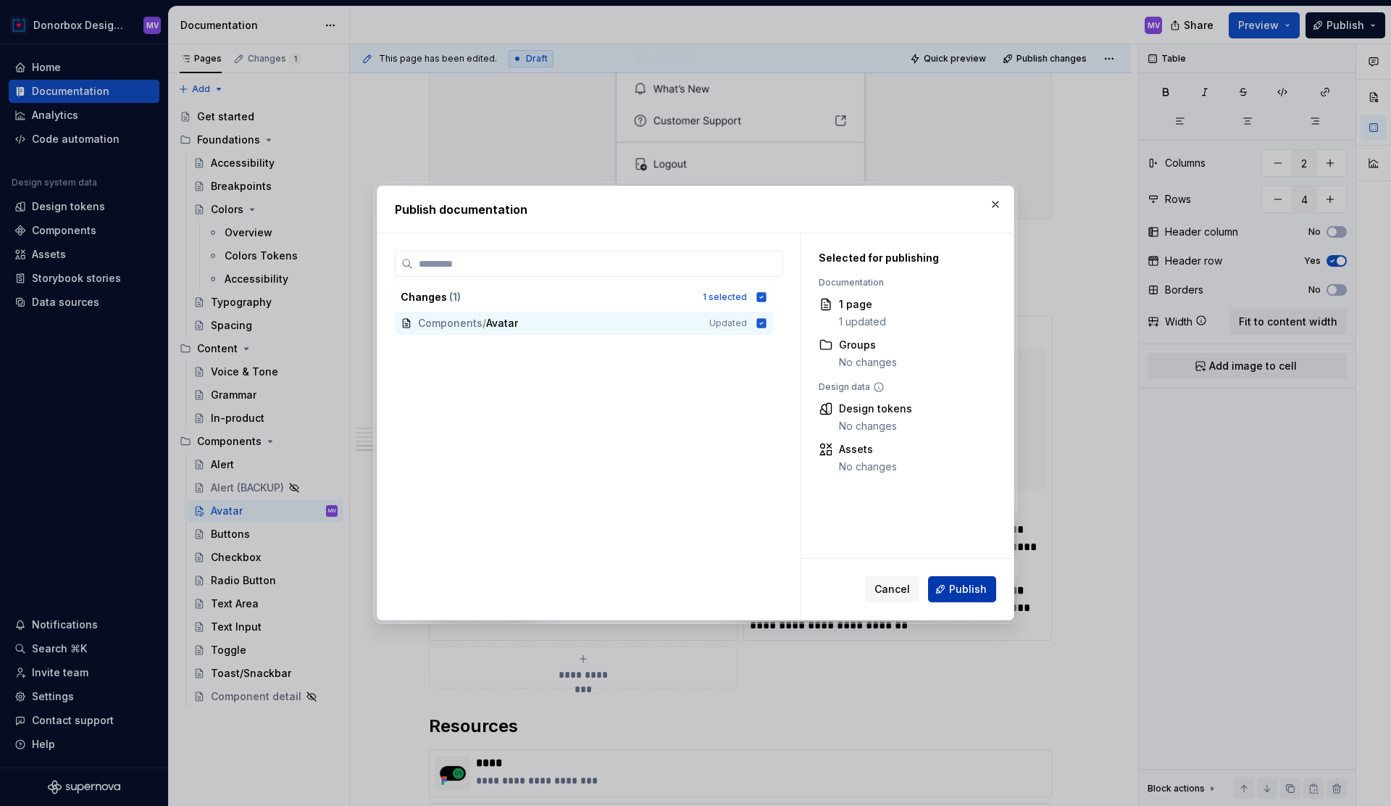
click at [972, 587] on span "Publish" at bounding box center [968, 589] width 38 height 14
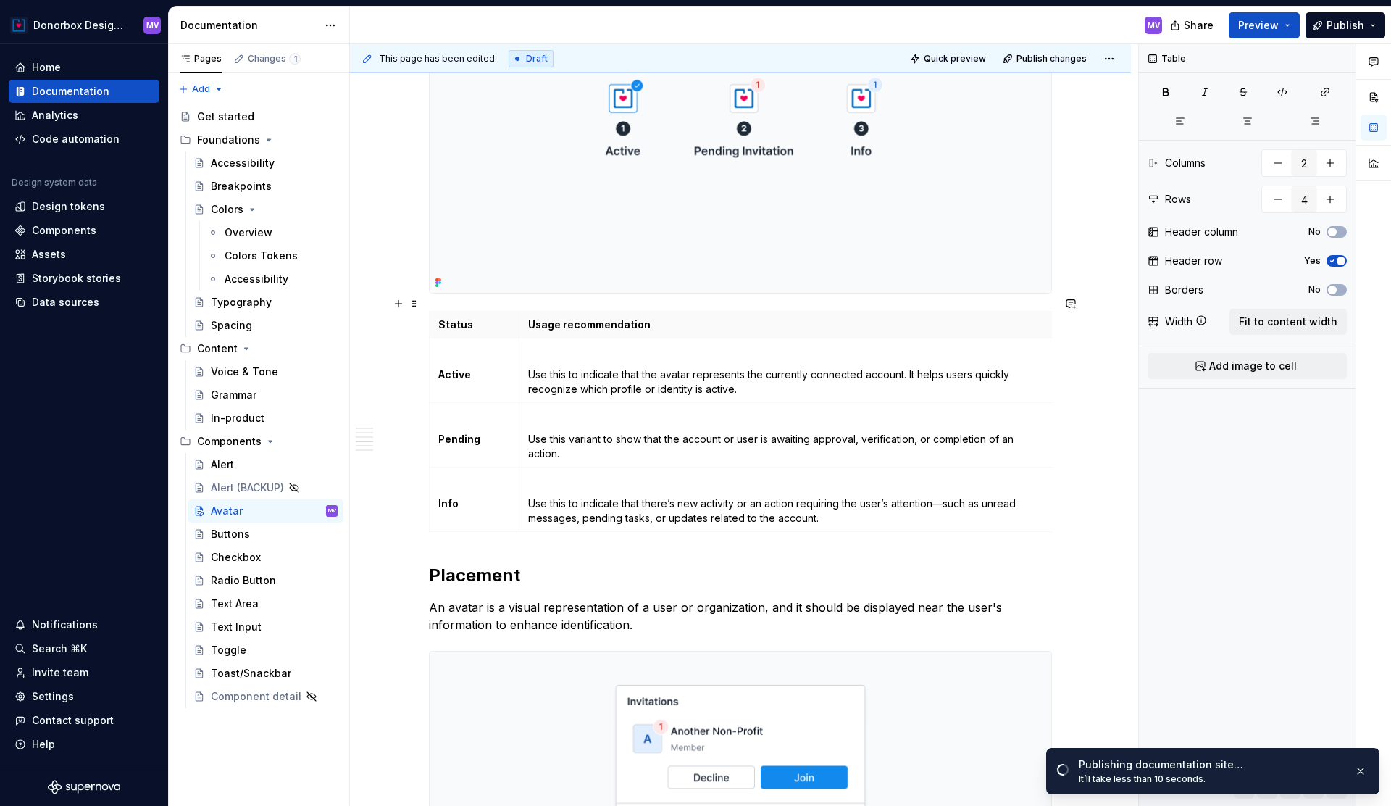
scroll to position [1666, 0]
click at [275, 532] on div "Buttons" at bounding box center [274, 534] width 127 height 20
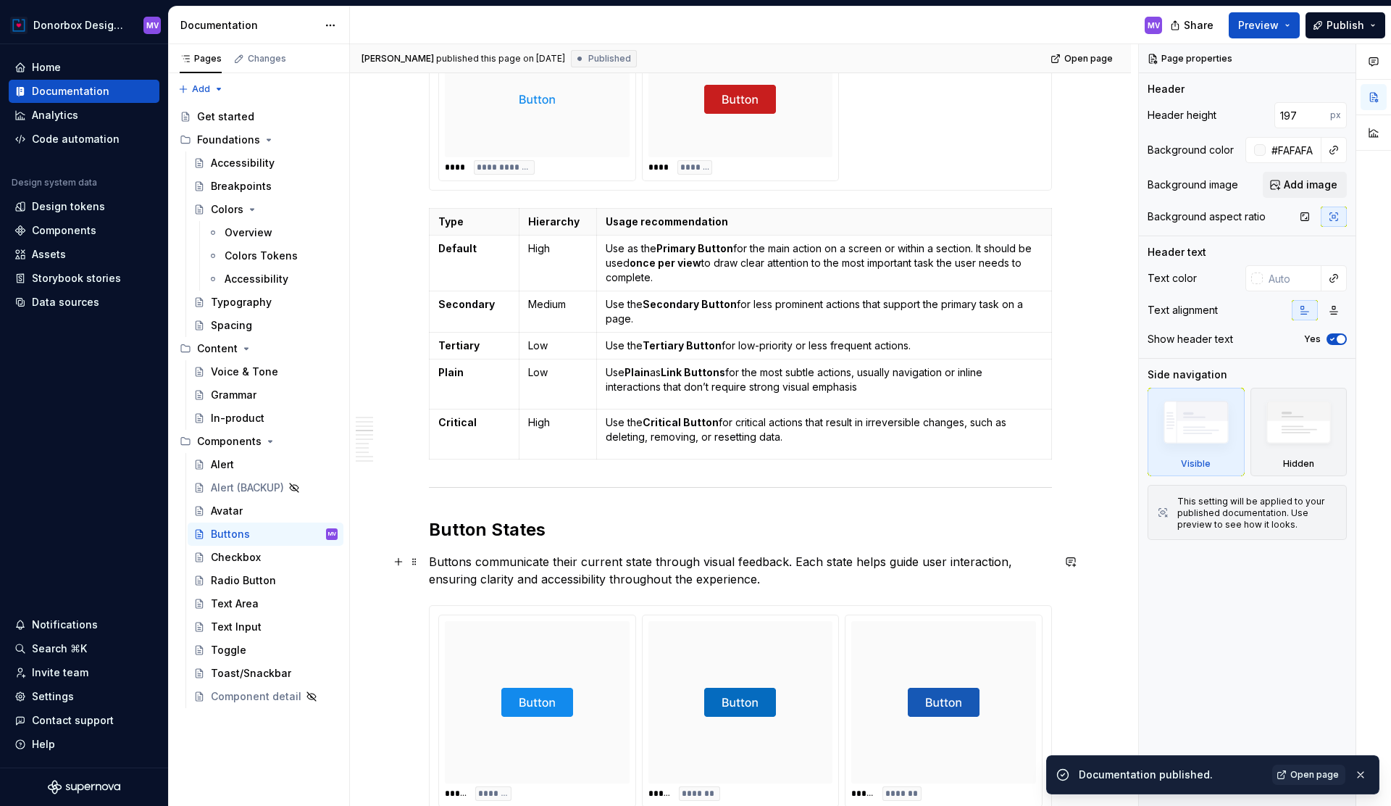
scroll to position [1758, 0]
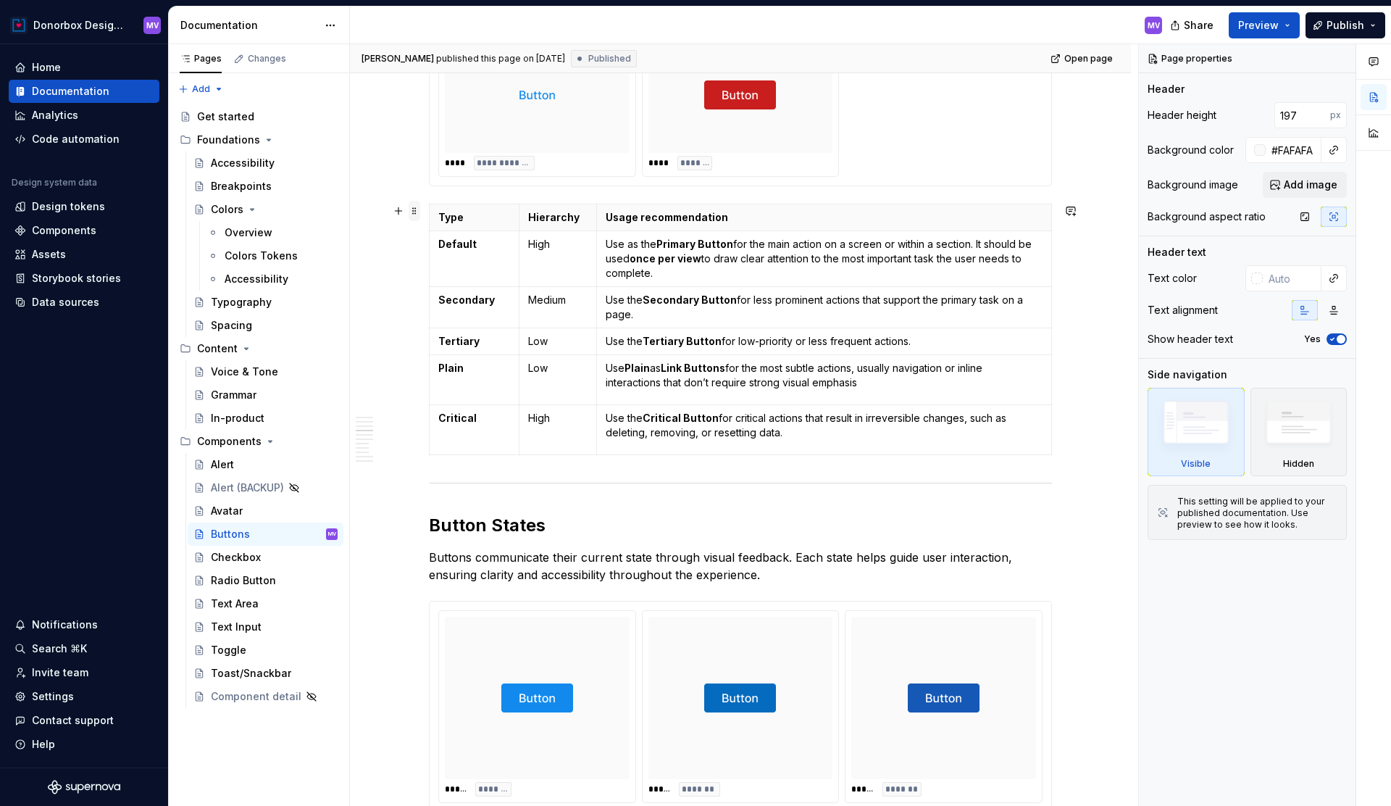
click at [420, 211] on span at bounding box center [415, 211] width 12 height 20
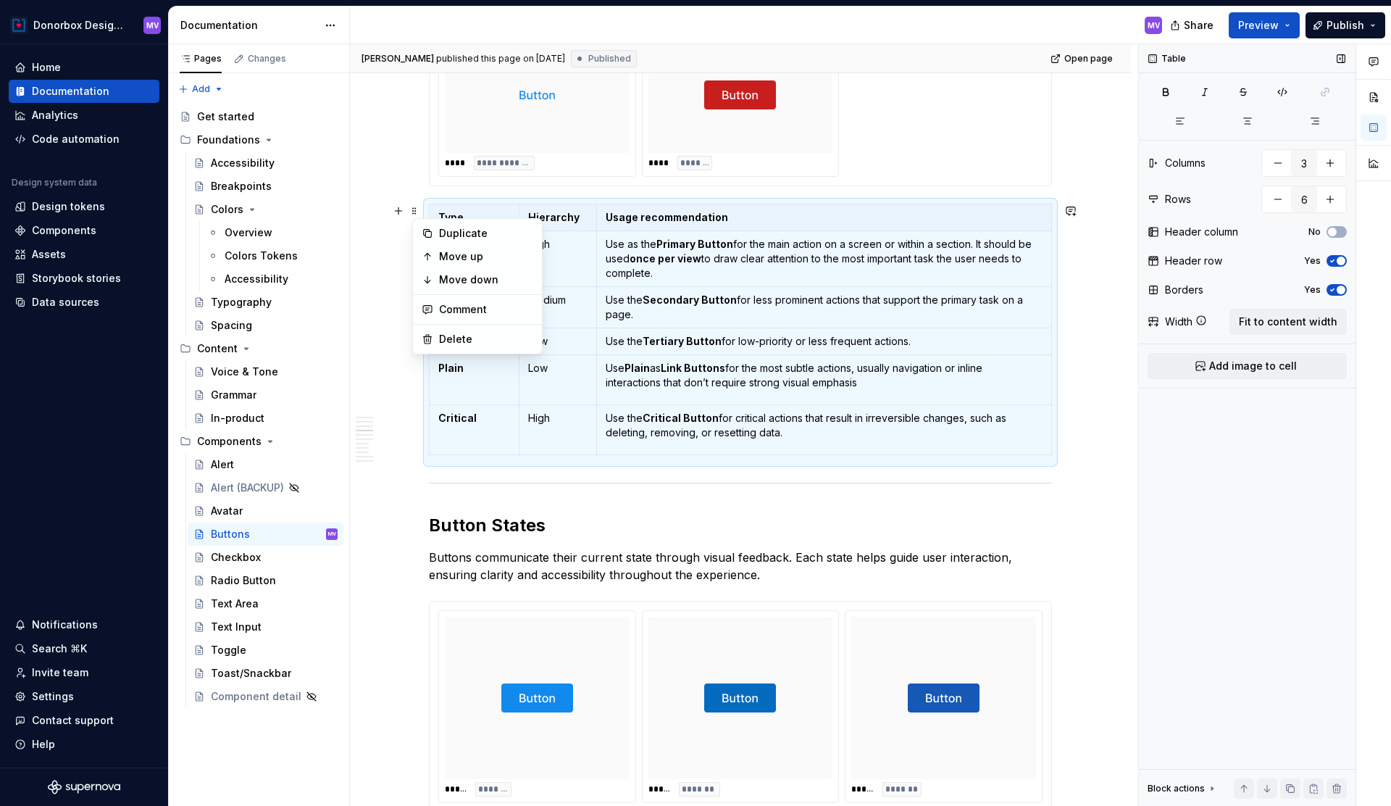
click at [1335, 289] on icon "button" at bounding box center [1333, 290] width 12 height 9
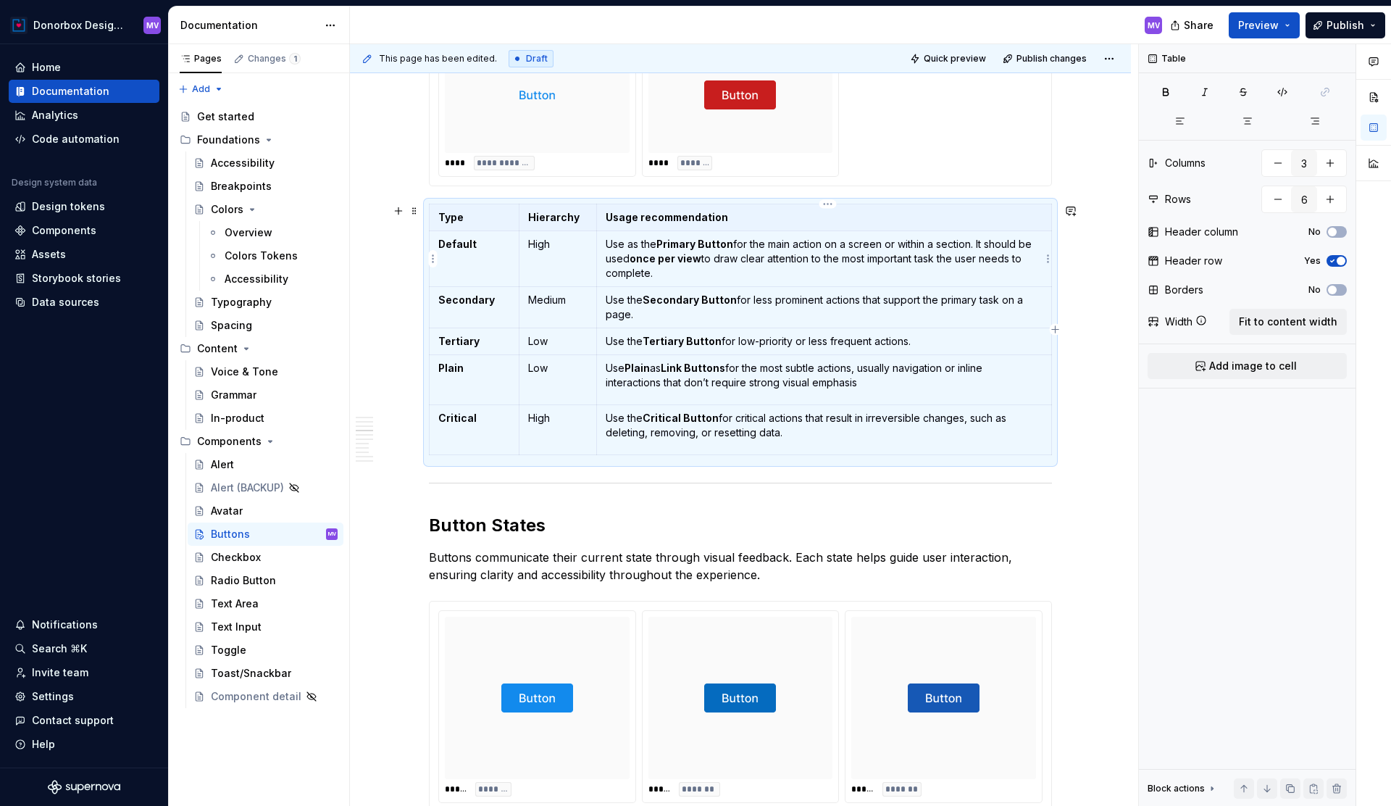
click at [728, 275] on p "Use as the Primary Button for the main action on a screen or within a section. …" at bounding box center [824, 258] width 437 height 43
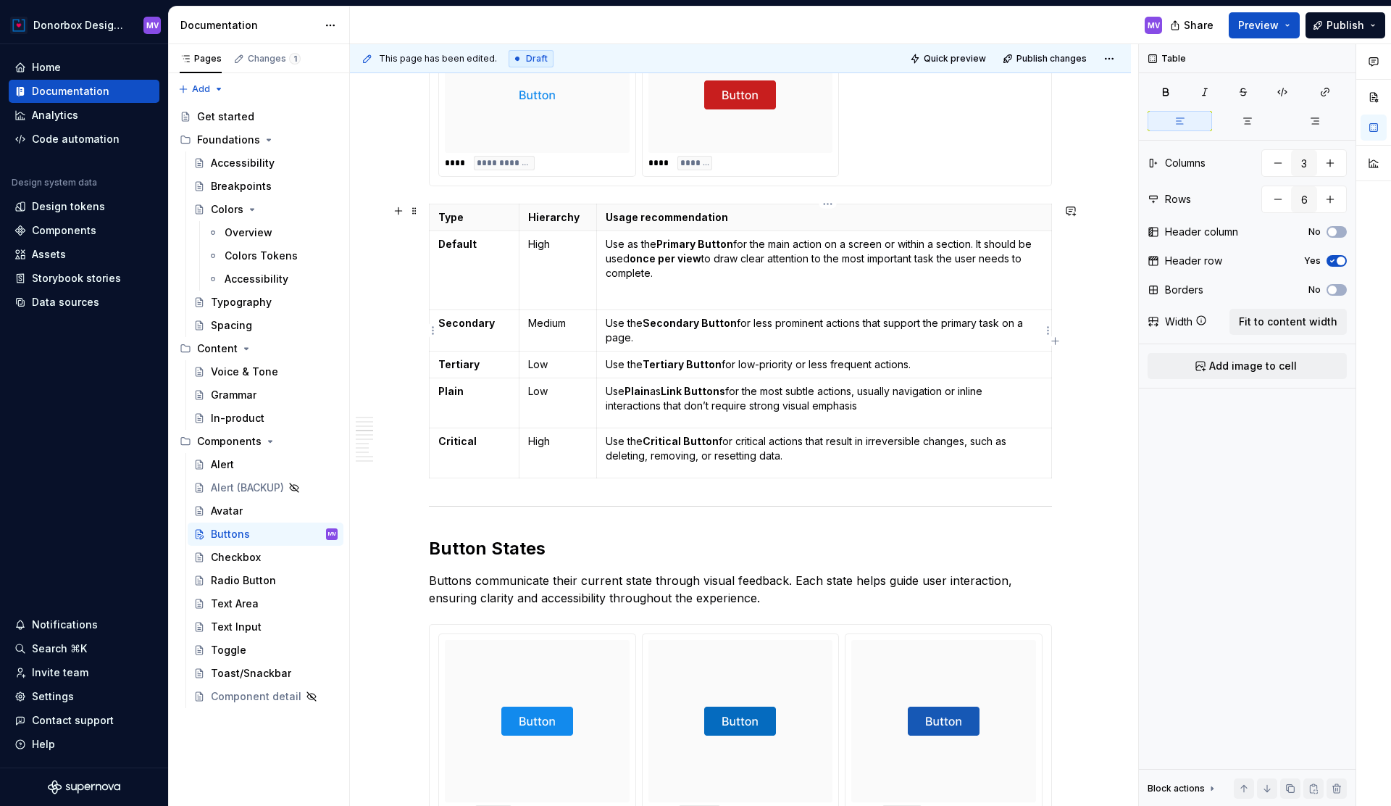
click at [697, 341] on p "Use the Secondary Button for less prominent actions that support the primary ta…" at bounding box center [824, 330] width 437 height 29
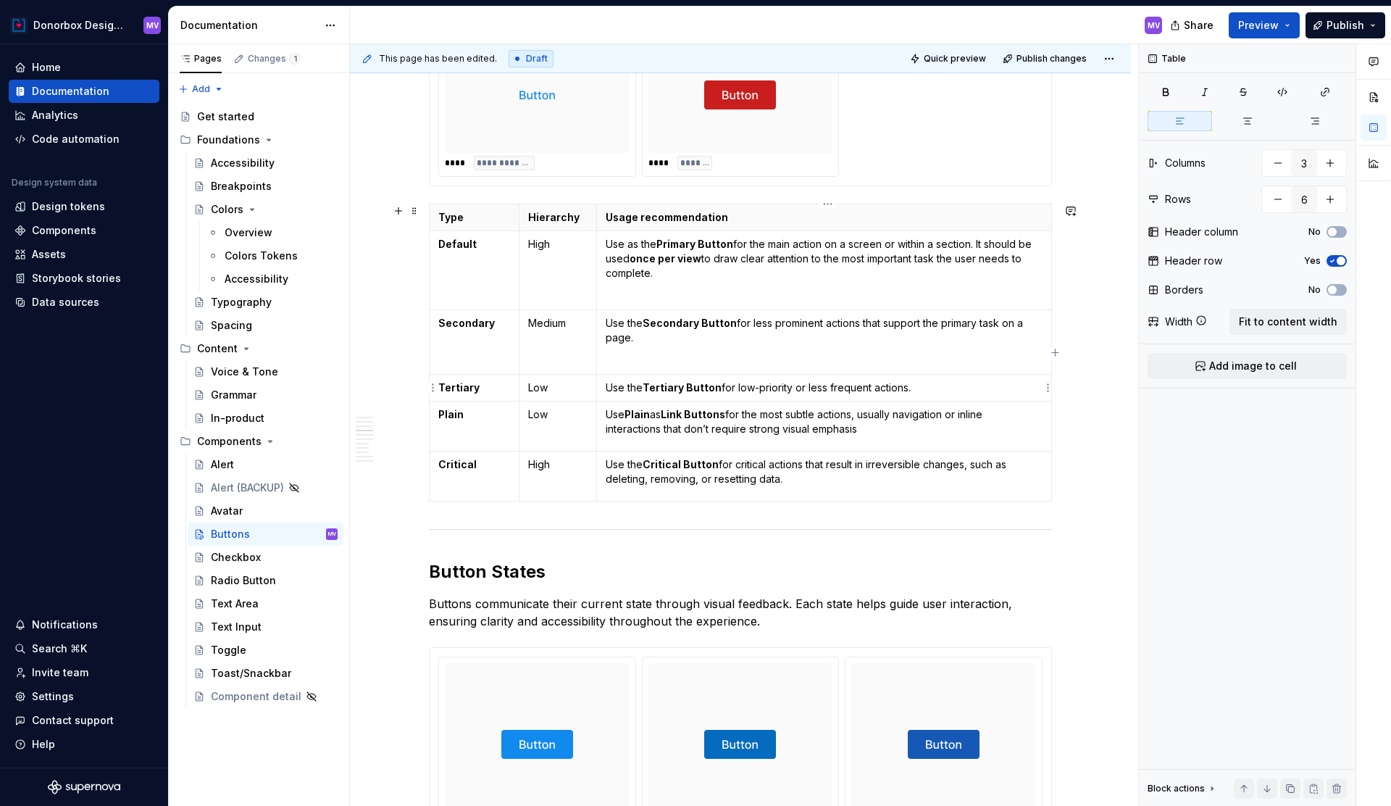
click at [942, 393] on p "Use the Tertiary Button for low-priority or less frequent actions." at bounding box center [824, 387] width 437 height 14
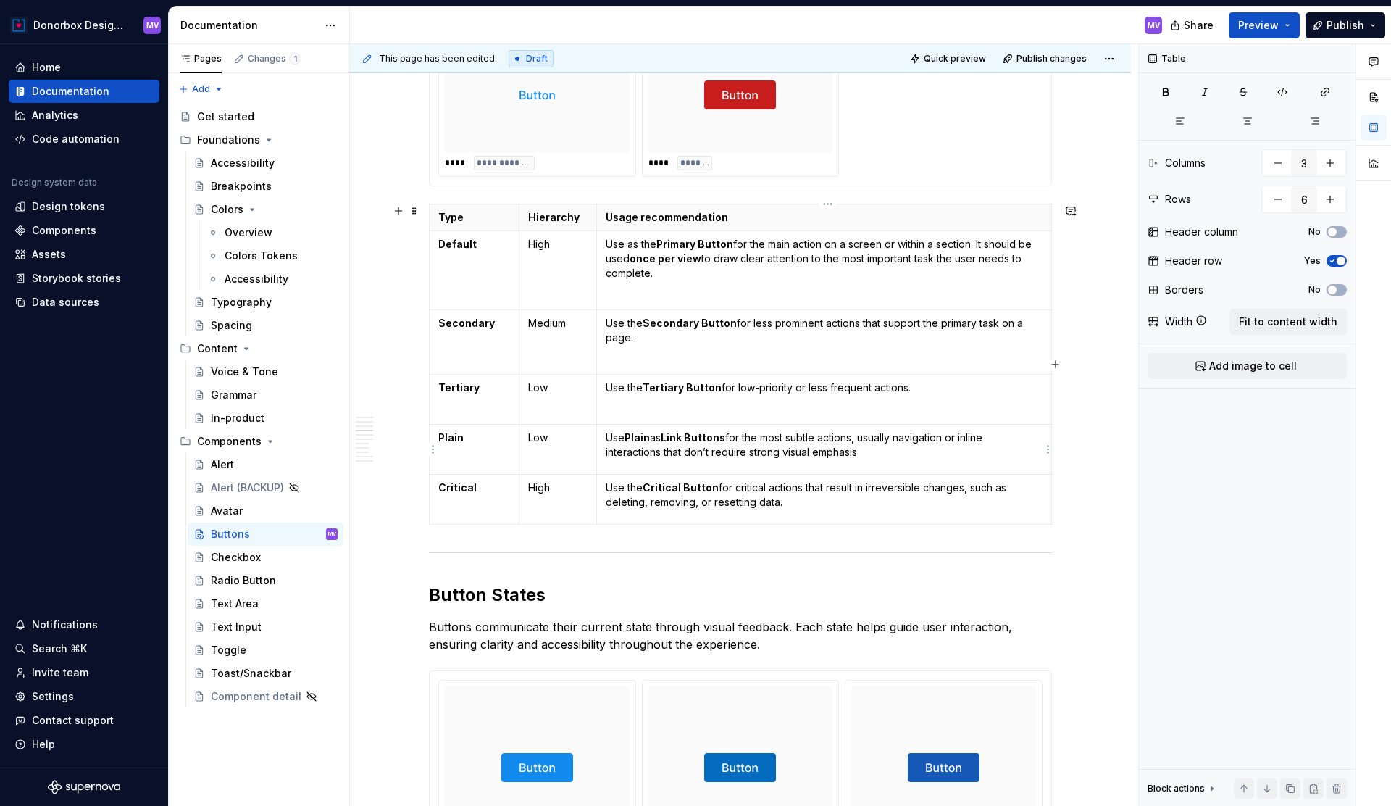
click at [919, 459] on td "Use Plain as Link Buttons for the most subtle actions, usually navigation or in…" at bounding box center [823, 449] width 455 height 50
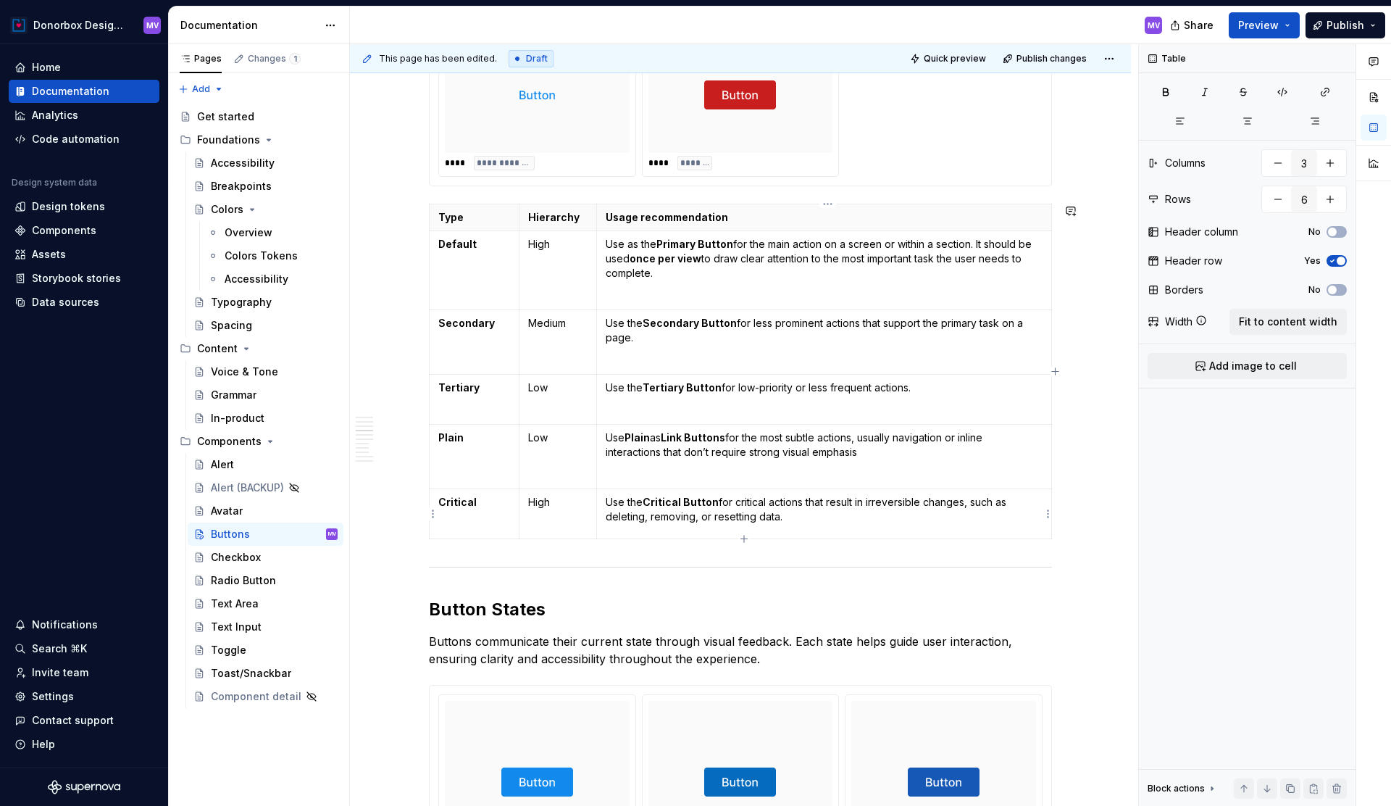
click at [870, 533] on td "Use the Critical Button for critical actions that result in irreversible change…" at bounding box center [823, 513] width 455 height 50
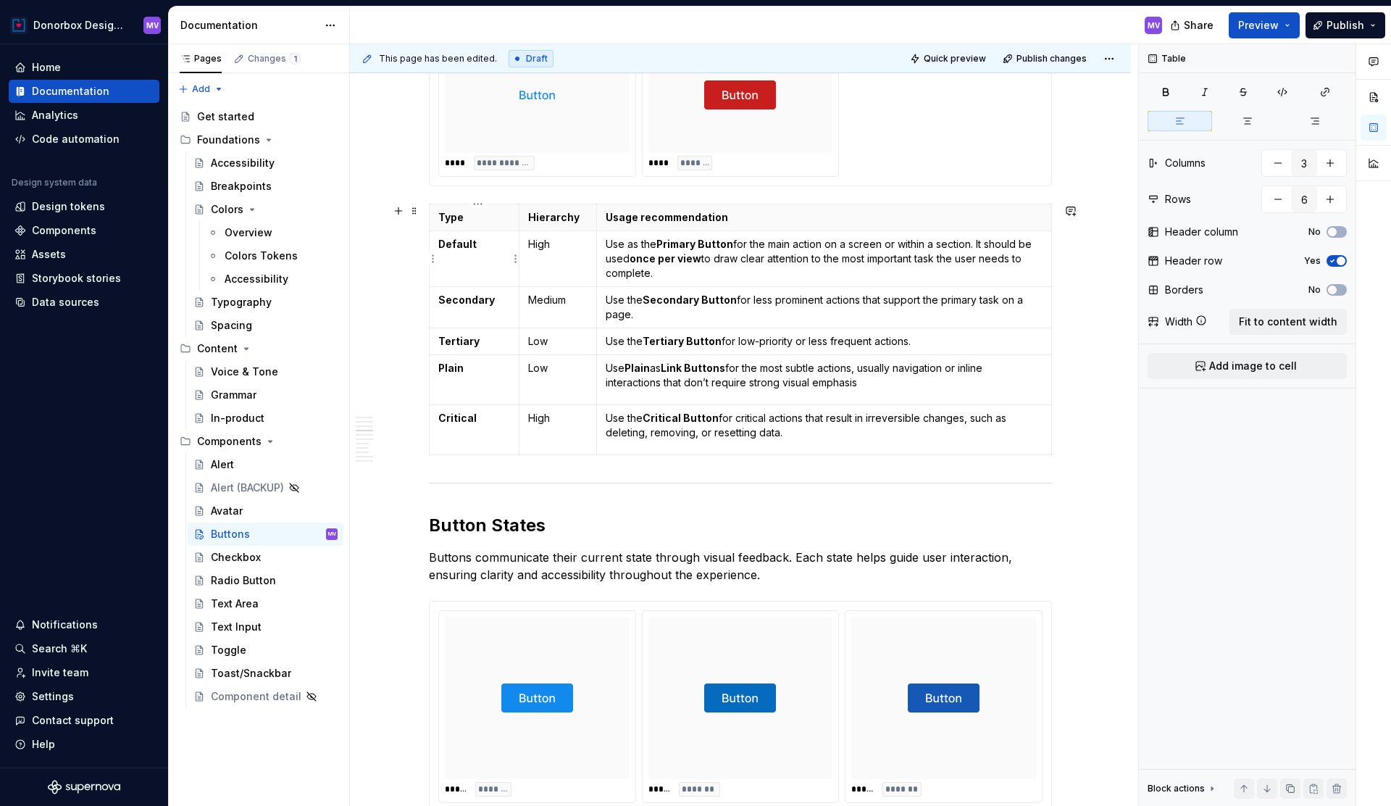
click at [444, 245] on strong "Default" at bounding box center [457, 244] width 38 height 12
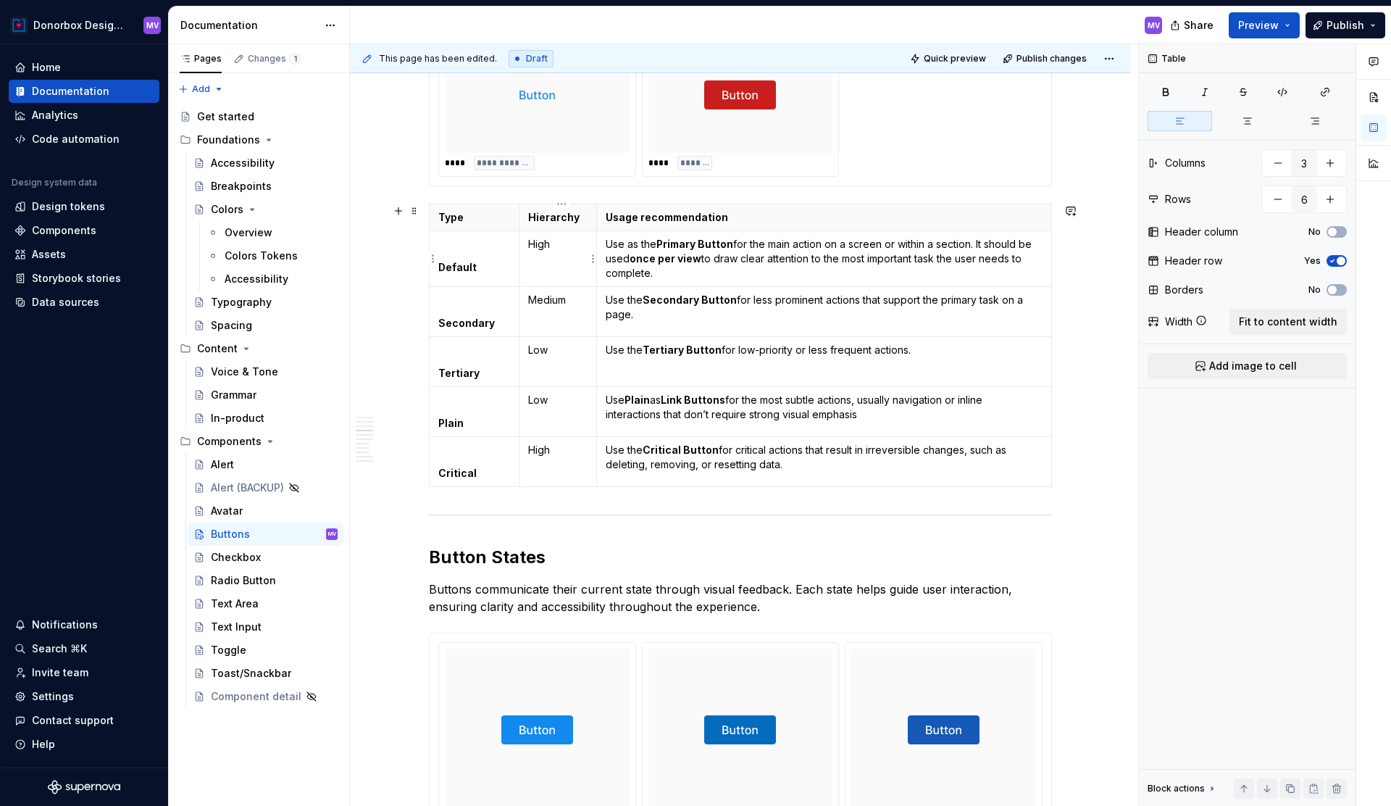
click at [531, 245] on p "High" at bounding box center [557, 244] width 59 height 14
click at [610, 241] on p "Use as the Primary Button for the main action on a screen or within a section. …" at bounding box center [824, 258] width 437 height 43
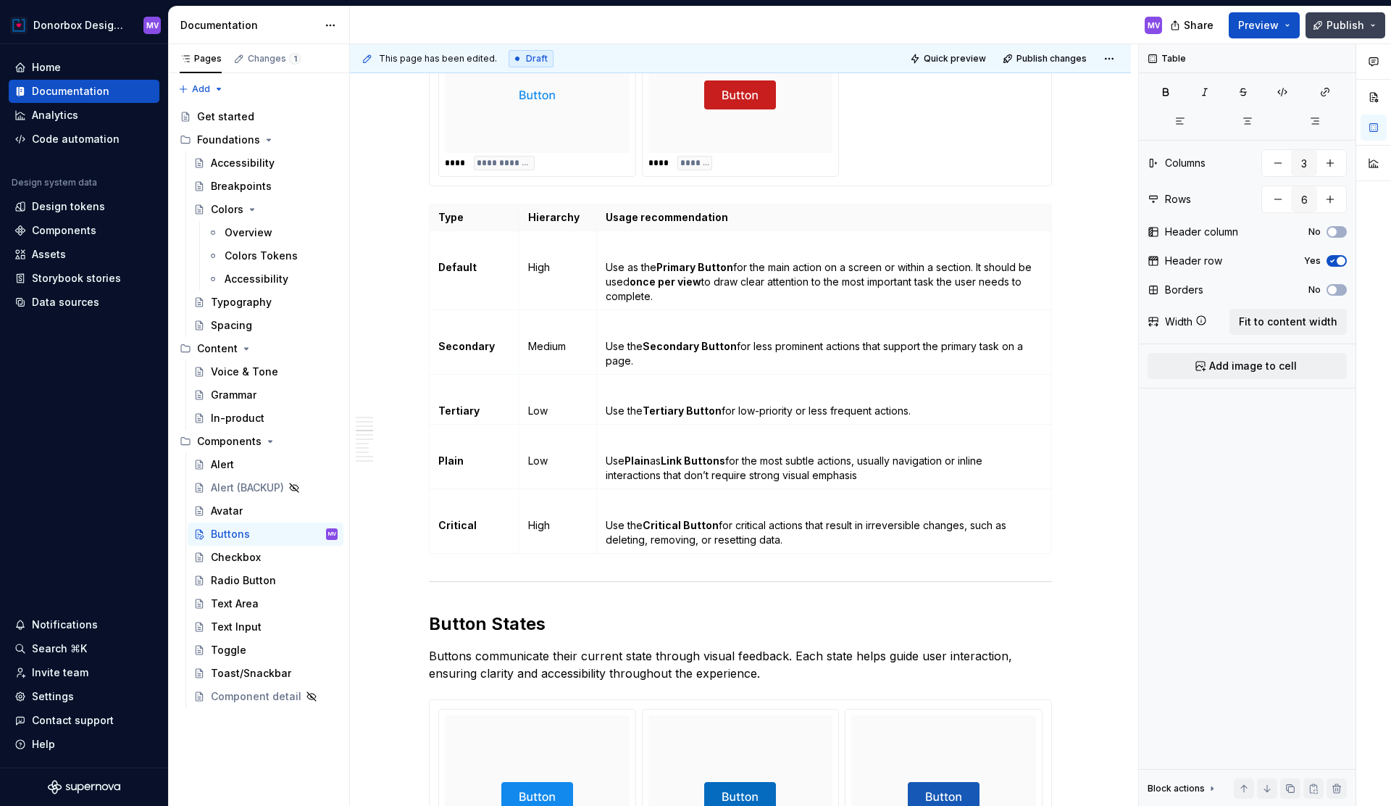
click at [1340, 25] on span "Publish" at bounding box center [1346, 25] width 38 height 14
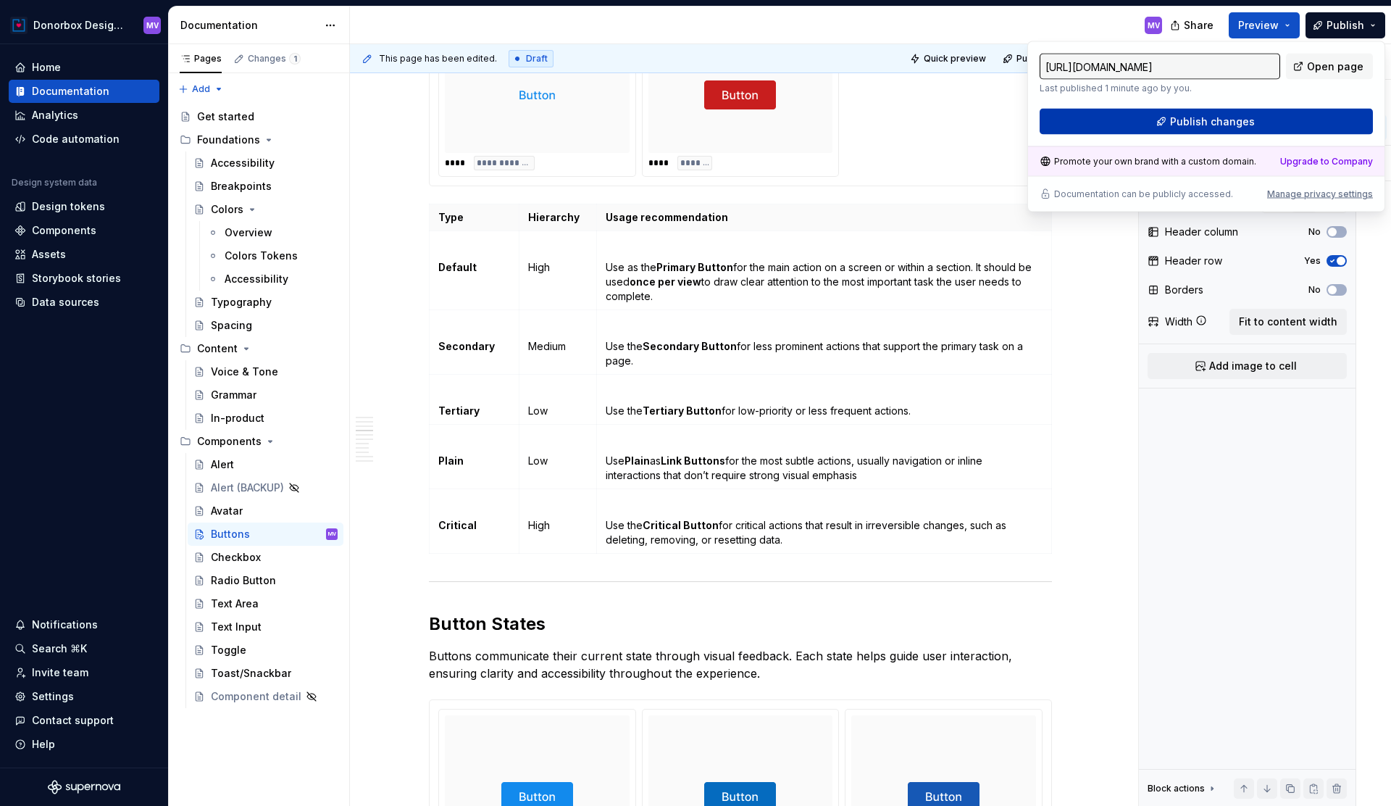
click at [1247, 123] on span "Publish changes" at bounding box center [1212, 121] width 85 height 14
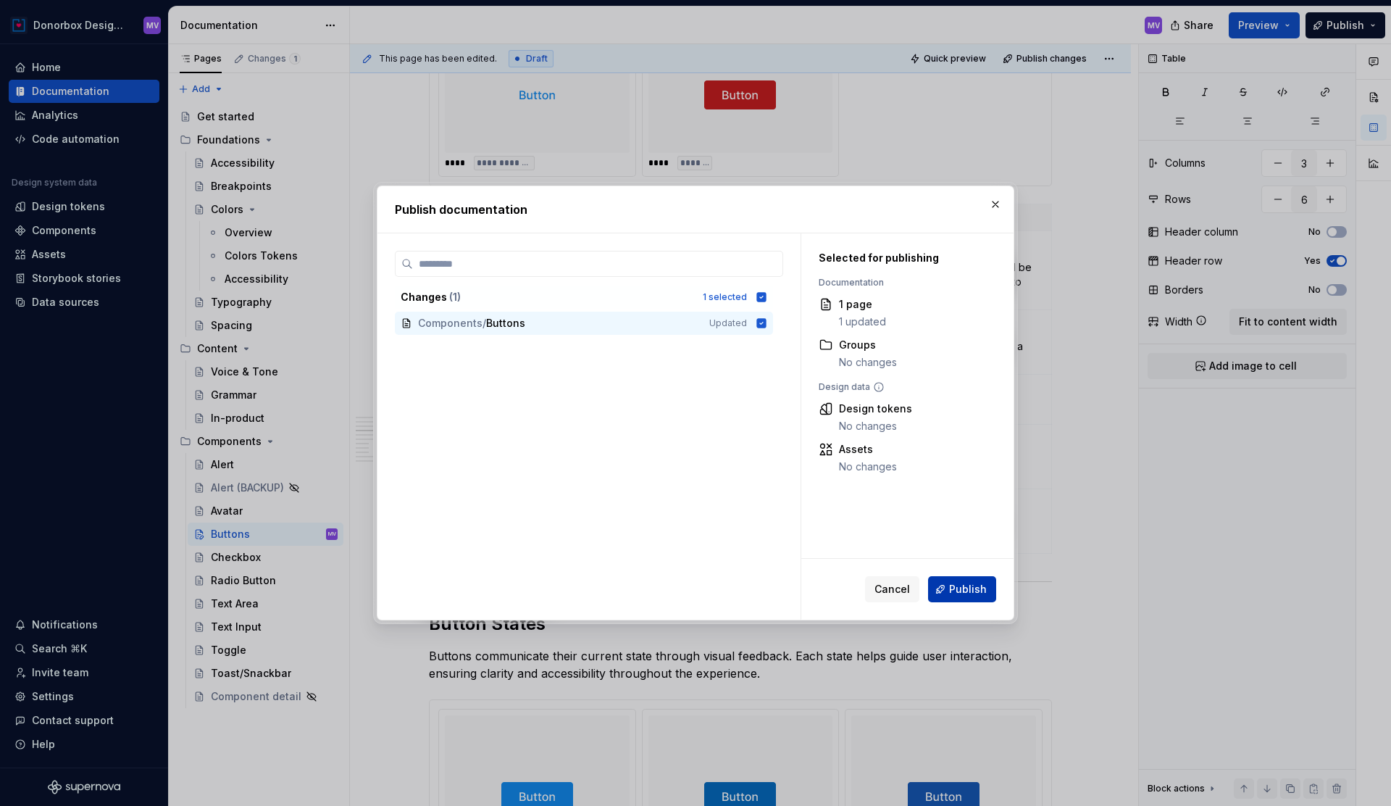
click at [955, 582] on span "Publish" at bounding box center [968, 589] width 38 height 14
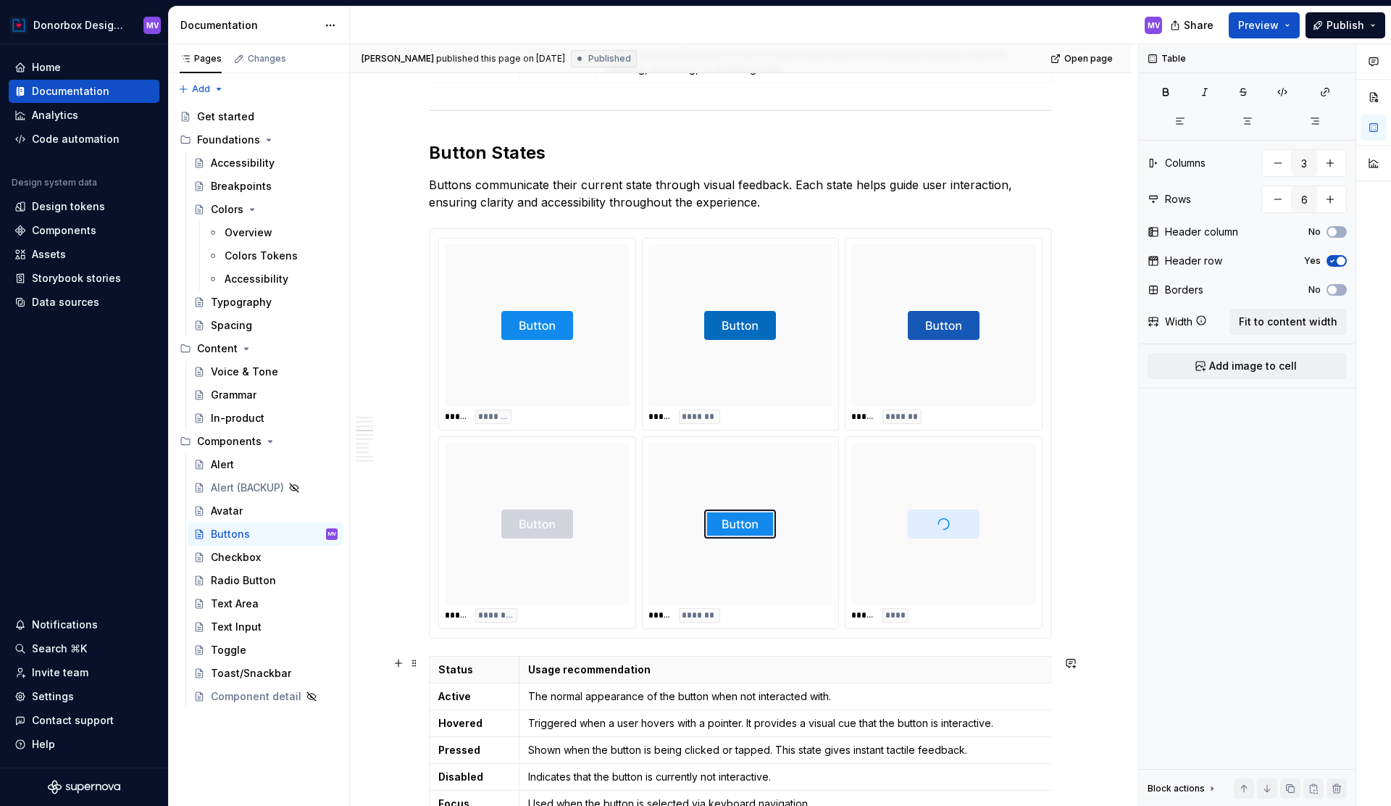
scroll to position [2230, 0]
click at [245, 672] on div "Toast/Snackbar" at bounding box center [251, 673] width 80 height 14
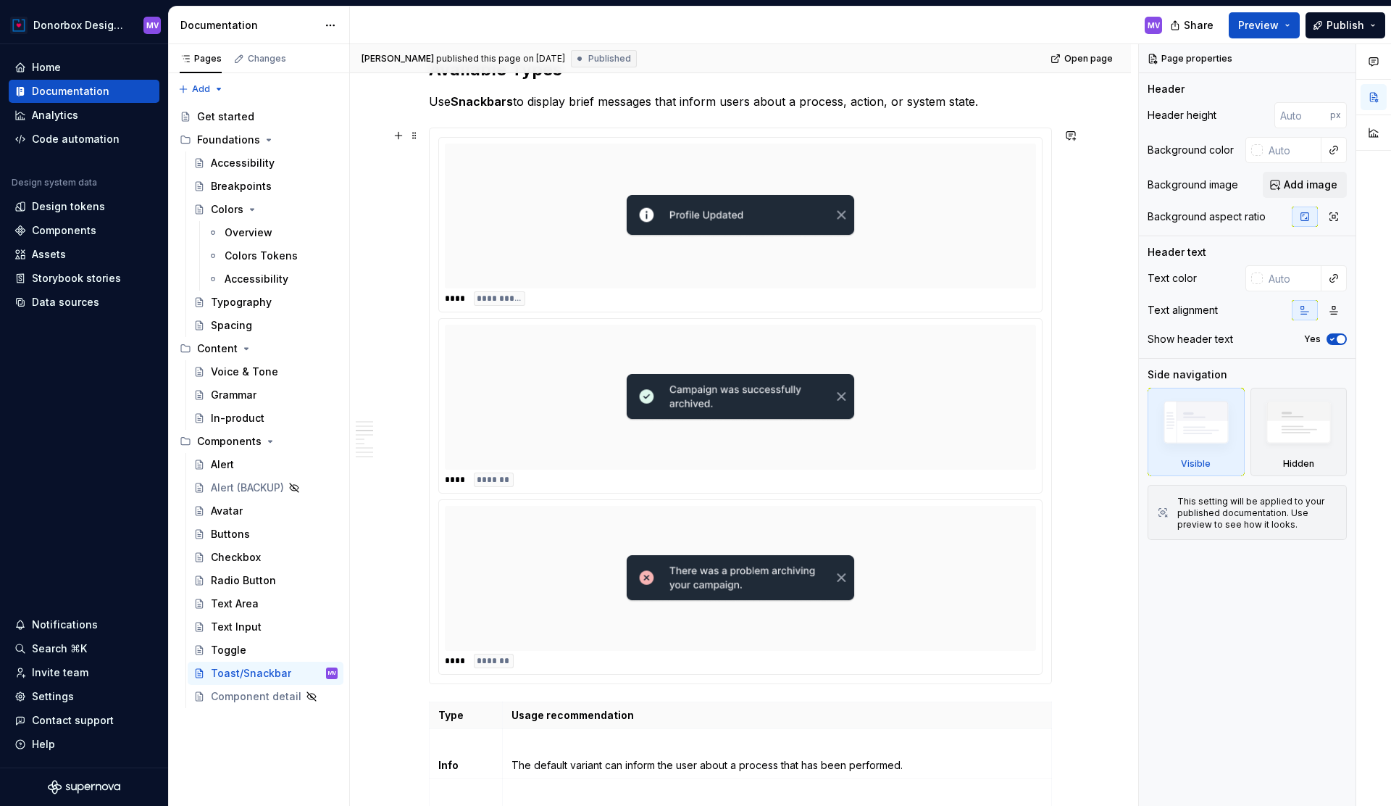
scroll to position [1130, 0]
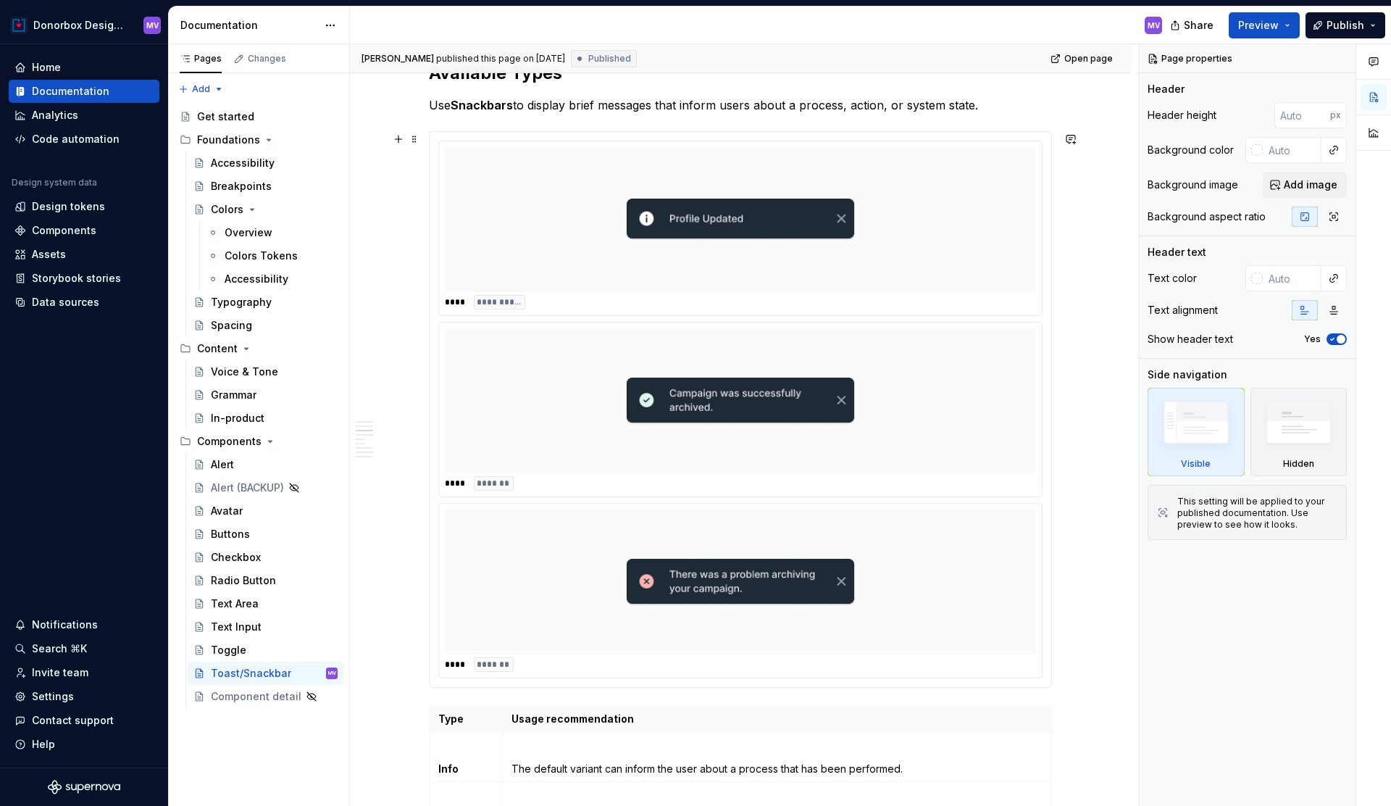
click at [922, 352] on div at bounding box center [740, 400] width 591 height 145
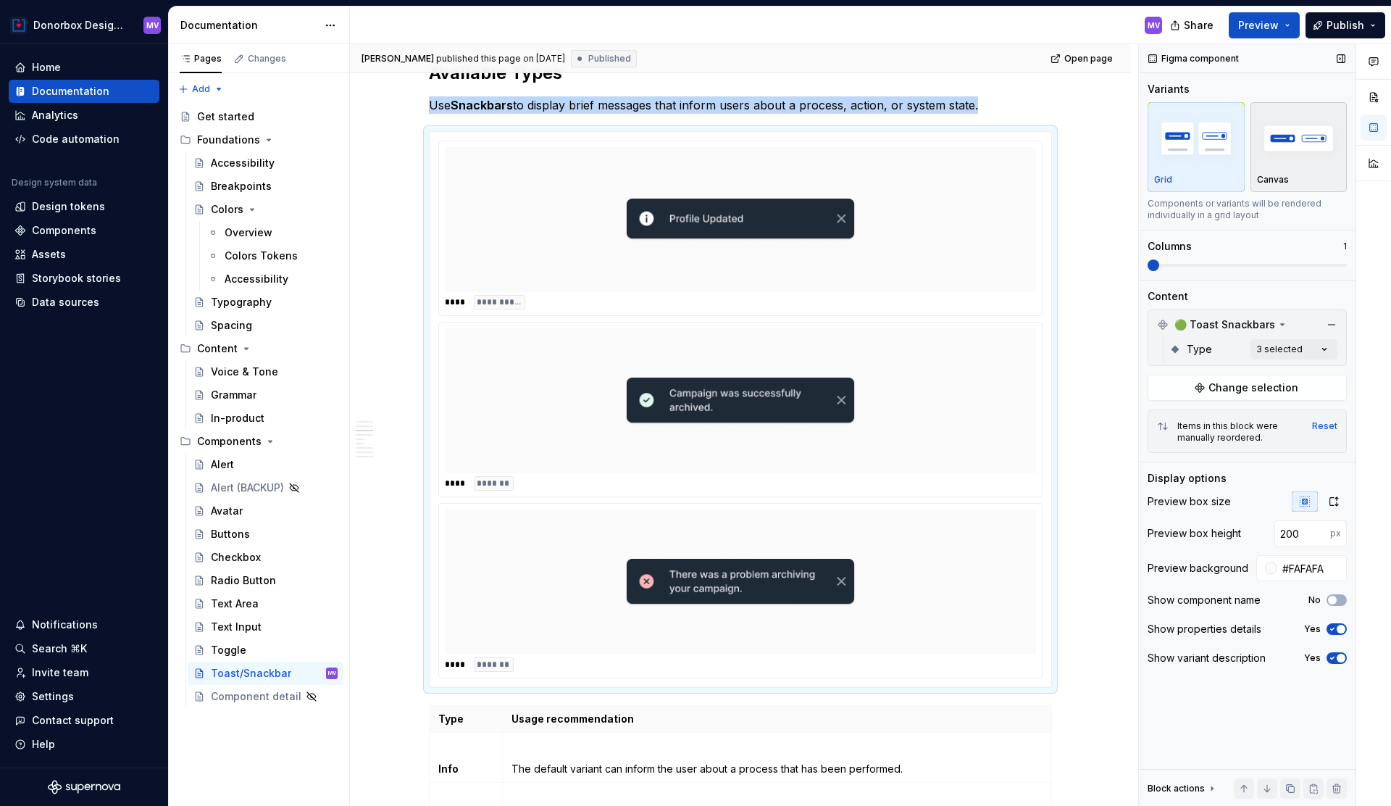
click at [1300, 172] on div "Canvas" at bounding box center [1299, 147] width 84 height 77
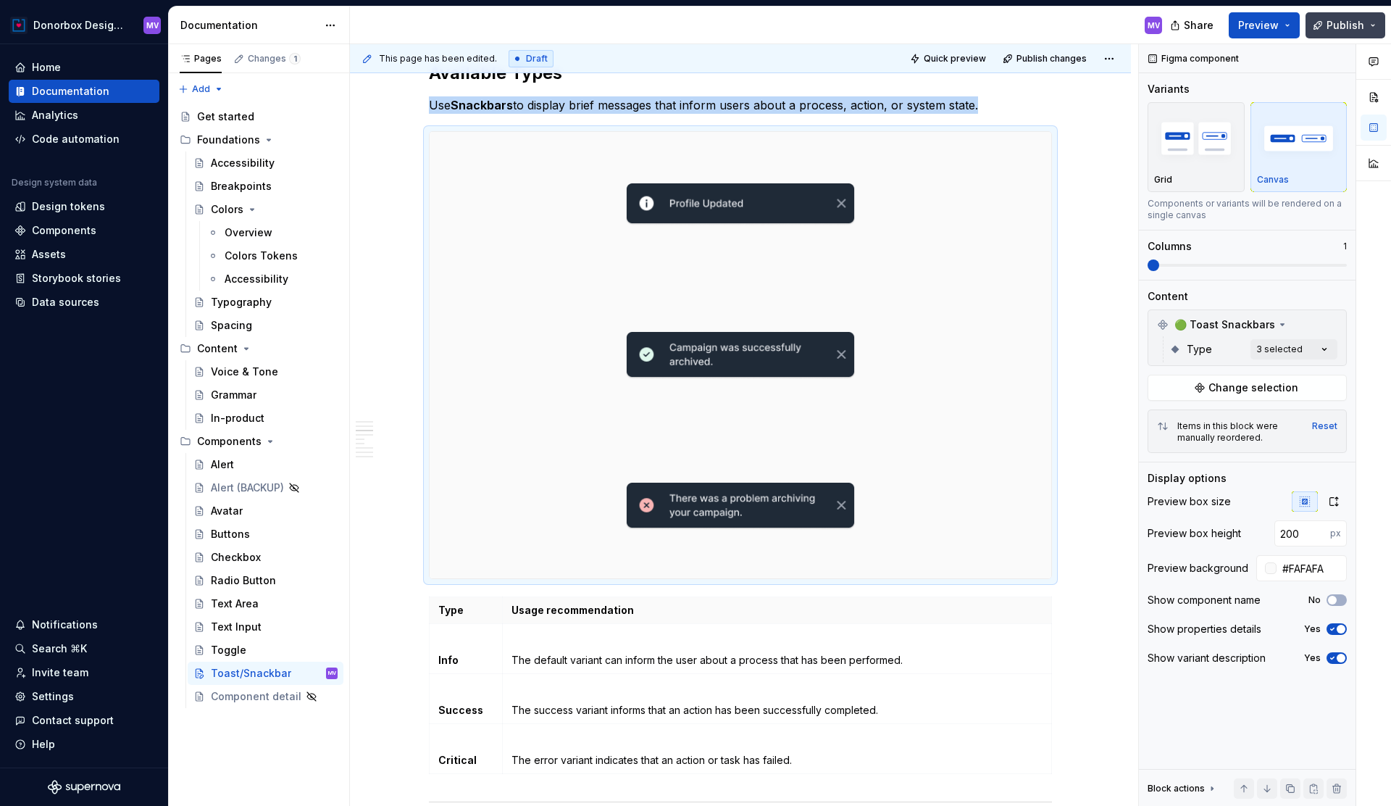
click at [1349, 15] on button "Publish" at bounding box center [1346, 25] width 80 height 26
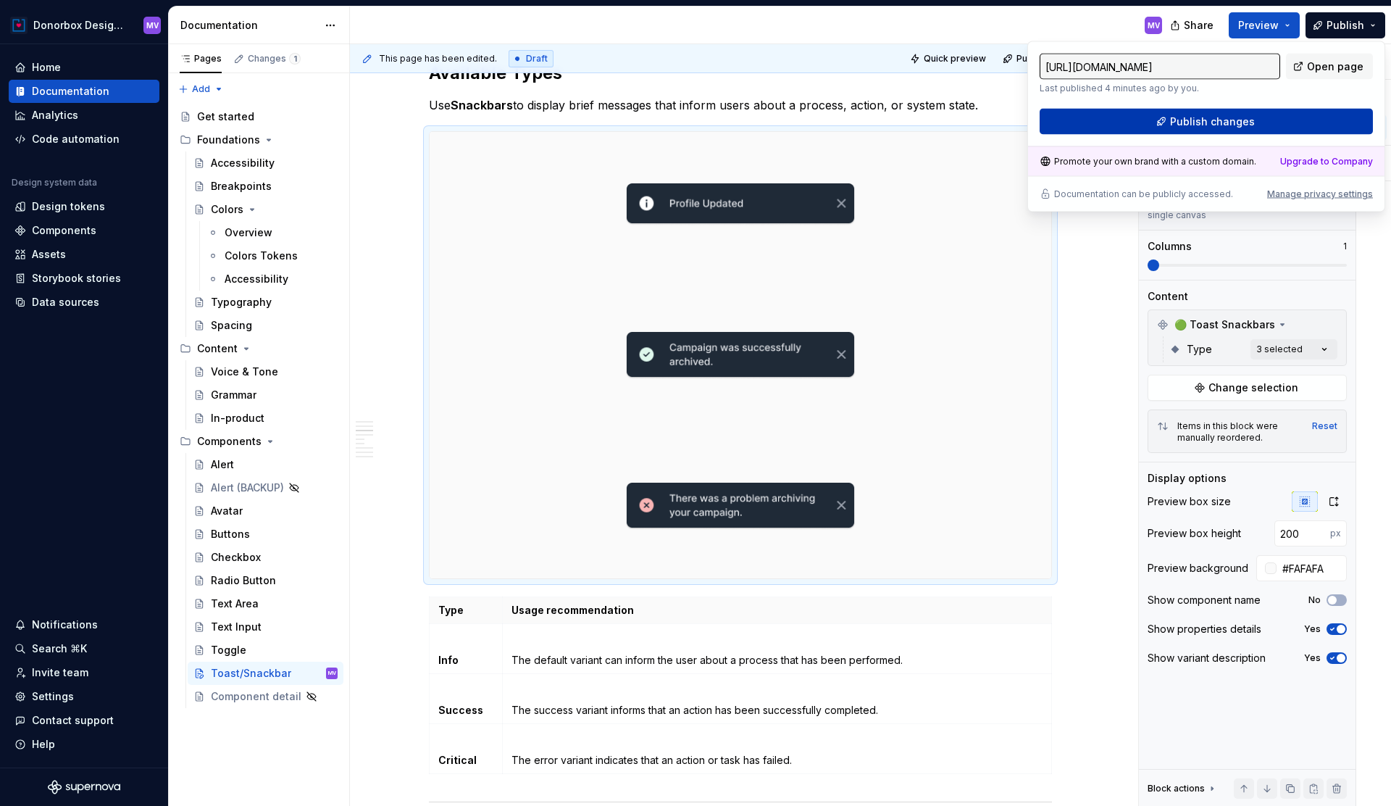
click at [1243, 116] on span "Publish changes" at bounding box center [1212, 121] width 85 height 14
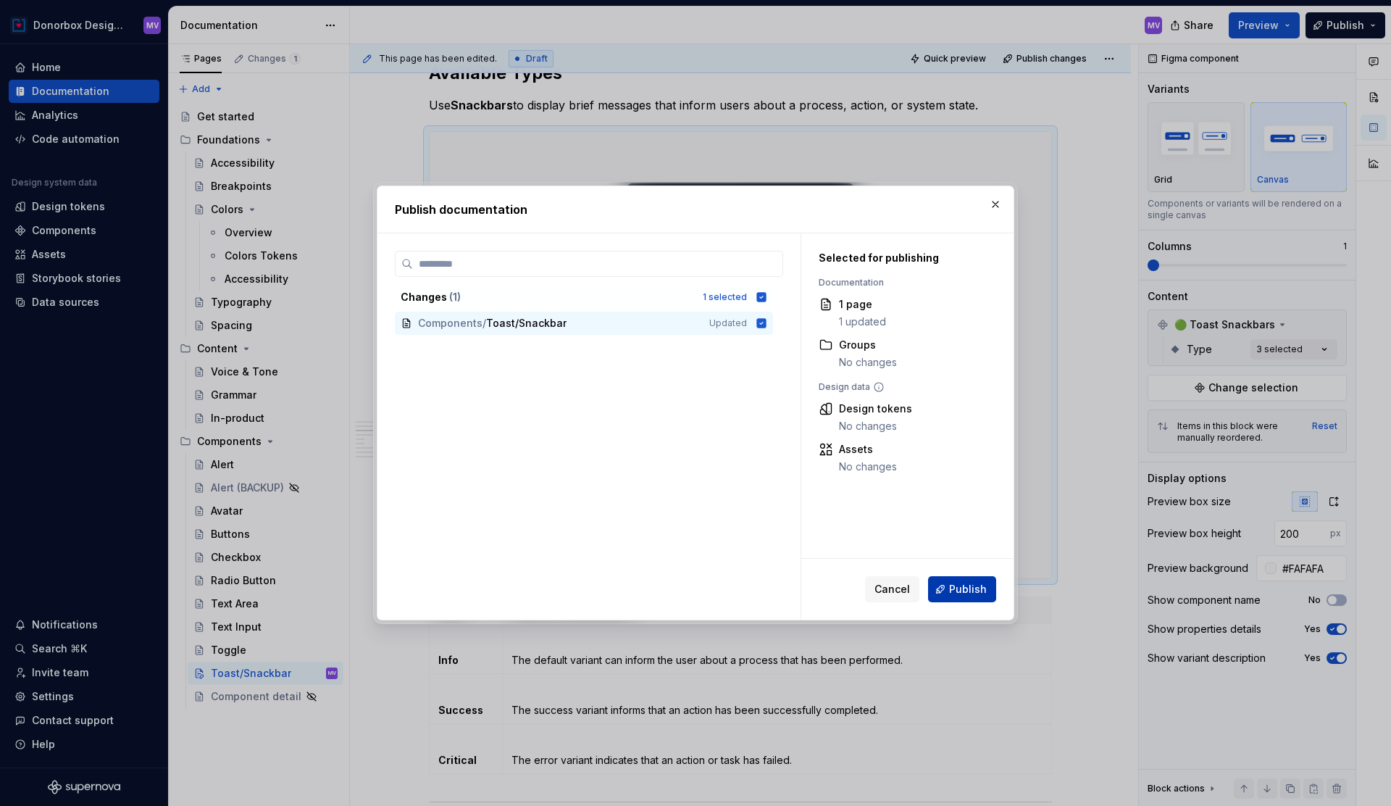
click at [944, 596] on button "Publish" at bounding box center [962, 589] width 68 height 26
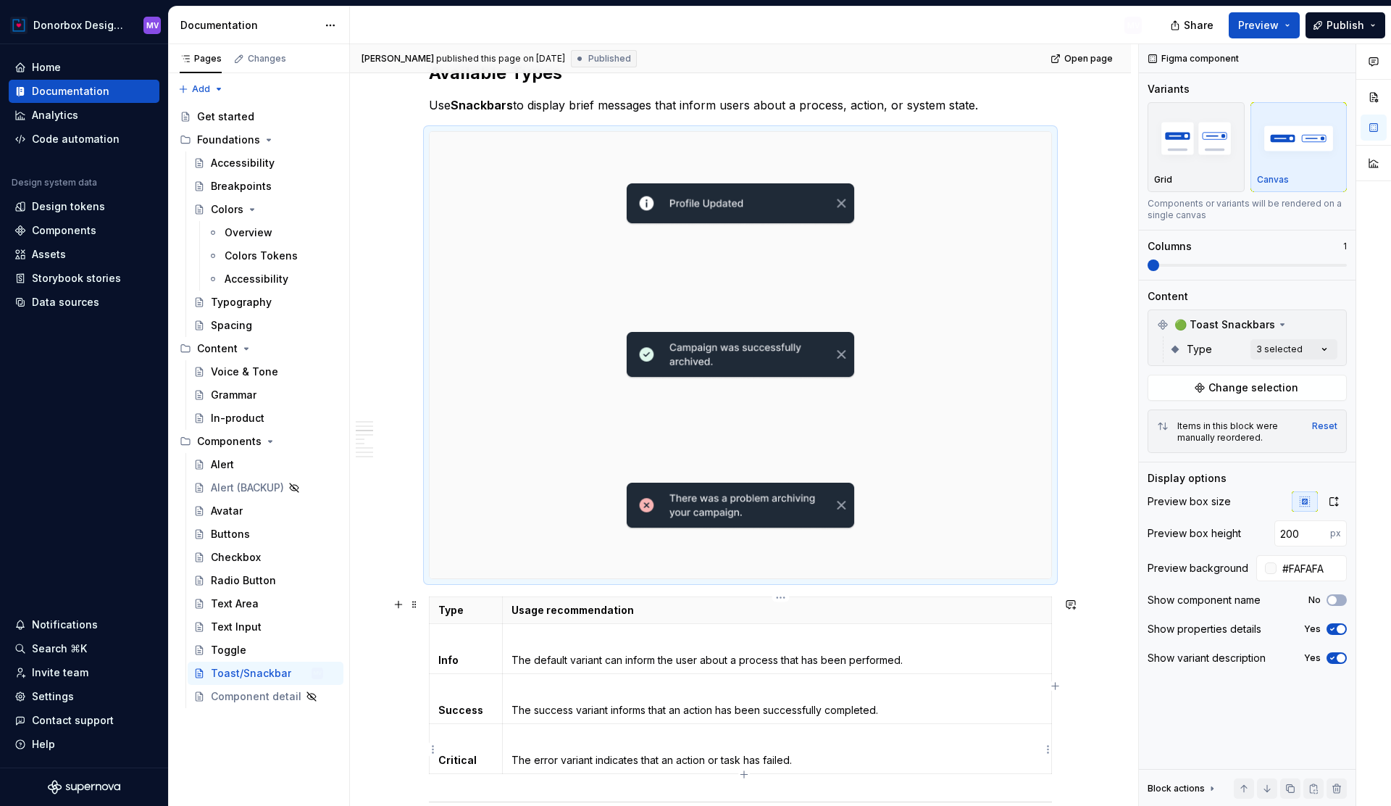
type textarea "*"
